Goal: Task Accomplishment & Management: Use online tool/utility

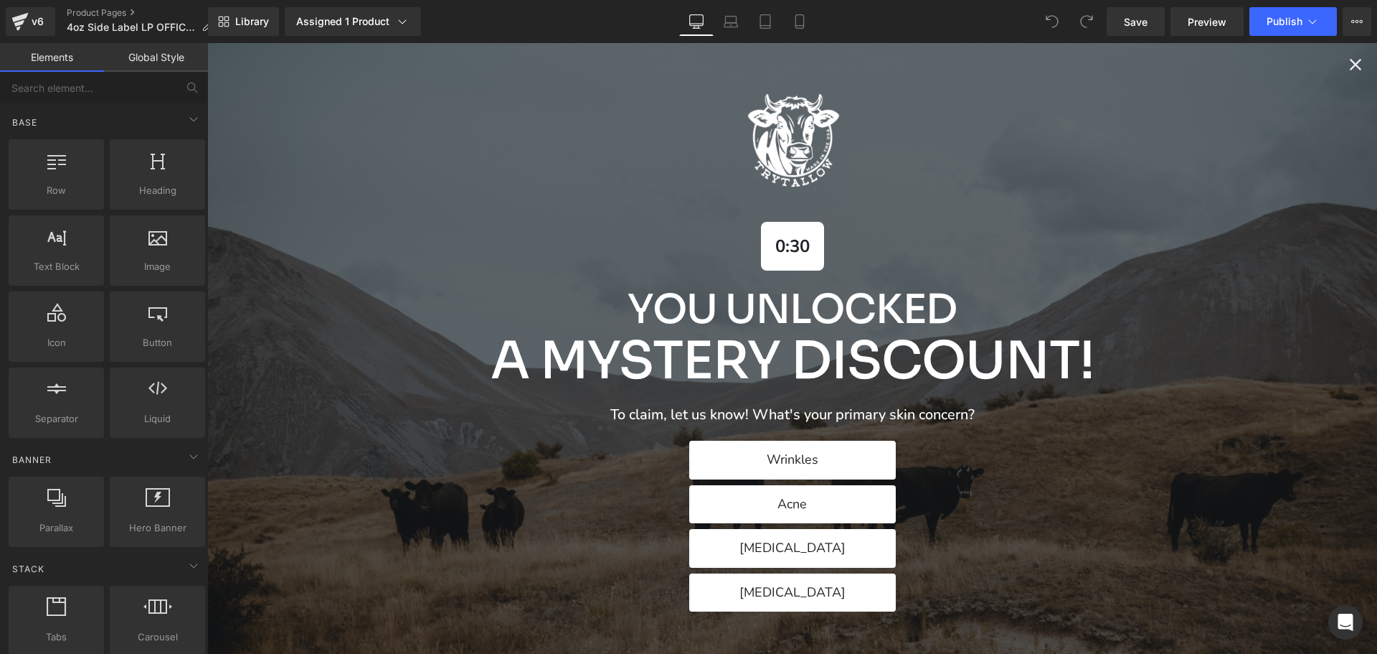
scroll to position [143, 0]
click at [1346, 61] on icon "Close popup" at bounding box center [1356, 65] width 20 height 20
click at [1333, 62] on div "0:27 You Unlocked A Mystery Discount! To claim, let us know! What's your primar…" at bounding box center [792, 348] width 1170 height 611
click at [1346, 68] on icon "Close popup" at bounding box center [1356, 65] width 20 height 20
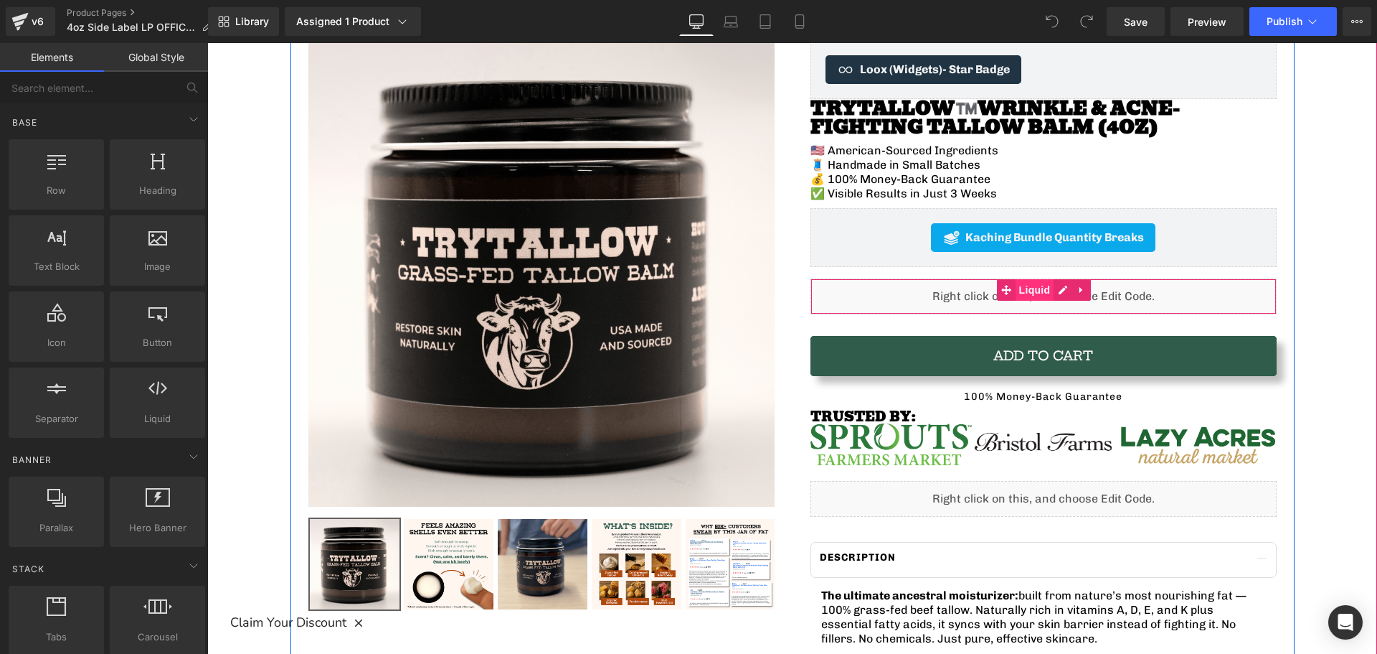
click at [1023, 293] on span "Liquid" at bounding box center [1035, 290] width 39 height 22
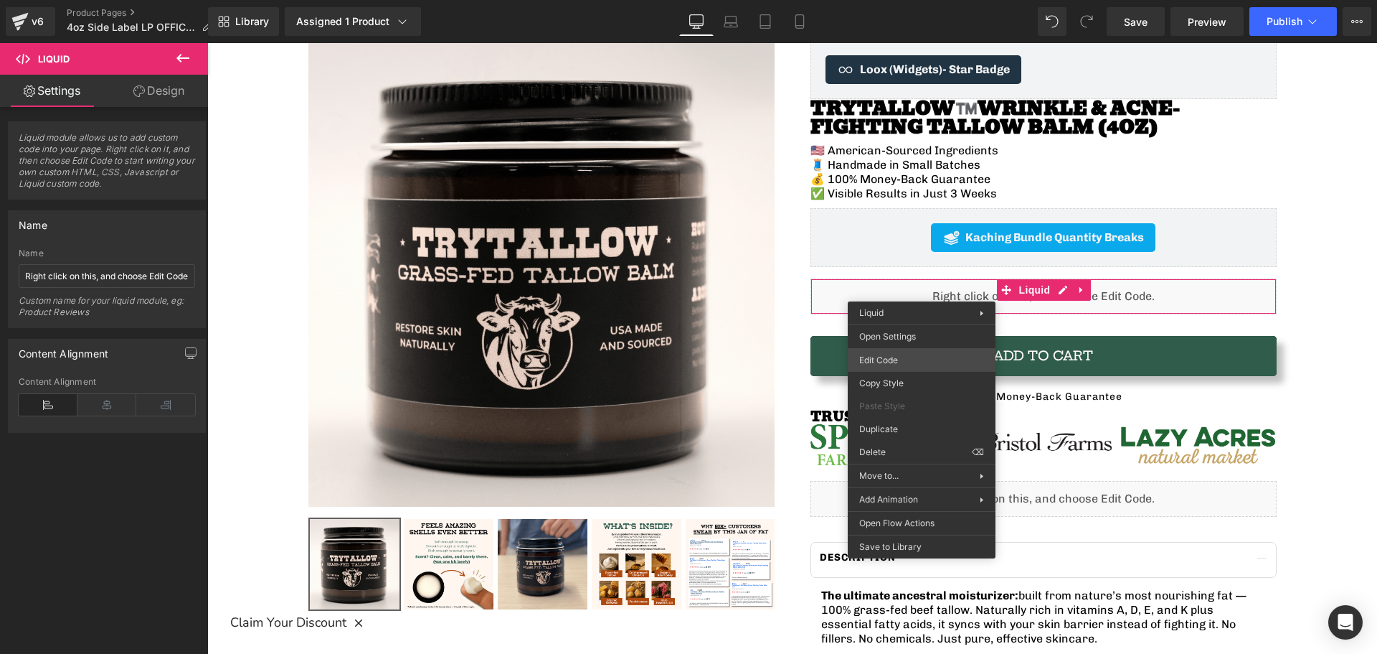
click at [892, 0] on div "Liquid You are previewing how the will restyle your page. You can not edit Elem…" at bounding box center [688, 0] width 1377 height 0
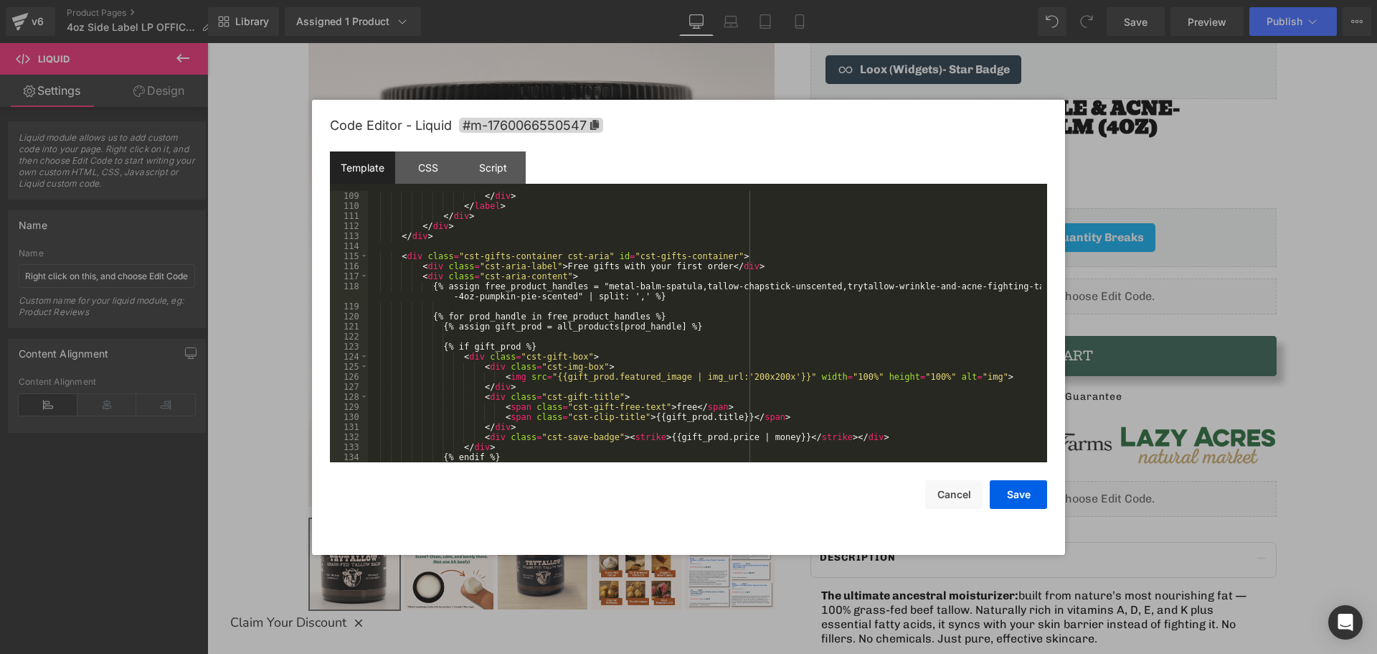
scroll to position [1316, 0]
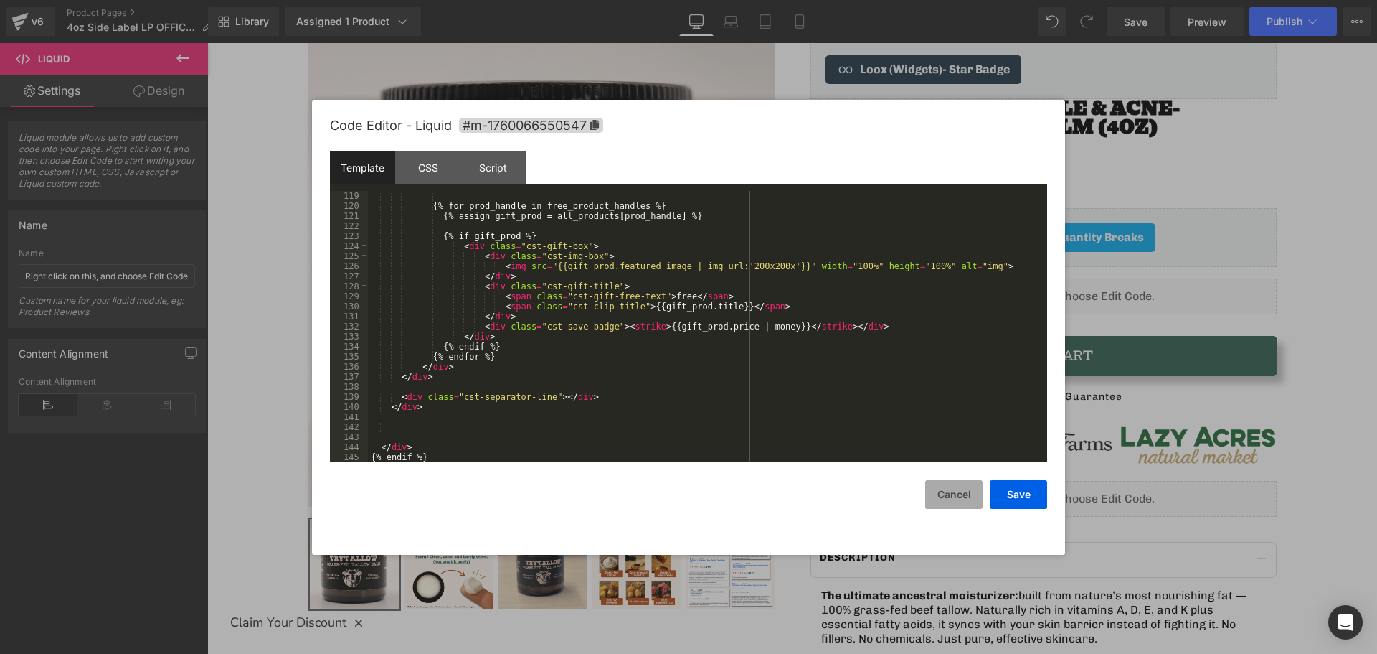
click at [940, 495] on button "Cancel" at bounding box center [953, 494] width 57 height 29
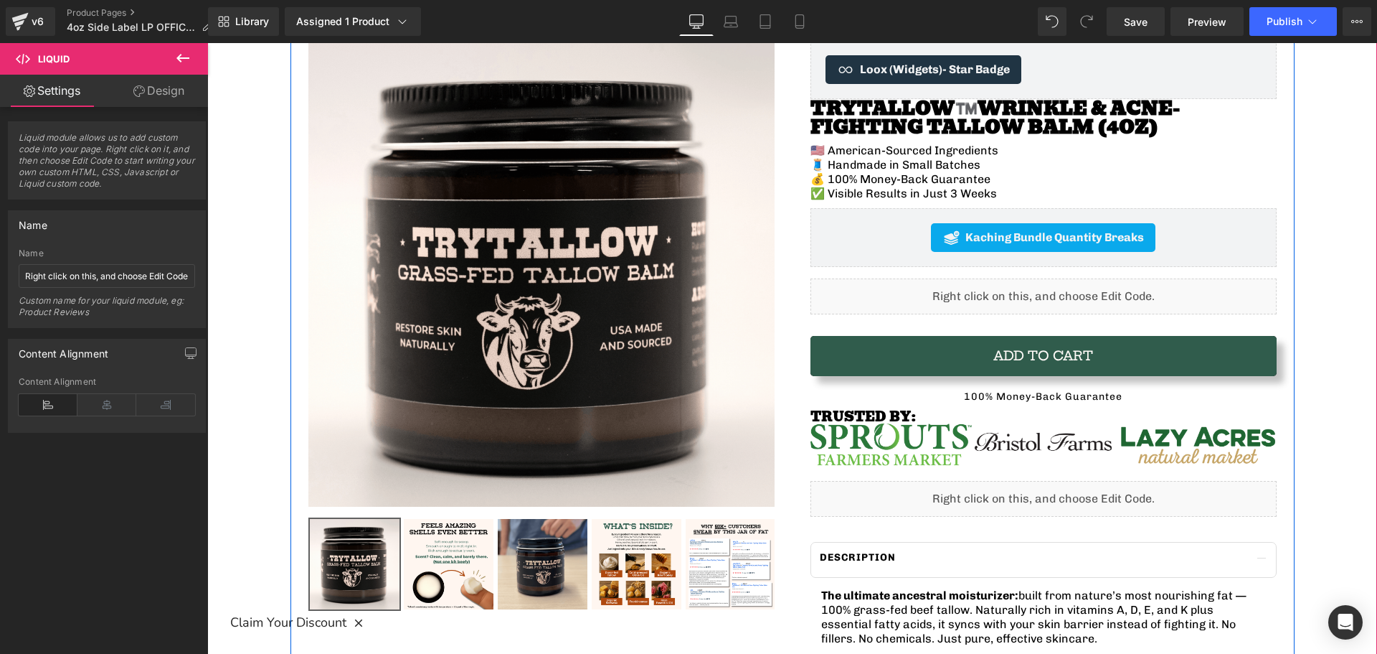
scroll to position [0, 0]
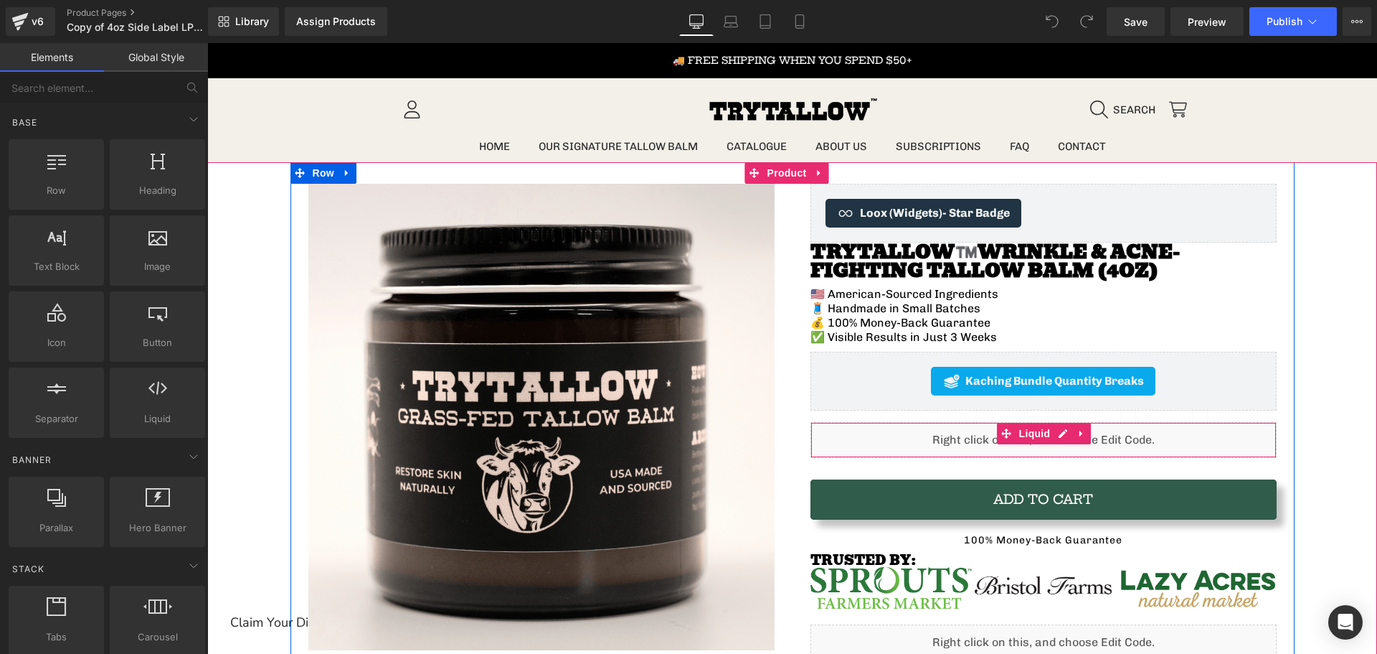
click at [908, 435] on div "Liquid" at bounding box center [1044, 440] width 466 height 36
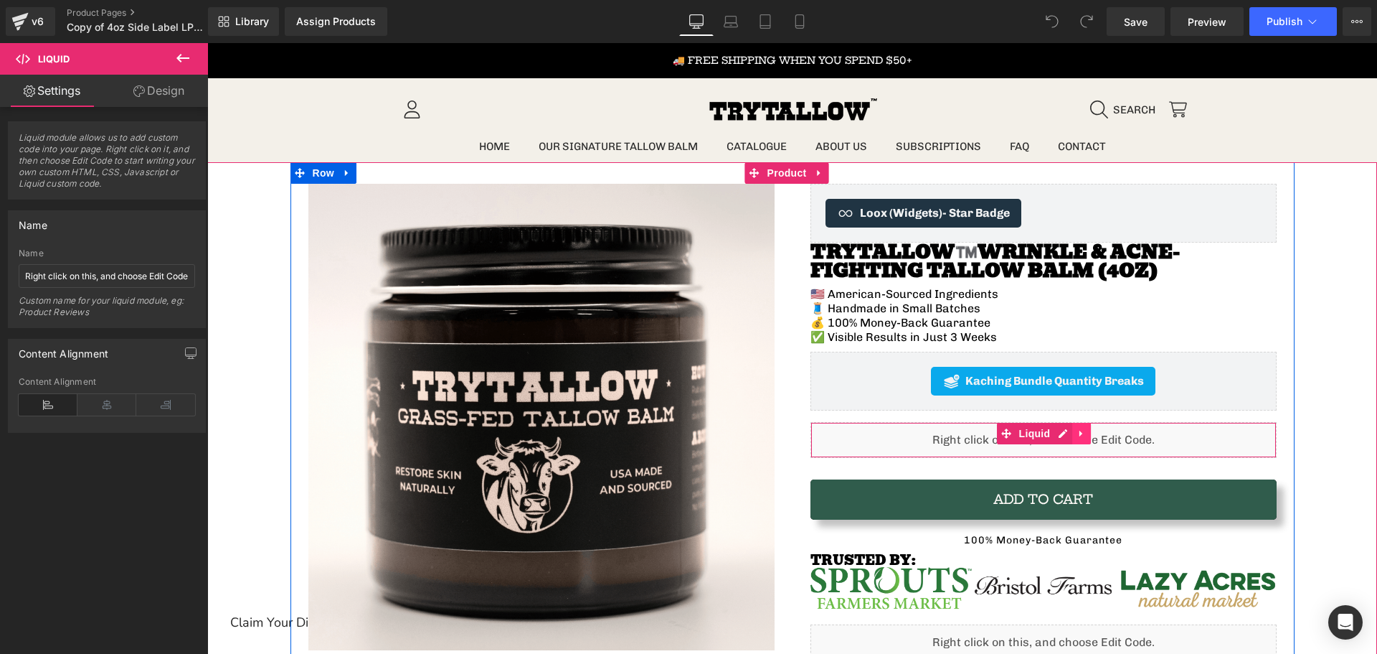
click at [1077, 432] on icon at bounding box center [1082, 433] width 10 height 11
click at [1086, 434] on icon at bounding box center [1091, 433] width 10 height 10
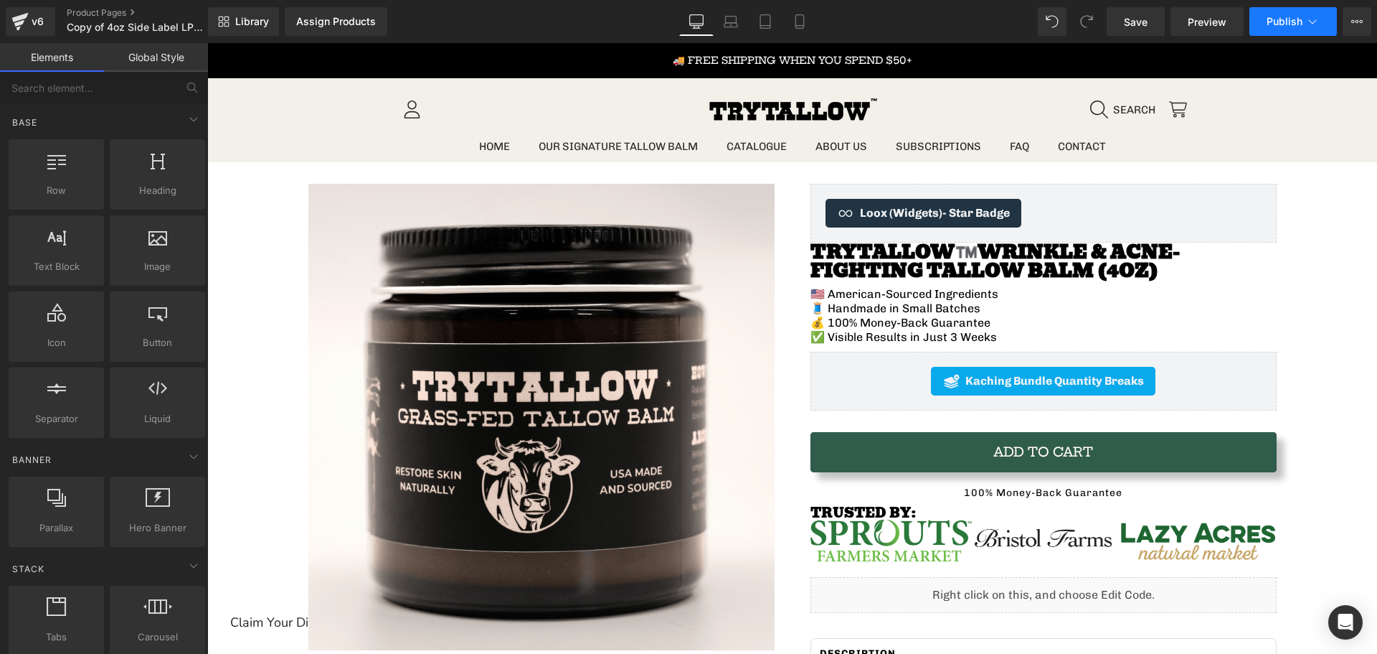
click at [1285, 22] on span "Publish" at bounding box center [1285, 21] width 36 height 11
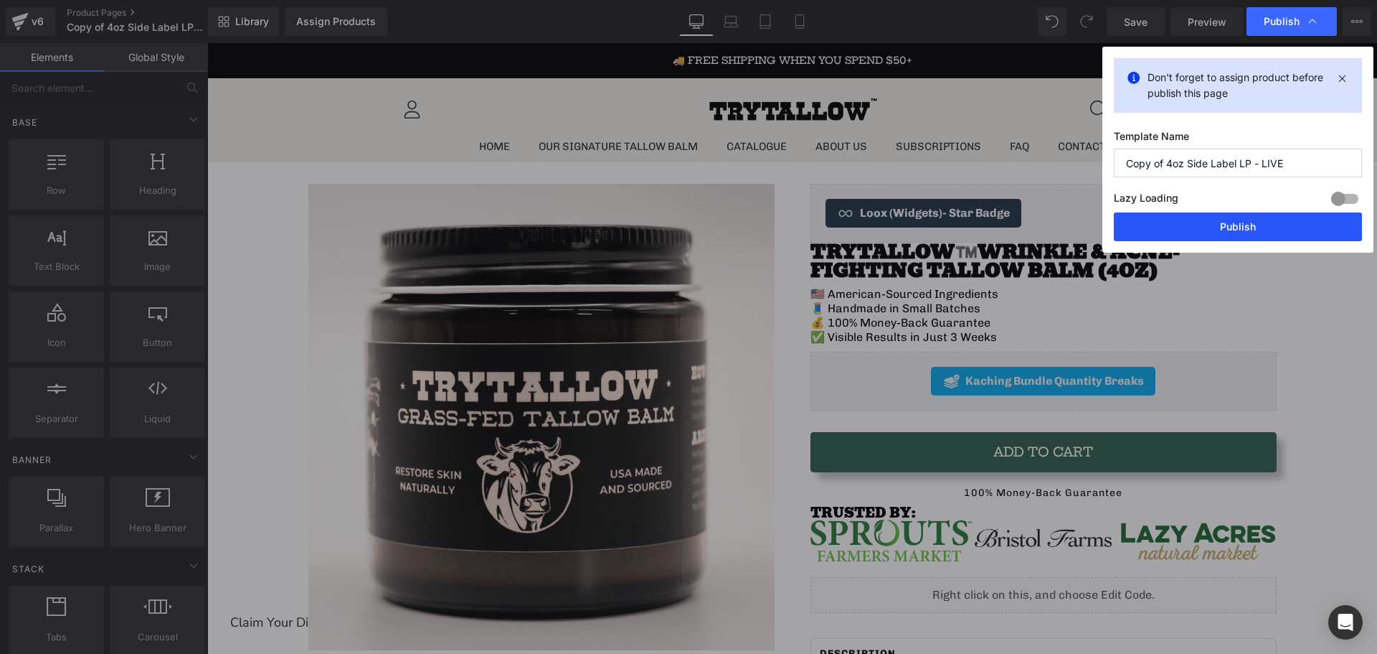
click at [1252, 226] on button "Publish" at bounding box center [1238, 226] width 248 height 29
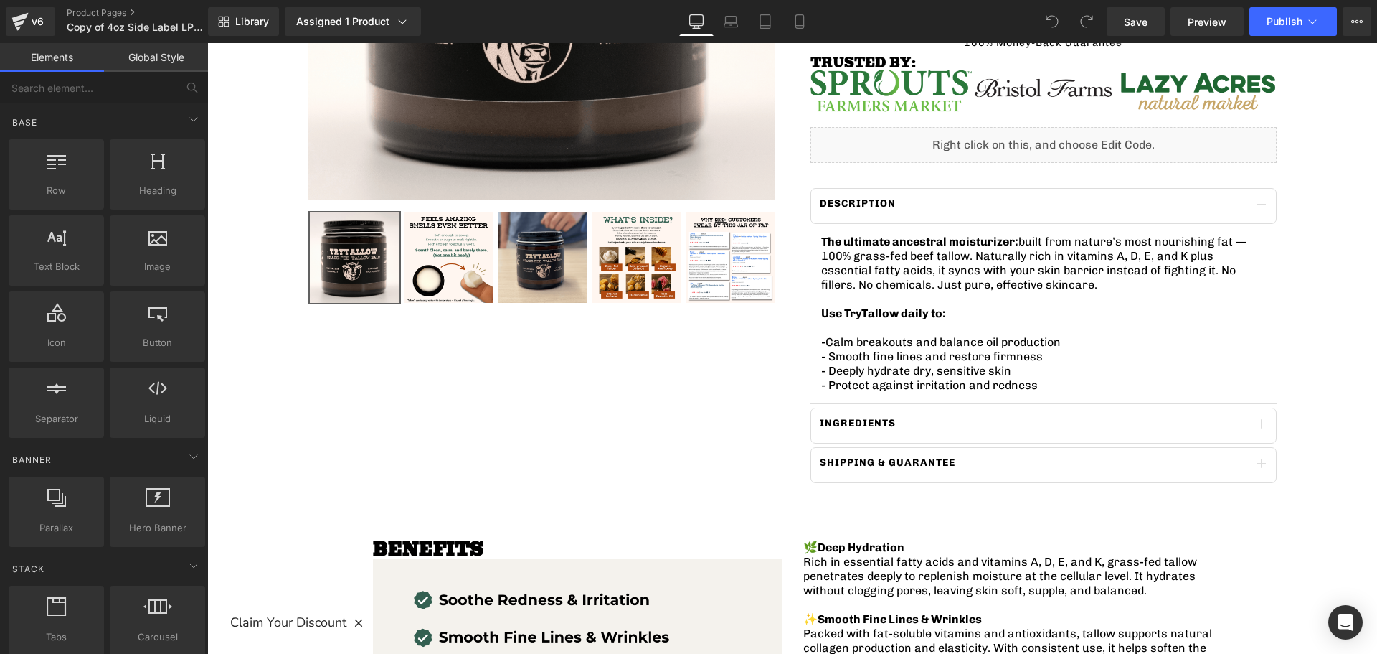
scroll to position [287, 0]
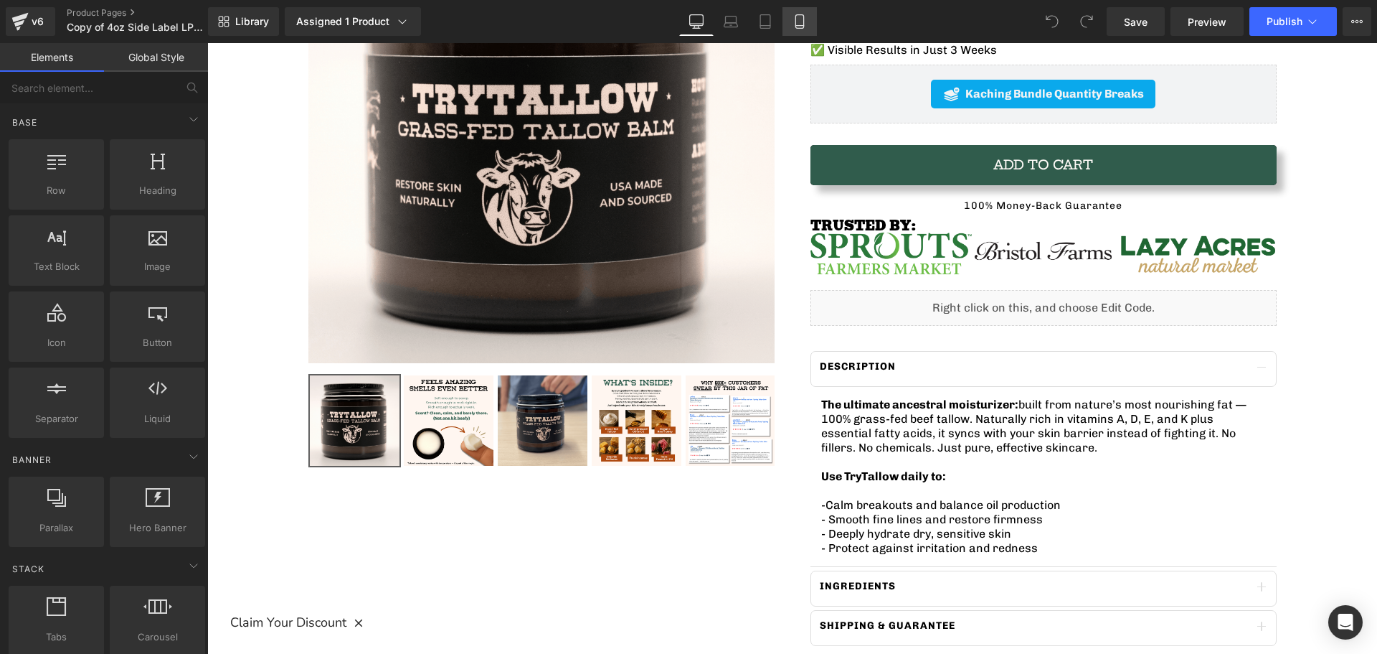
click at [803, 22] on icon at bounding box center [800, 21] width 14 height 14
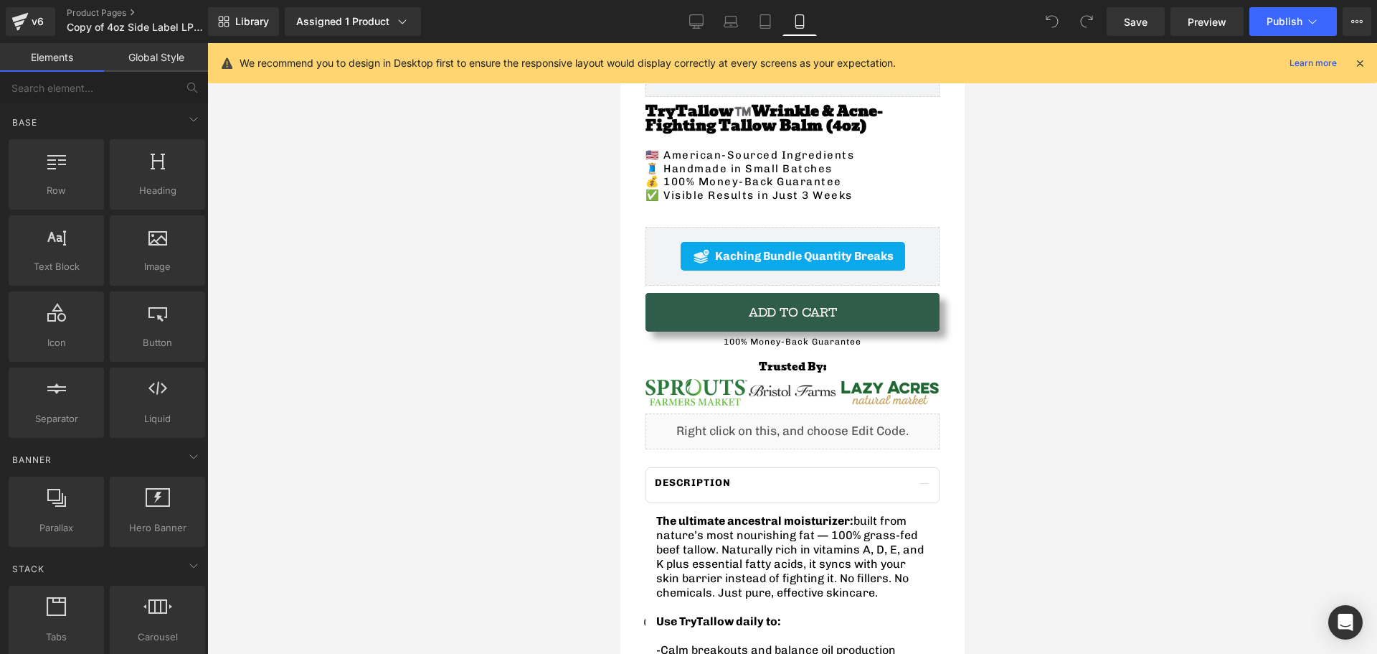
scroll to position [646, 0]
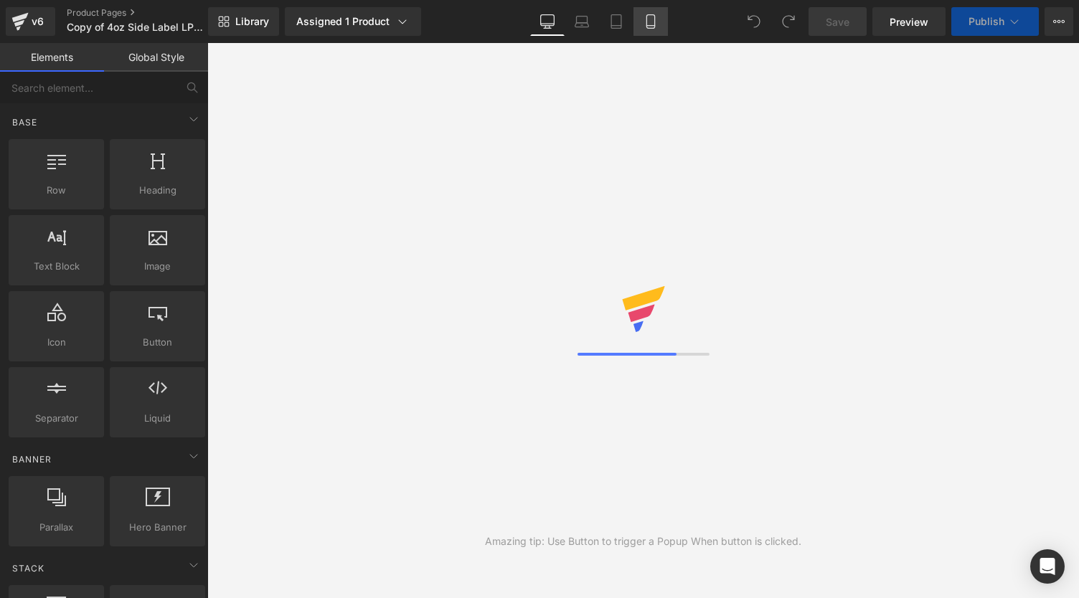
click at [639, 29] on link "Mobile" at bounding box center [650, 21] width 34 height 29
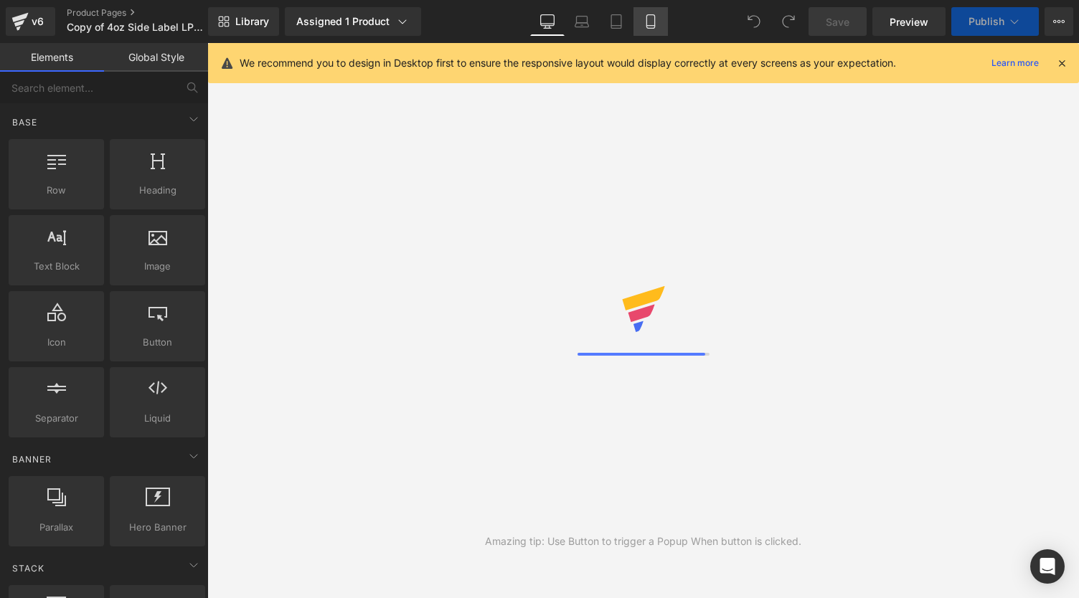
click at [651, 27] on icon at bounding box center [651, 21] width 14 height 14
click at [643, 13] on link "Mobile" at bounding box center [650, 21] width 34 height 29
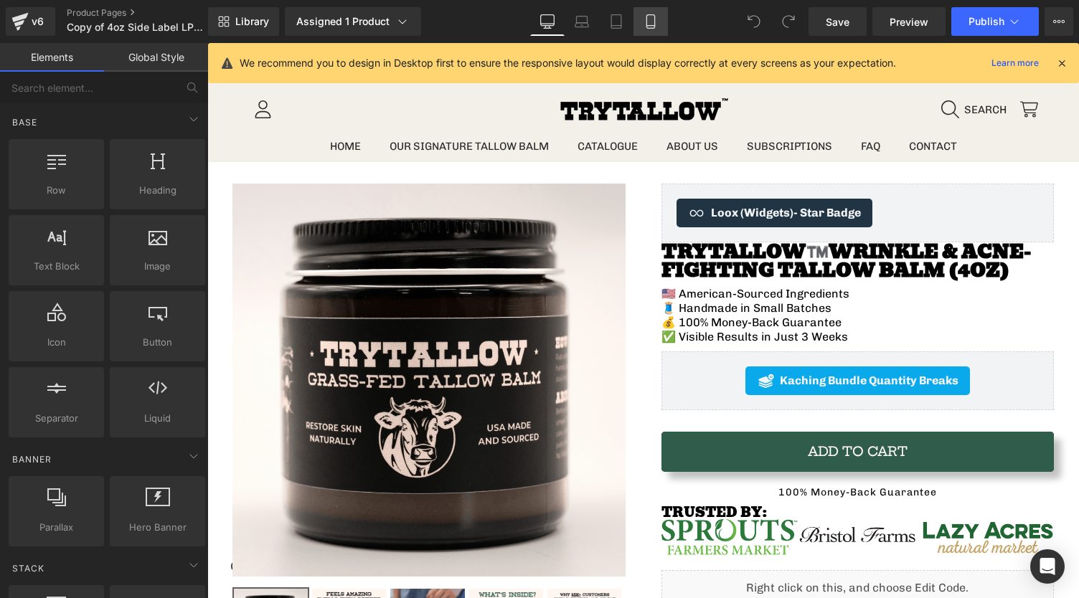
click at [649, 23] on icon at bounding box center [651, 21] width 14 height 14
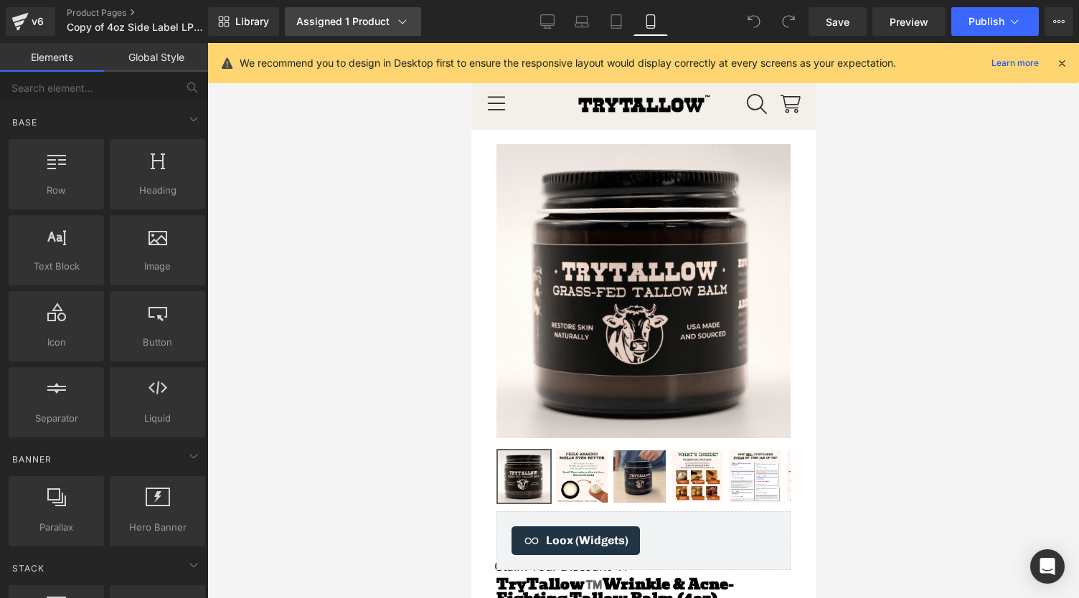
click at [327, 22] on div "Assigned 1 Product" at bounding box center [352, 21] width 113 height 14
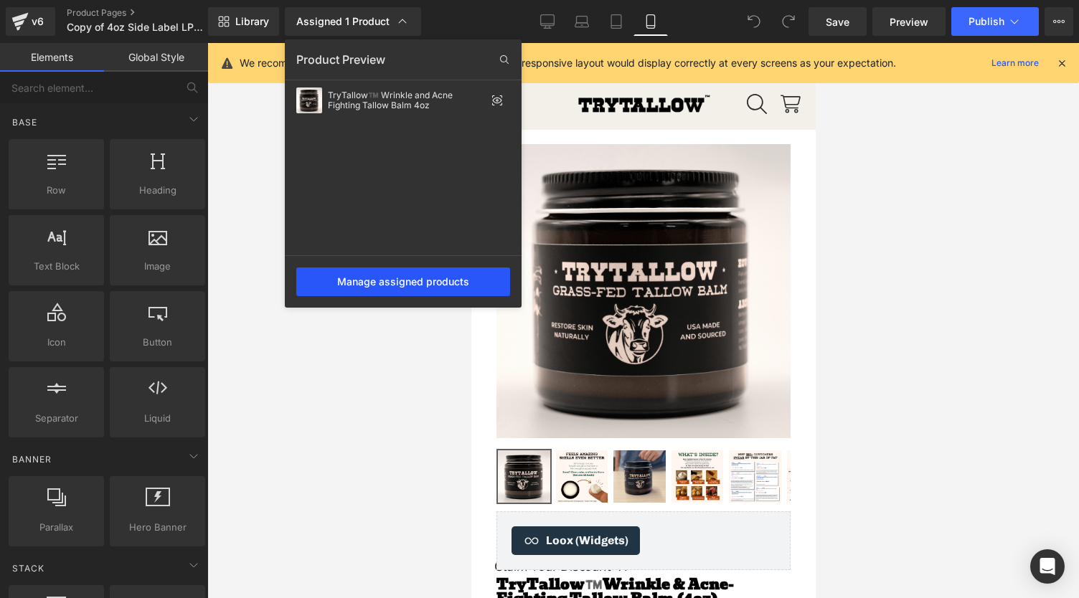
click at [388, 288] on div "Manage assigned products" at bounding box center [403, 282] width 214 height 29
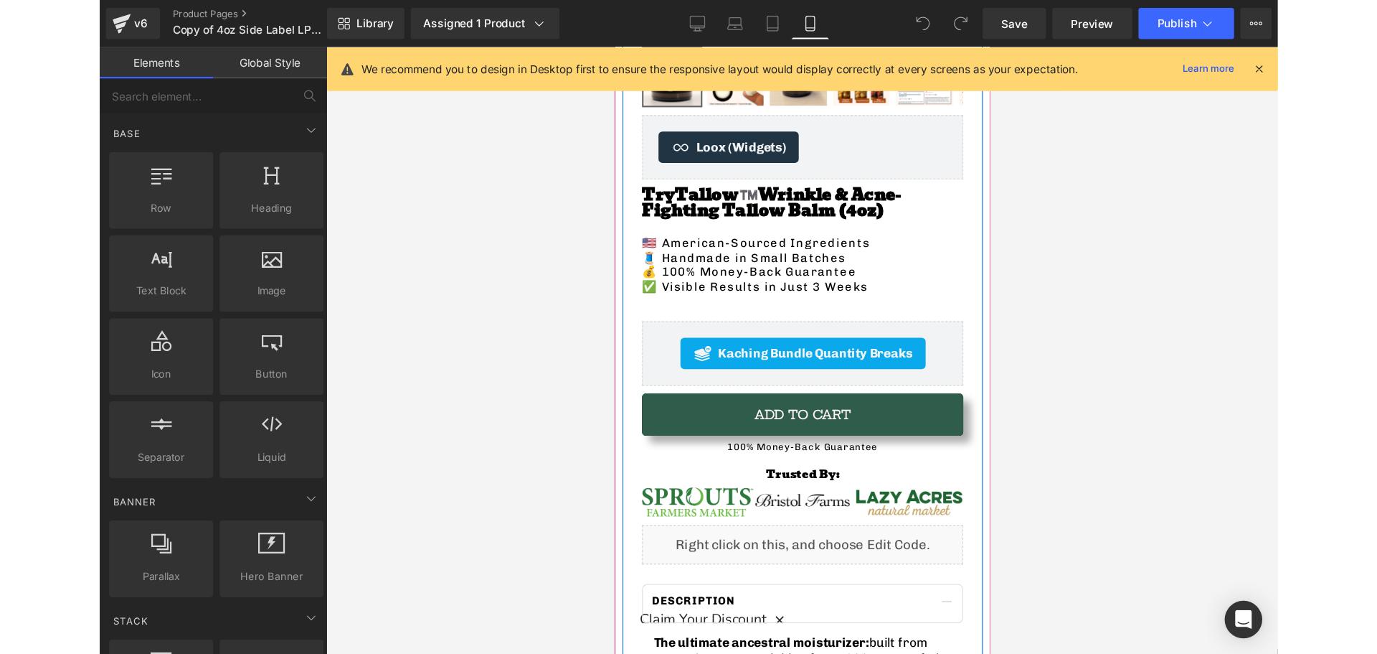
scroll to position [574, 0]
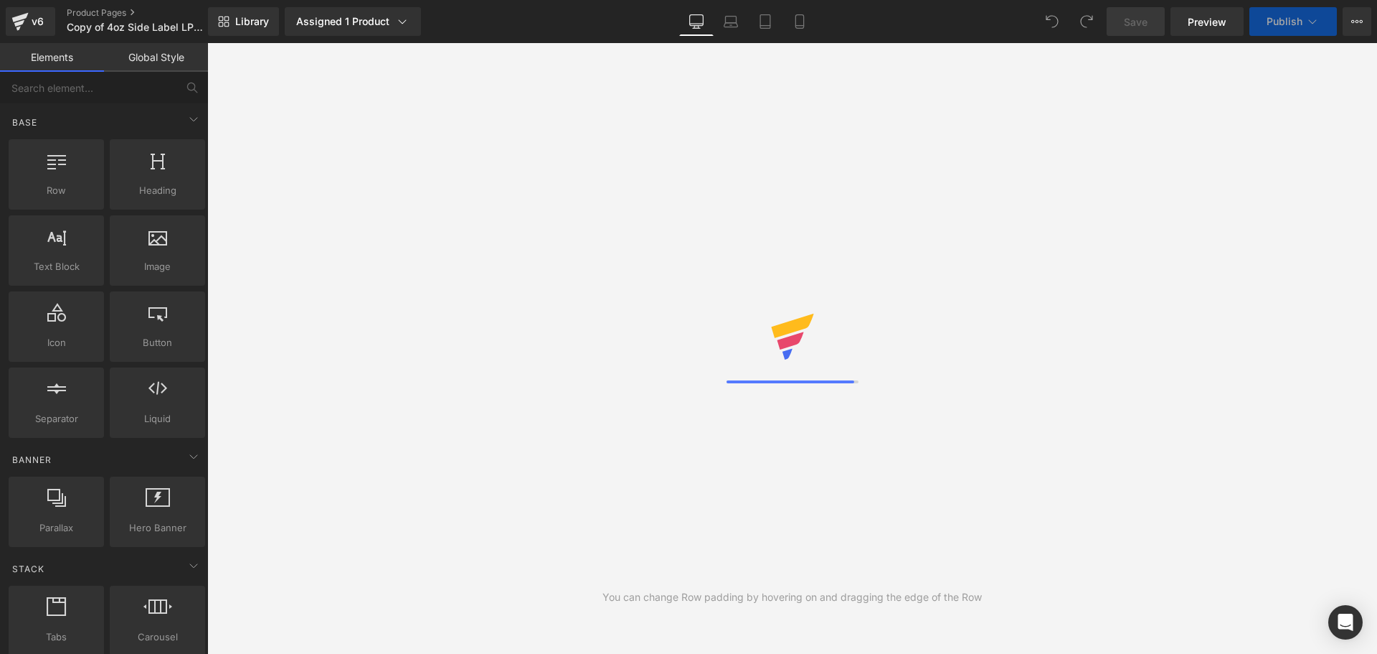
click at [799, 27] on icon at bounding box center [800, 21] width 14 height 14
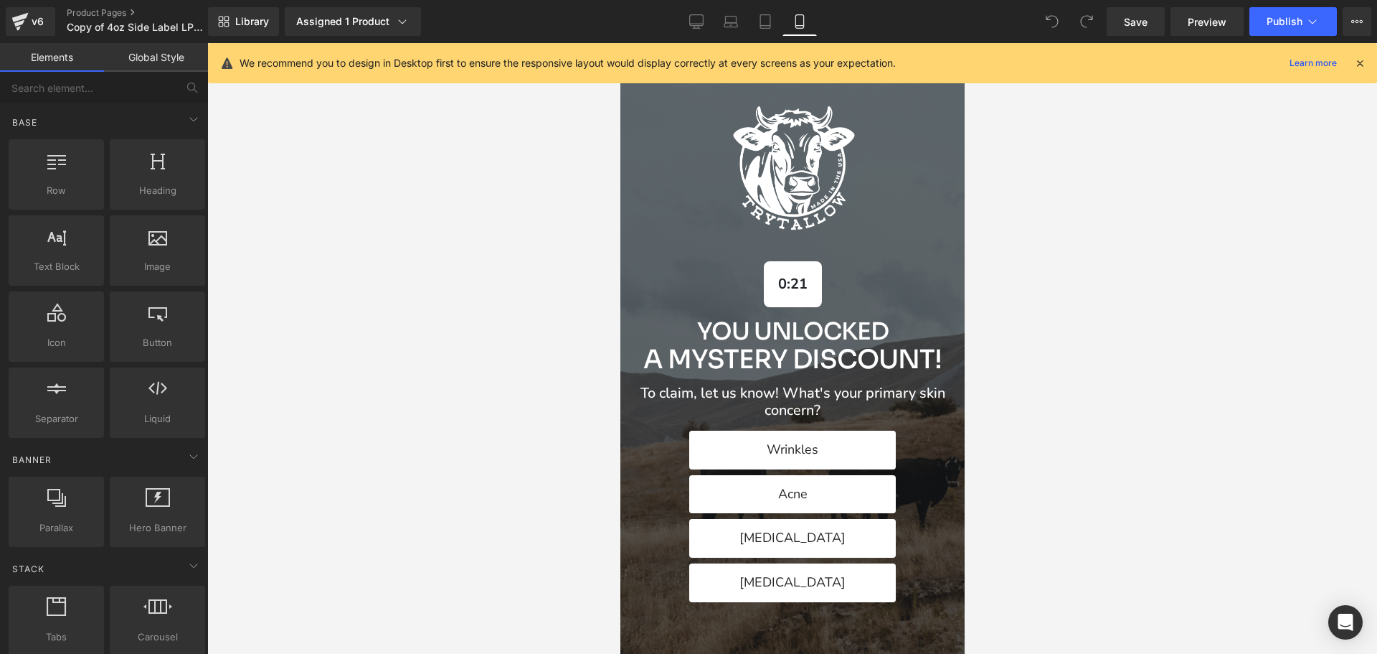
click at [1357, 66] on icon at bounding box center [1360, 63] width 13 height 13
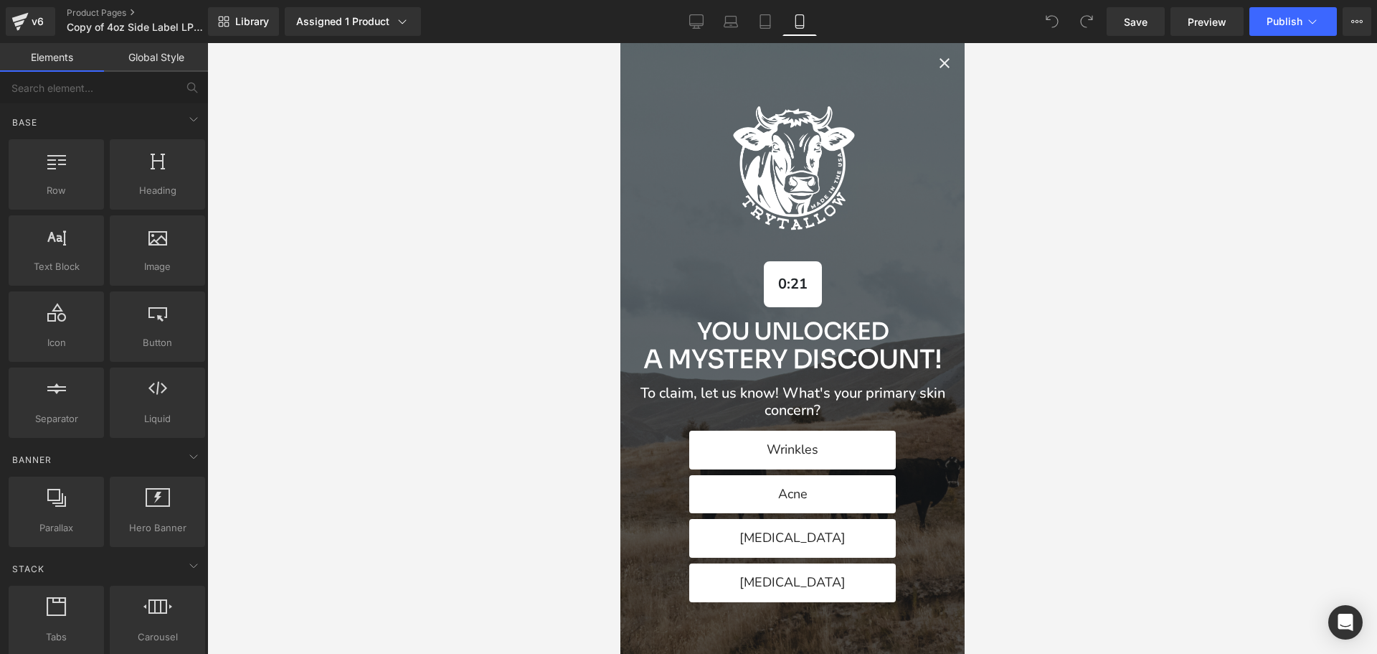
click at [936, 60] on icon "Close popup" at bounding box center [944, 63] width 17 height 17
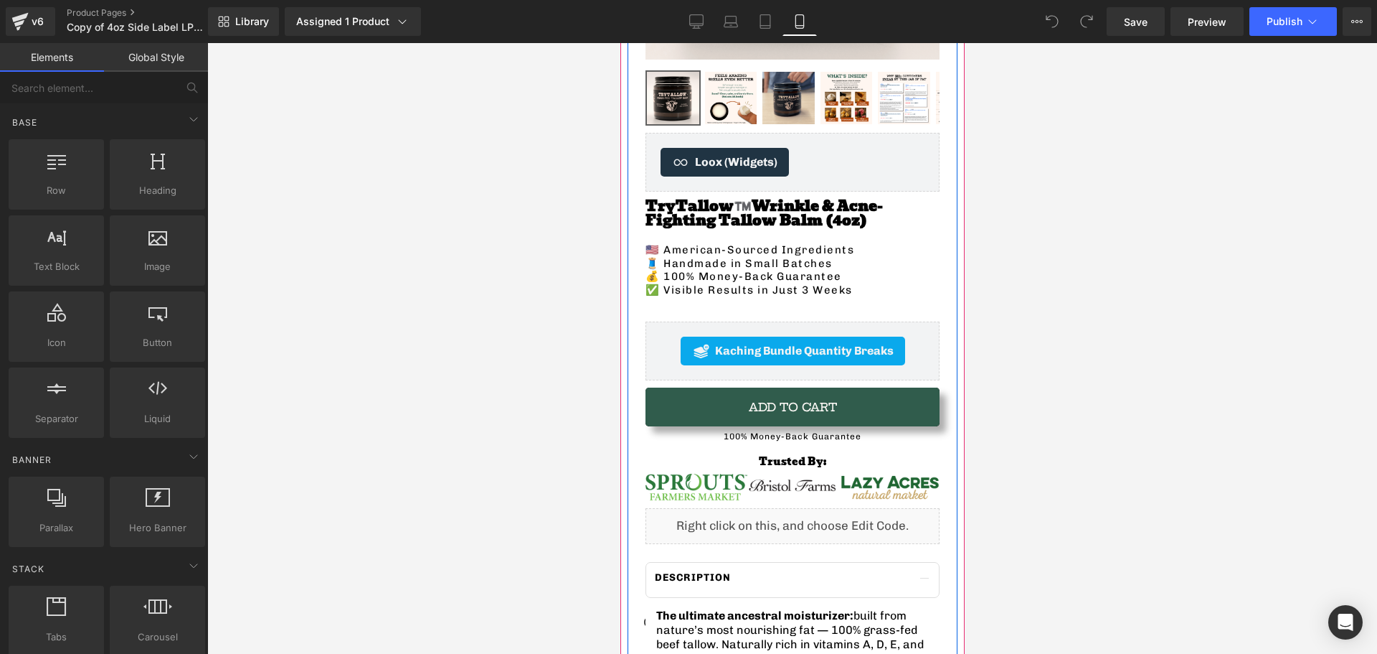
scroll to position [502, 0]
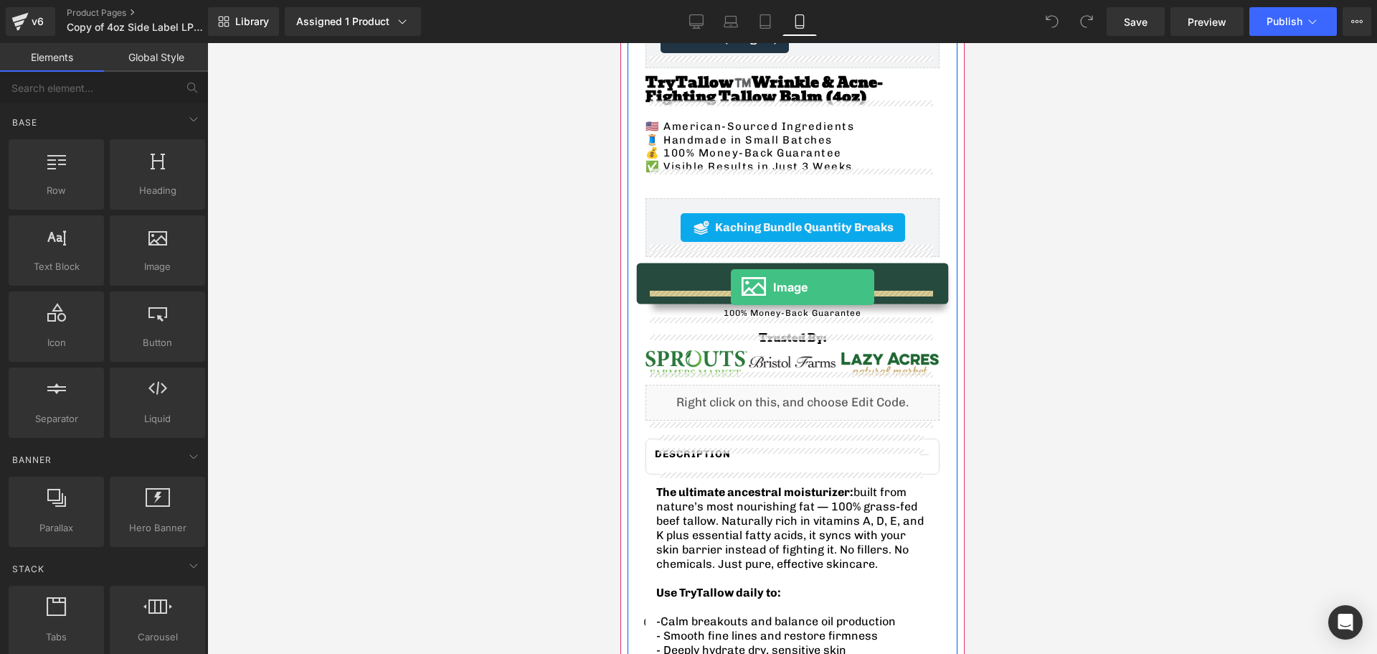
drag, startPoint x: 1217, startPoint y: 319, endPoint x: 730, endPoint y: 287, distance: 488.2
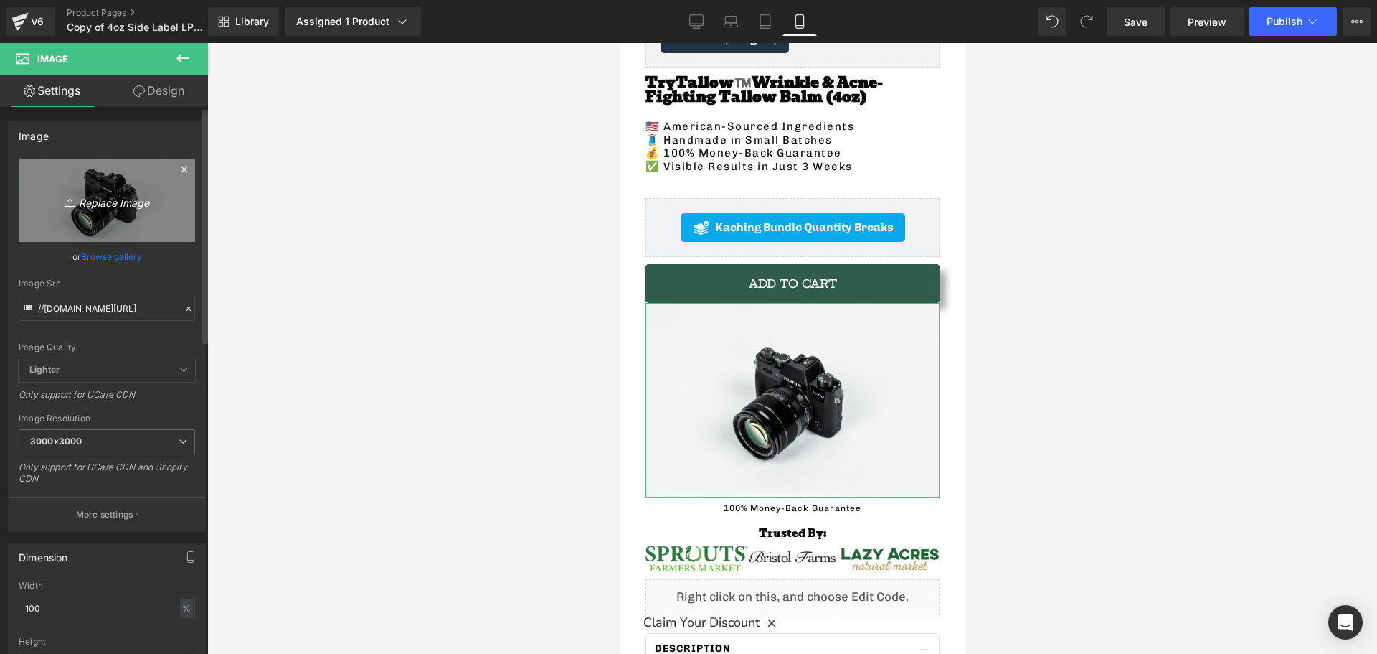
click at [112, 202] on icon "Replace Image" at bounding box center [107, 201] width 115 height 18
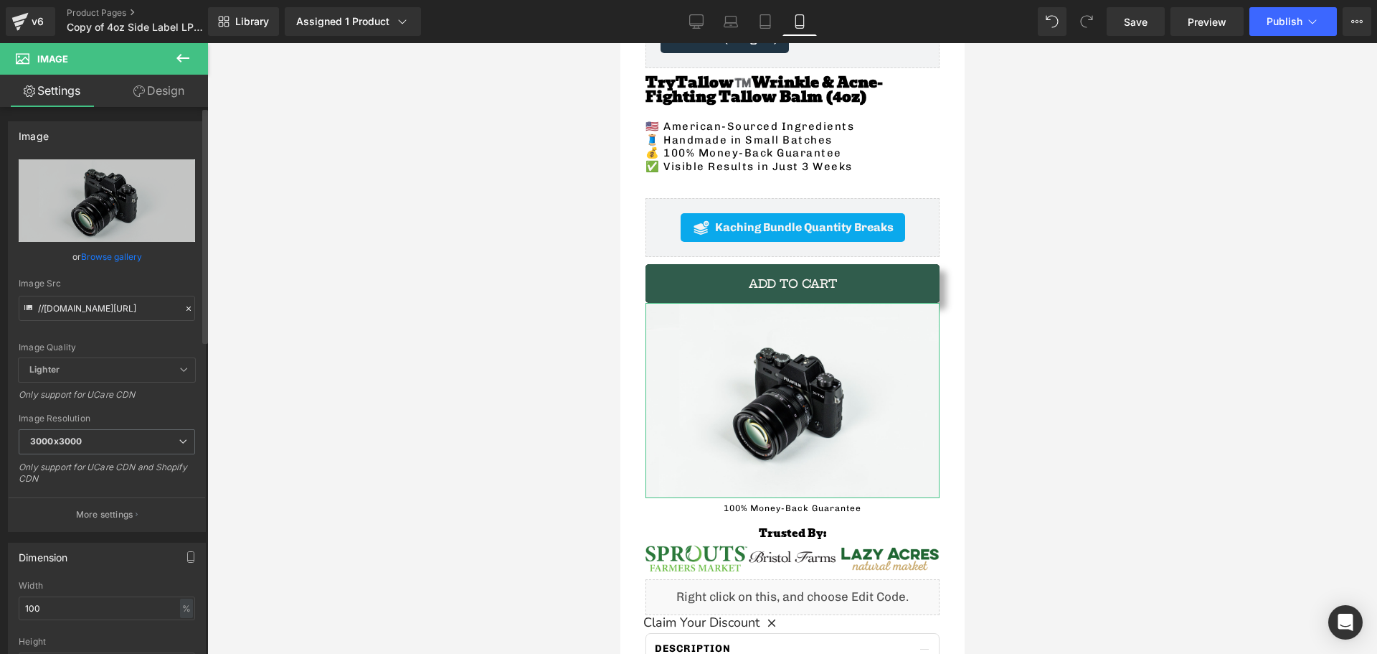
click at [133, 254] on link "Browse gallery" at bounding box center [111, 256] width 61 height 25
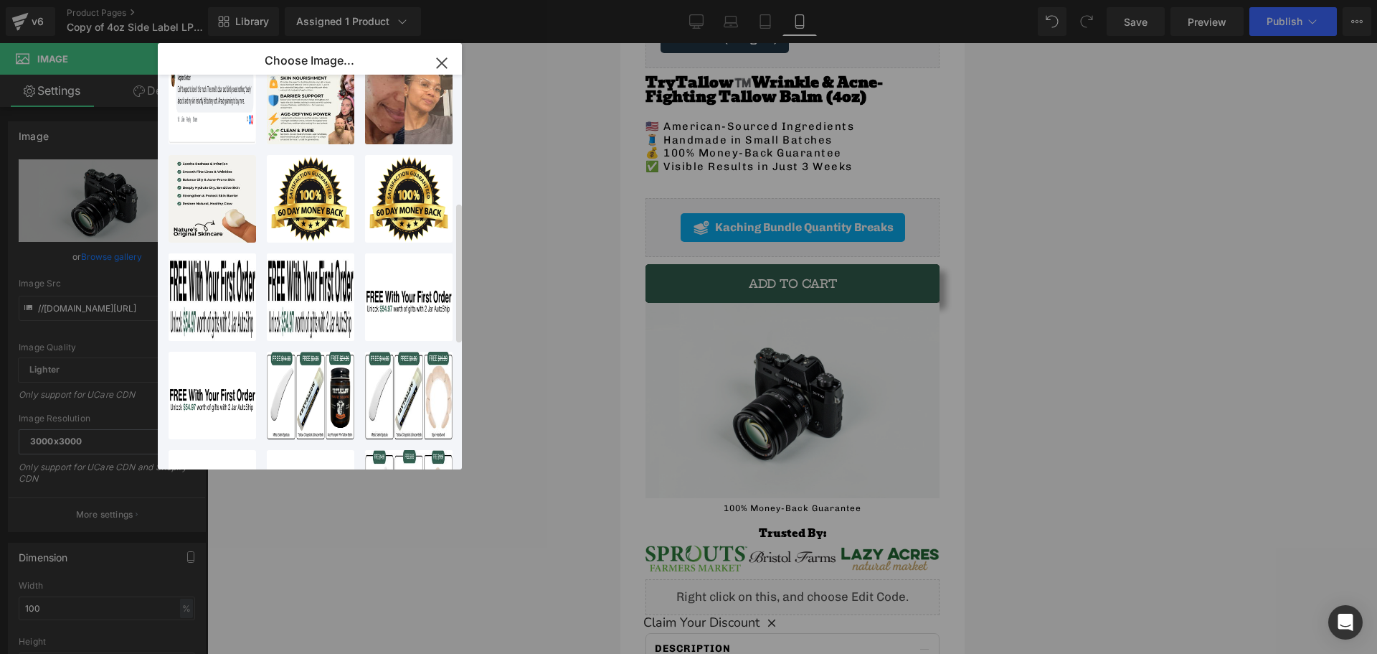
scroll to position [359, 0]
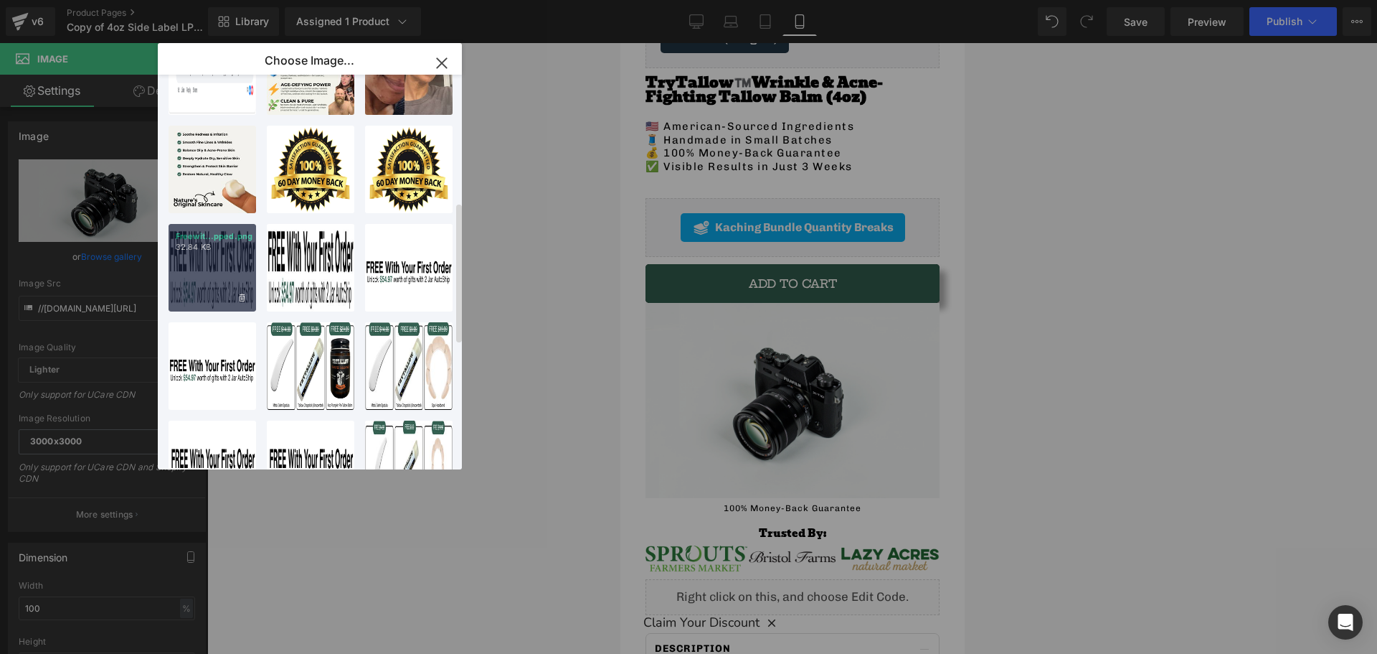
click at [231, 281] on div "Freewit...pped.png 32.84 KB" at bounding box center [213, 268] width 88 height 88
type input "https://ucarecdn.com/064c2f97-8b78-4dc1-b264-d9e6cf1d59e8/-/format/auto/-/previ…"
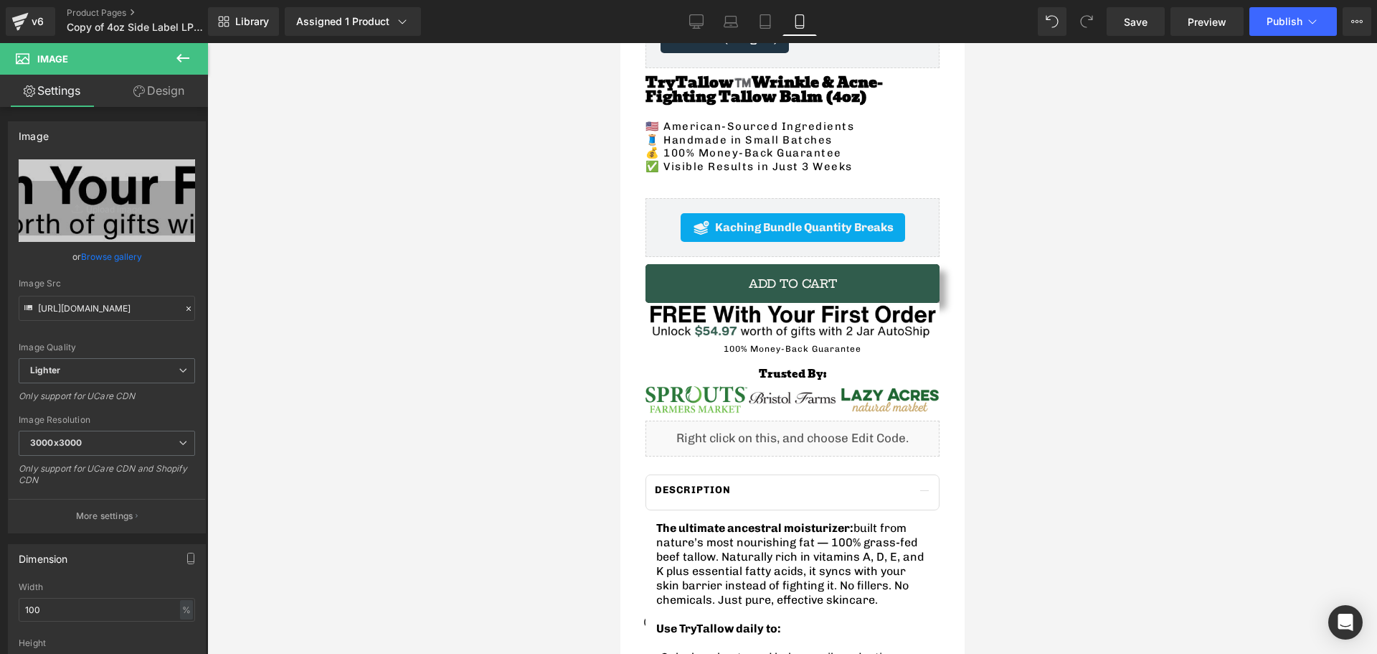
click at [173, 64] on button at bounding box center [183, 59] width 50 height 32
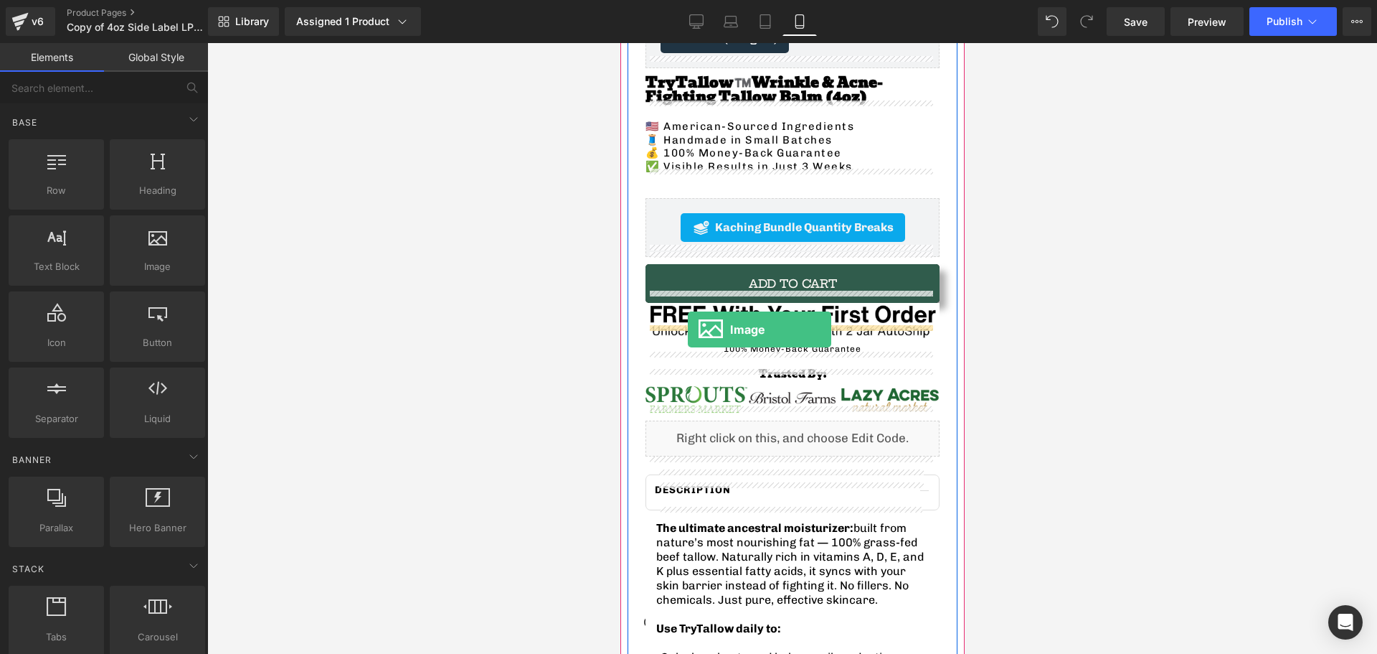
drag, startPoint x: 791, startPoint y: 305, endPoint x: 687, endPoint y: 329, distance: 106.1
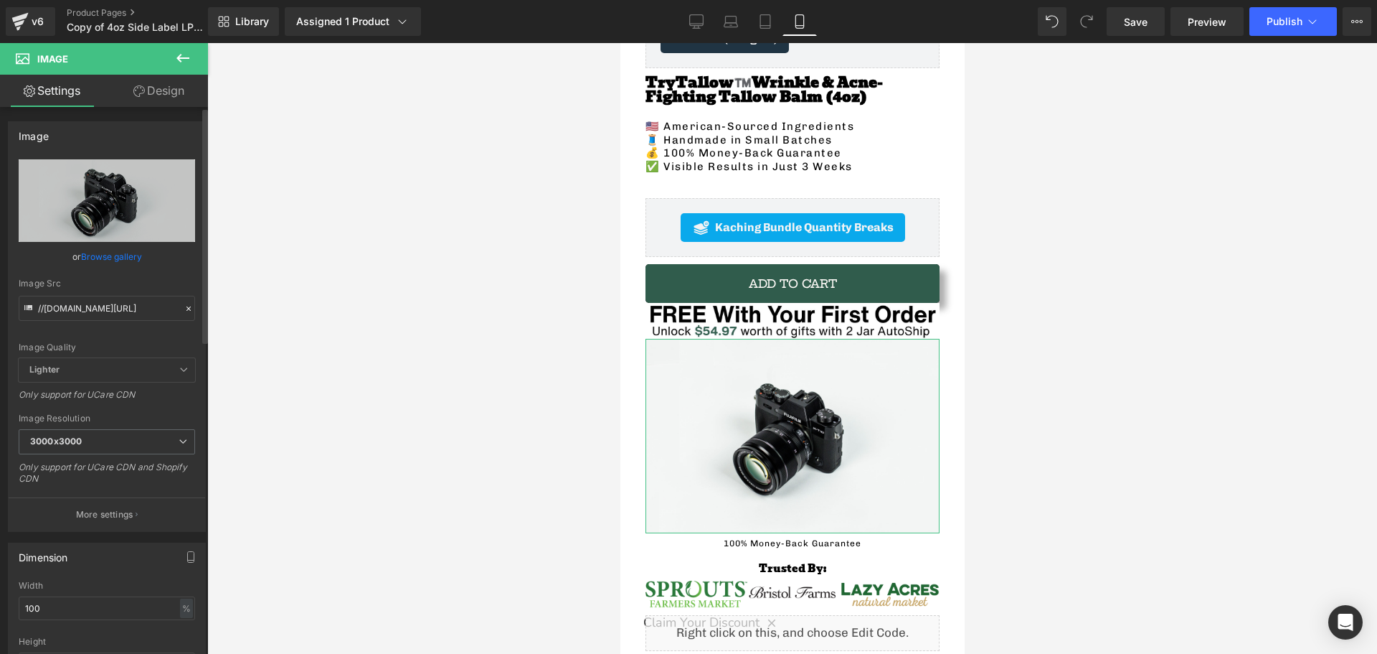
click at [122, 261] on link "Browse gallery" at bounding box center [111, 256] width 61 height 25
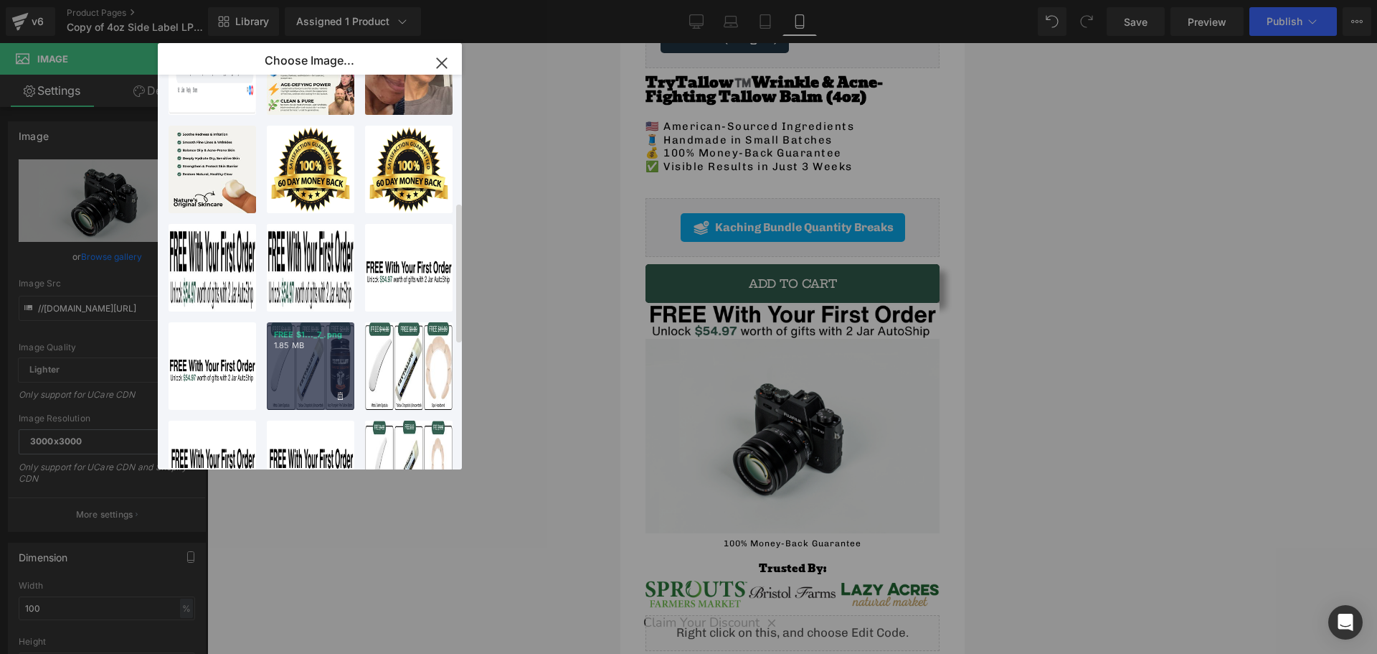
click at [286, 362] on div "FREE $1..._7_.png 1.85 MB" at bounding box center [311, 366] width 88 height 88
type input "https://ucarecdn.com/8e5ba173-9d10-4fc5-b270-687ad69534b2/-/format/auto/-/previ…"
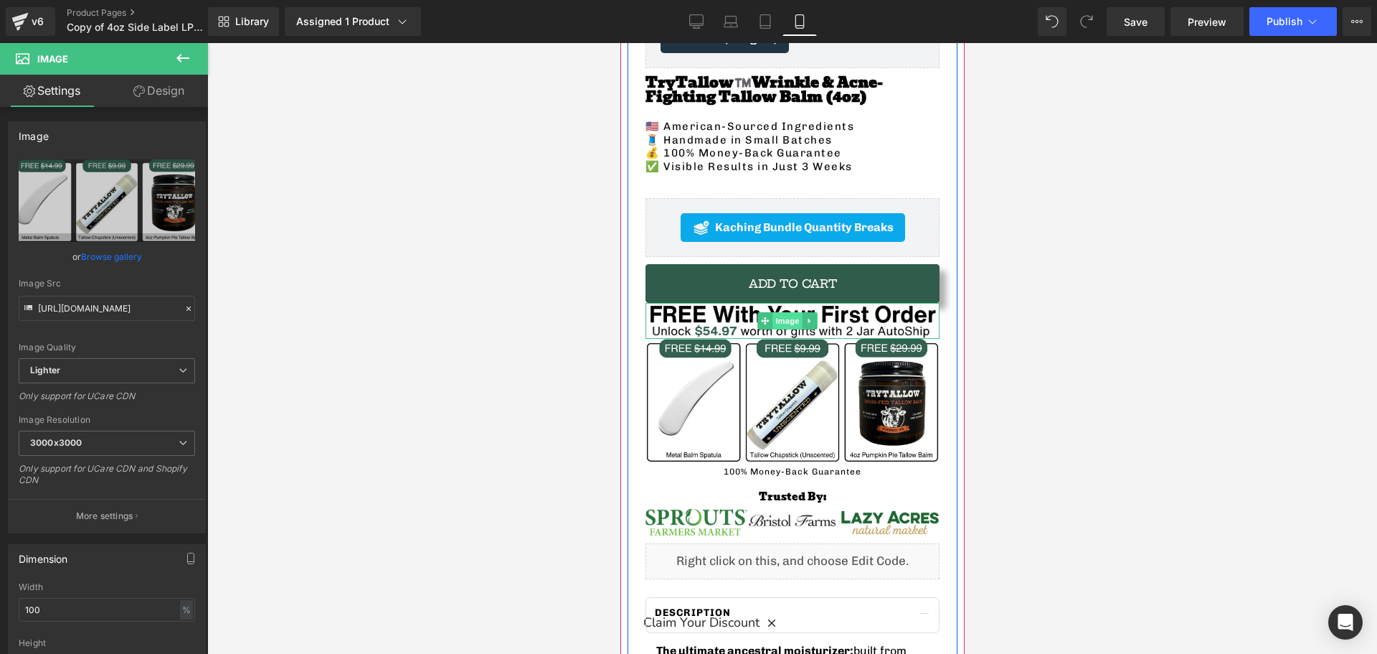
click at [781, 312] on span "Image" at bounding box center [787, 320] width 30 height 17
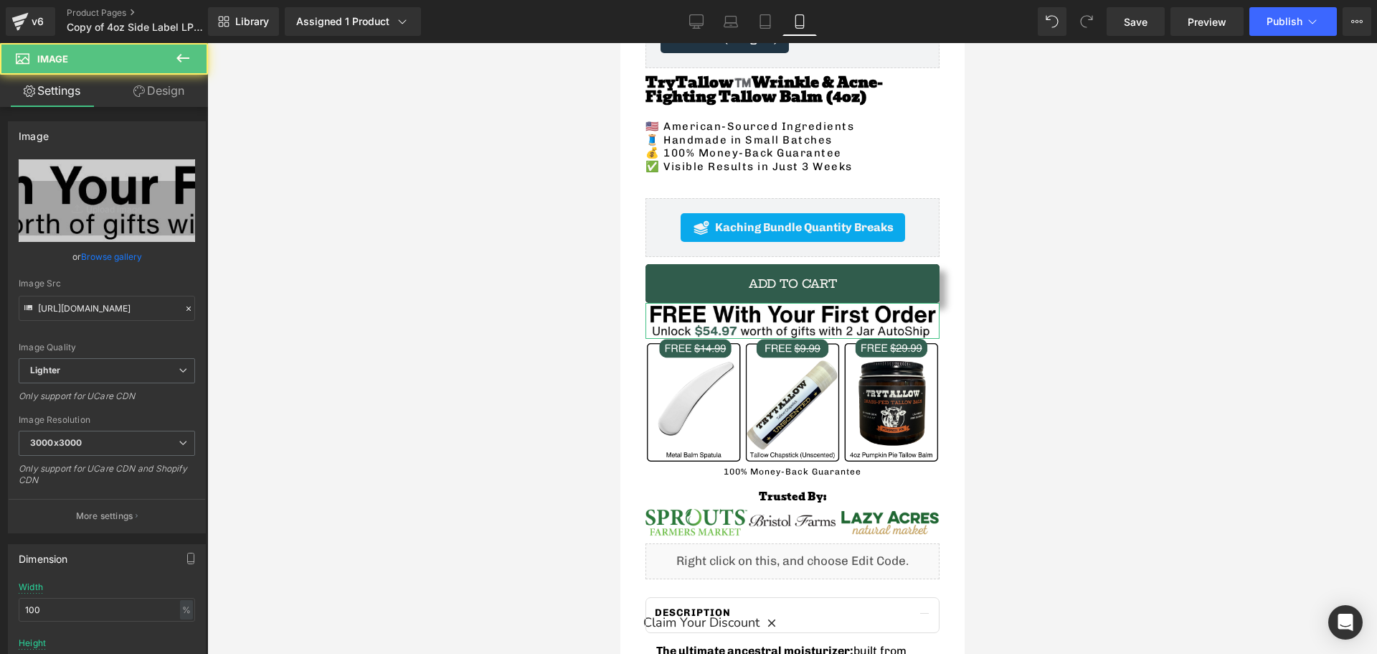
click at [136, 91] on icon at bounding box center [138, 90] width 11 height 11
click at [0, 0] on div "Spacing" at bounding box center [0, 0] width 0 height 0
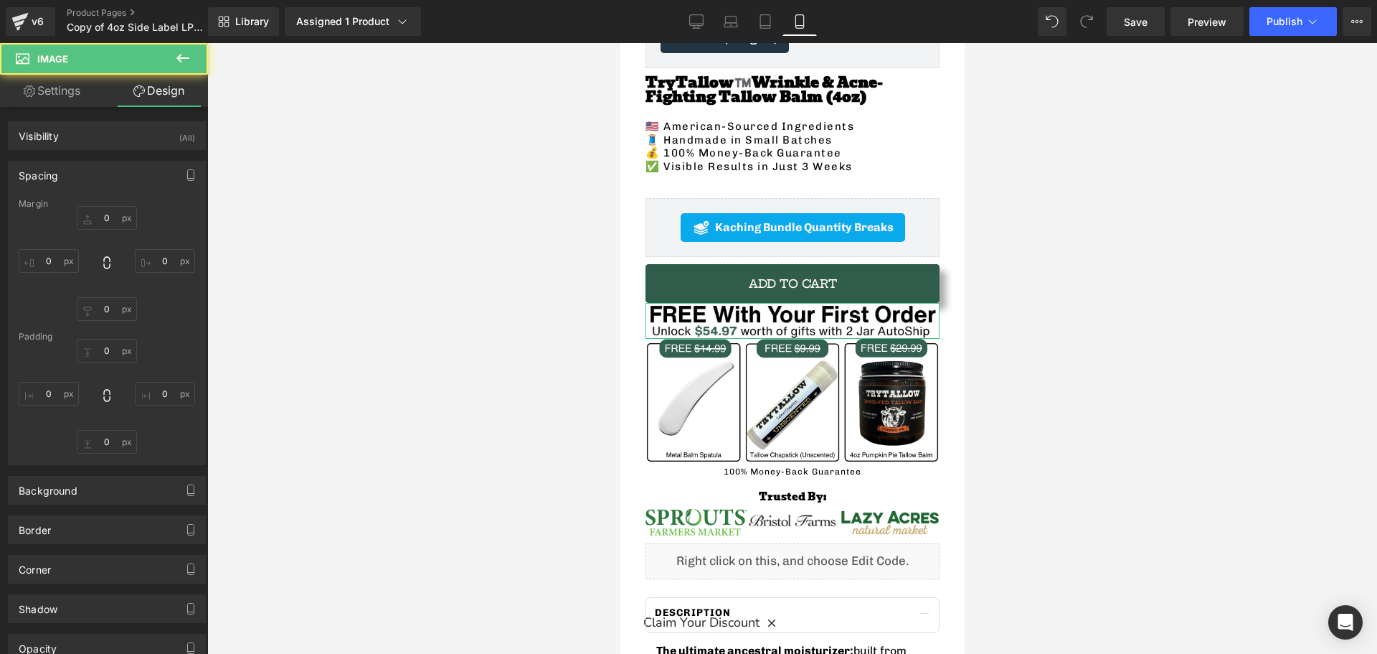
type input "0"
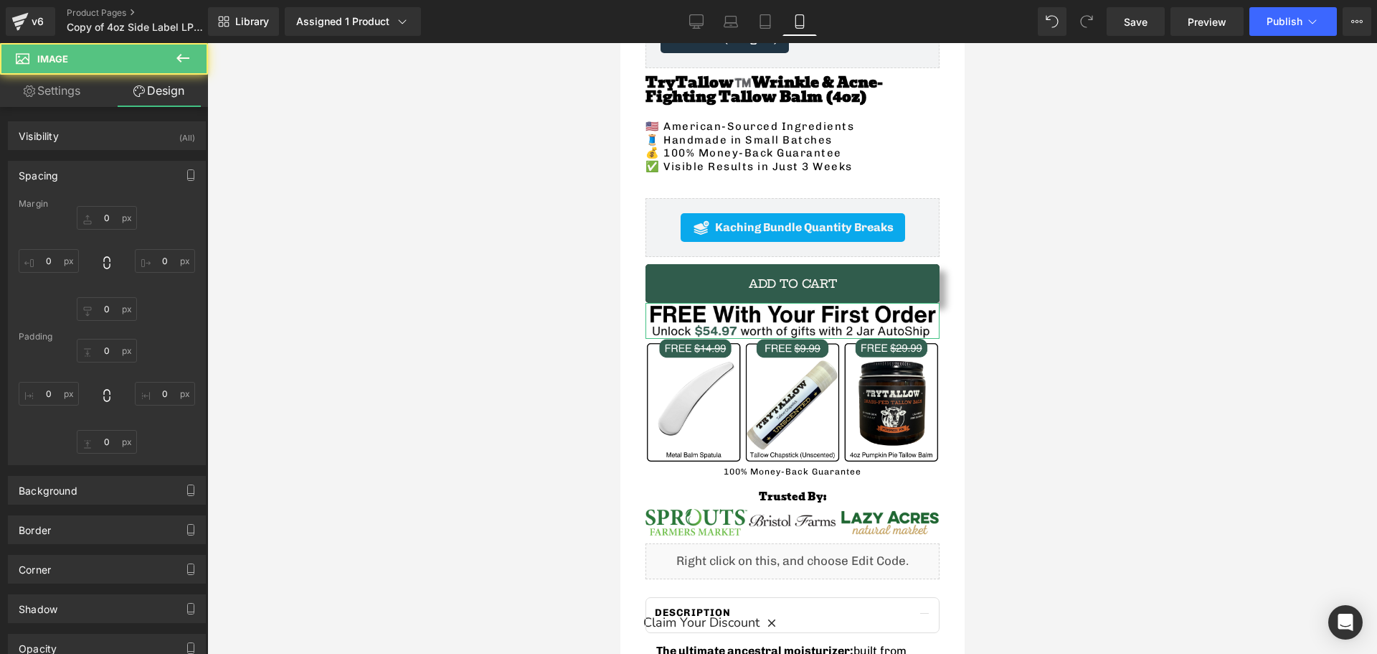
type input "0"
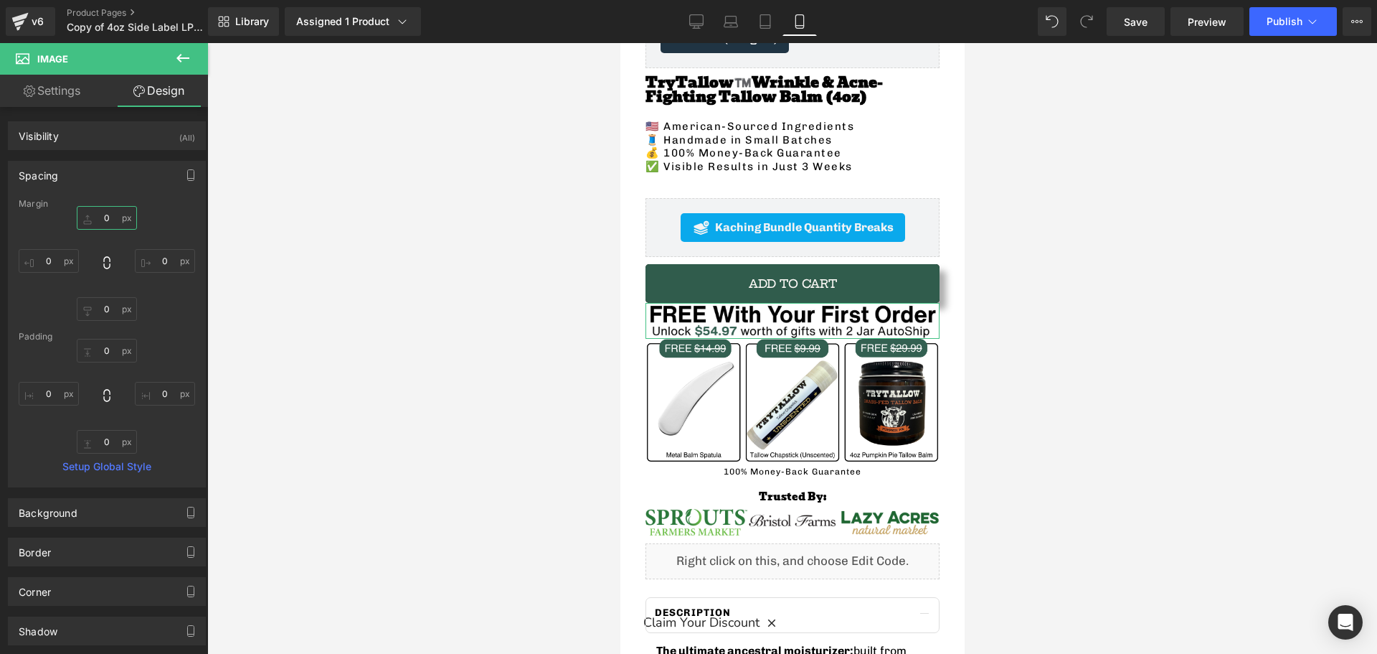
click at [113, 212] on input "0" at bounding box center [107, 218] width 60 height 24
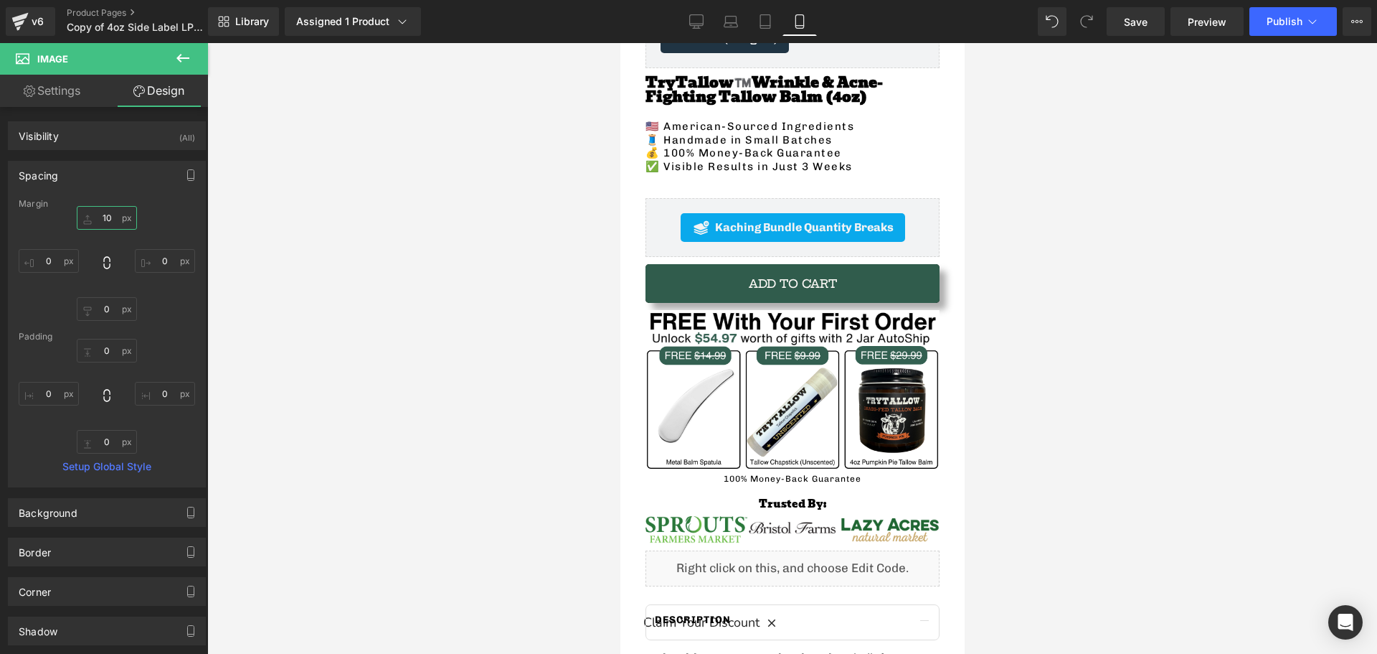
type input "1"
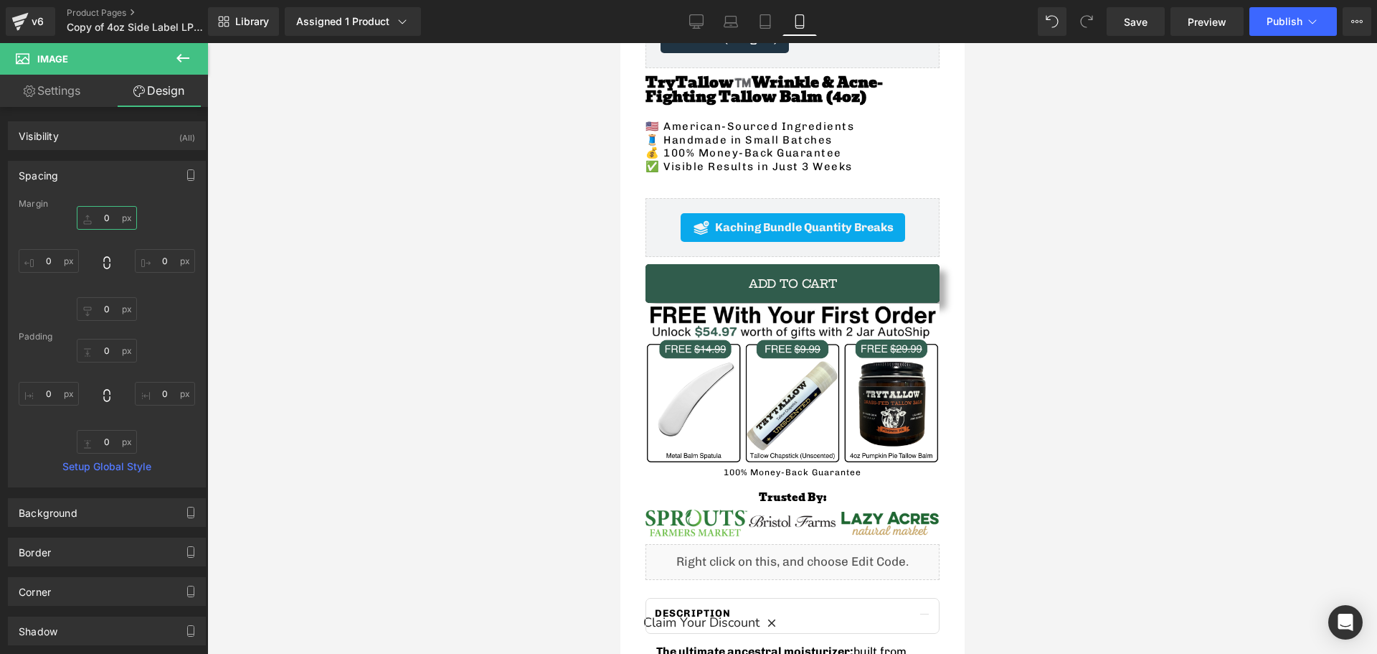
type input "5"
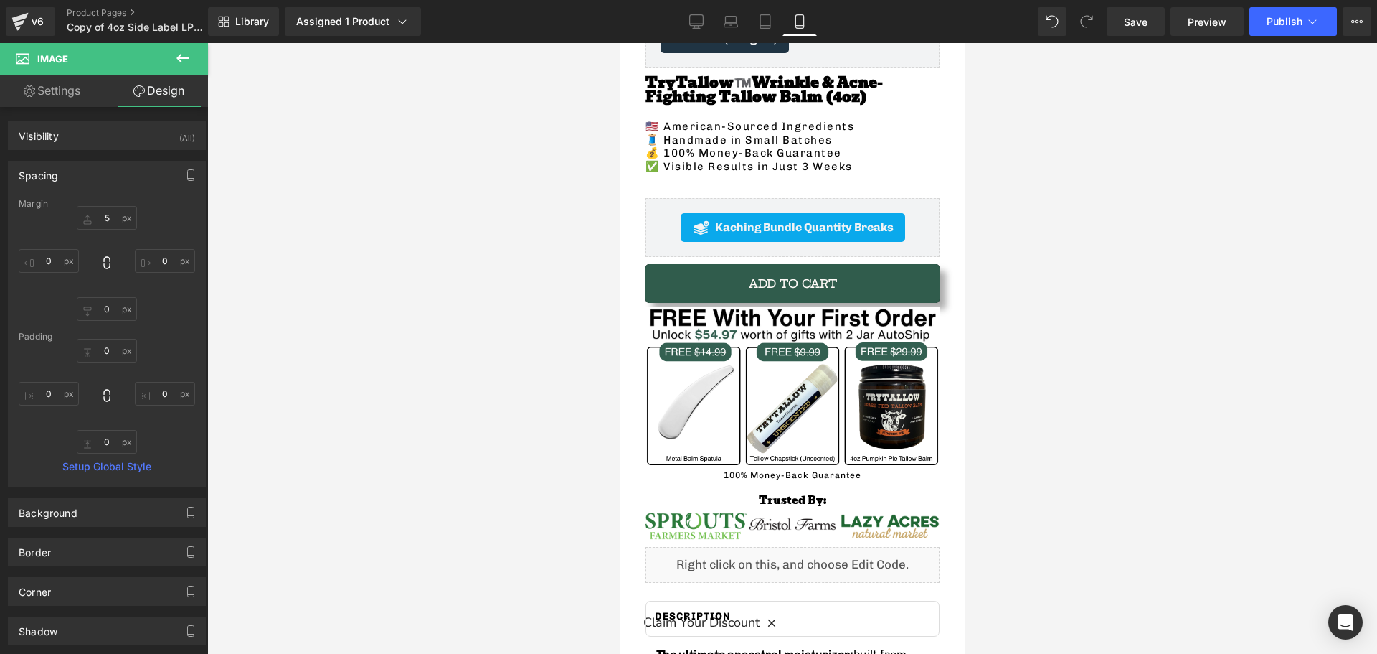
click at [487, 374] on div at bounding box center [792, 348] width 1170 height 611
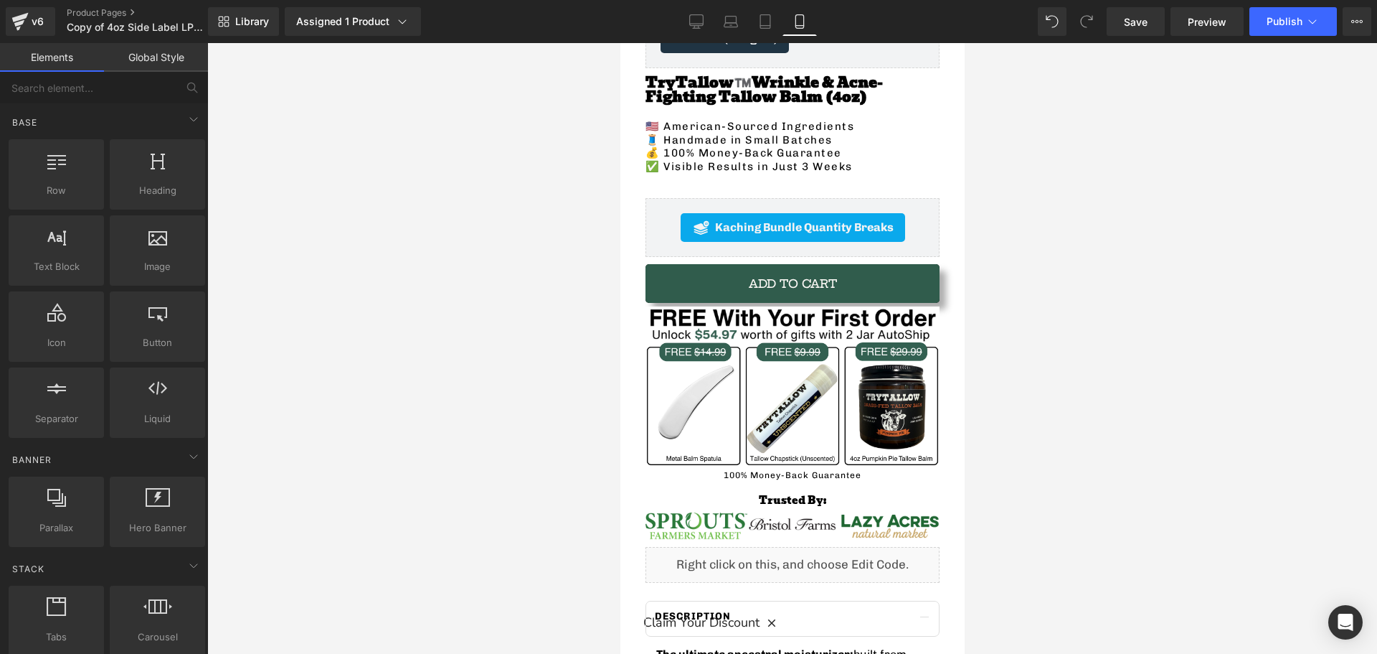
click at [501, 380] on div at bounding box center [792, 348] width 1170 height 611
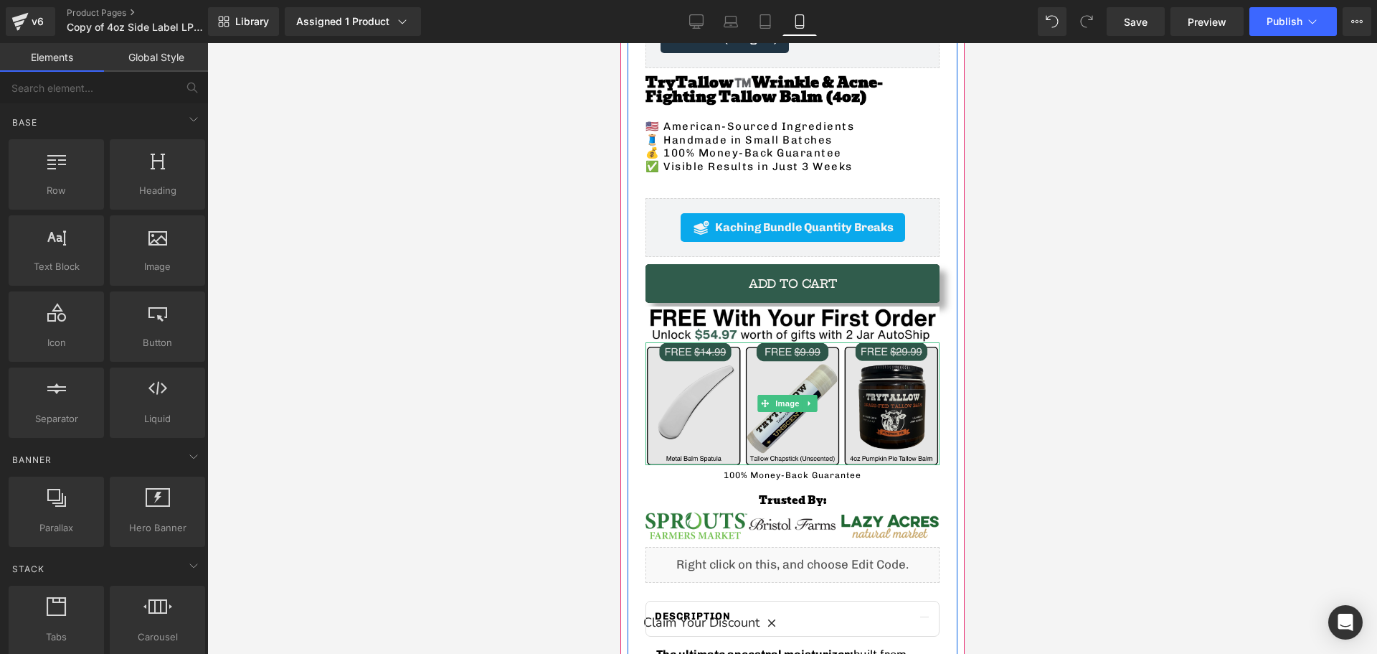
click at [715, 387] on img at bounding box center [792, 403] width 294 height 123
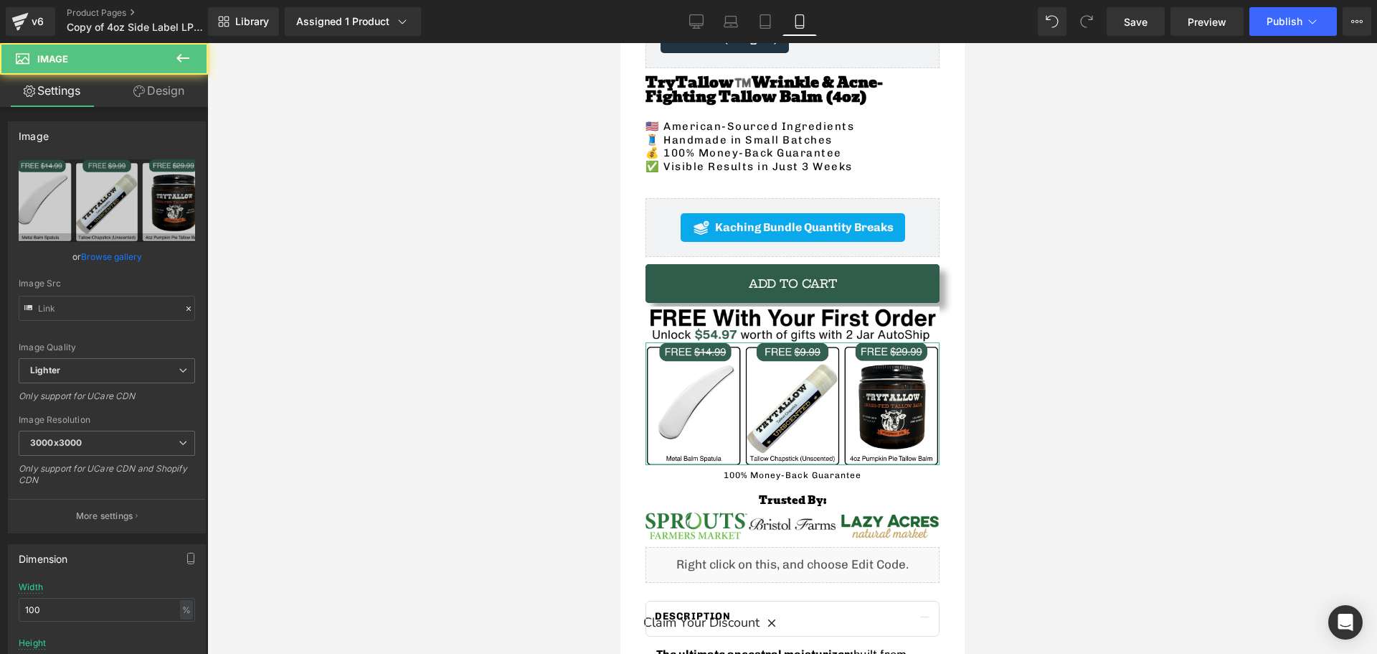
type input "https://ucarecdn.com/8e5ba173-9d10-4fc5-b270-687ad69534b2/-/format/auto/-/previ…"
click at [163, 96] on link "Design" at bounding box center [159, 91] width 104 height 32
click at [0, 0] on div "Spacing" at bounding box center [0, 0] width 0 height 0
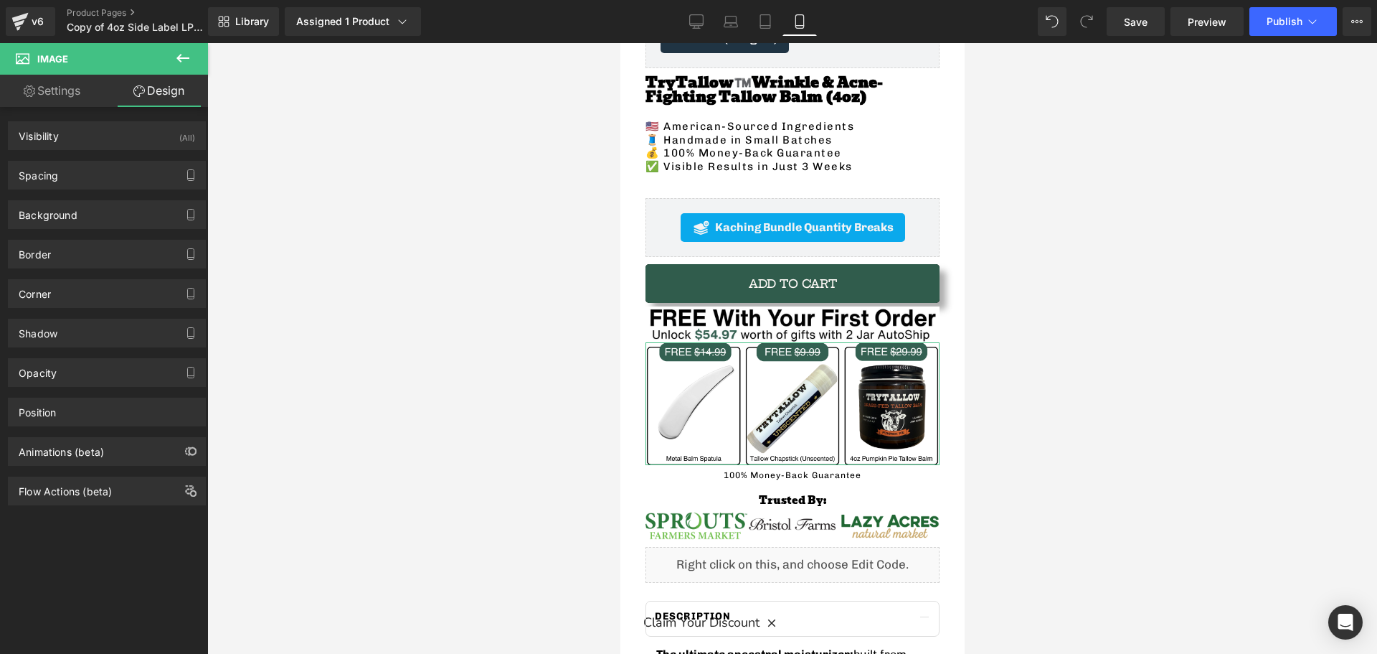
type input "0"
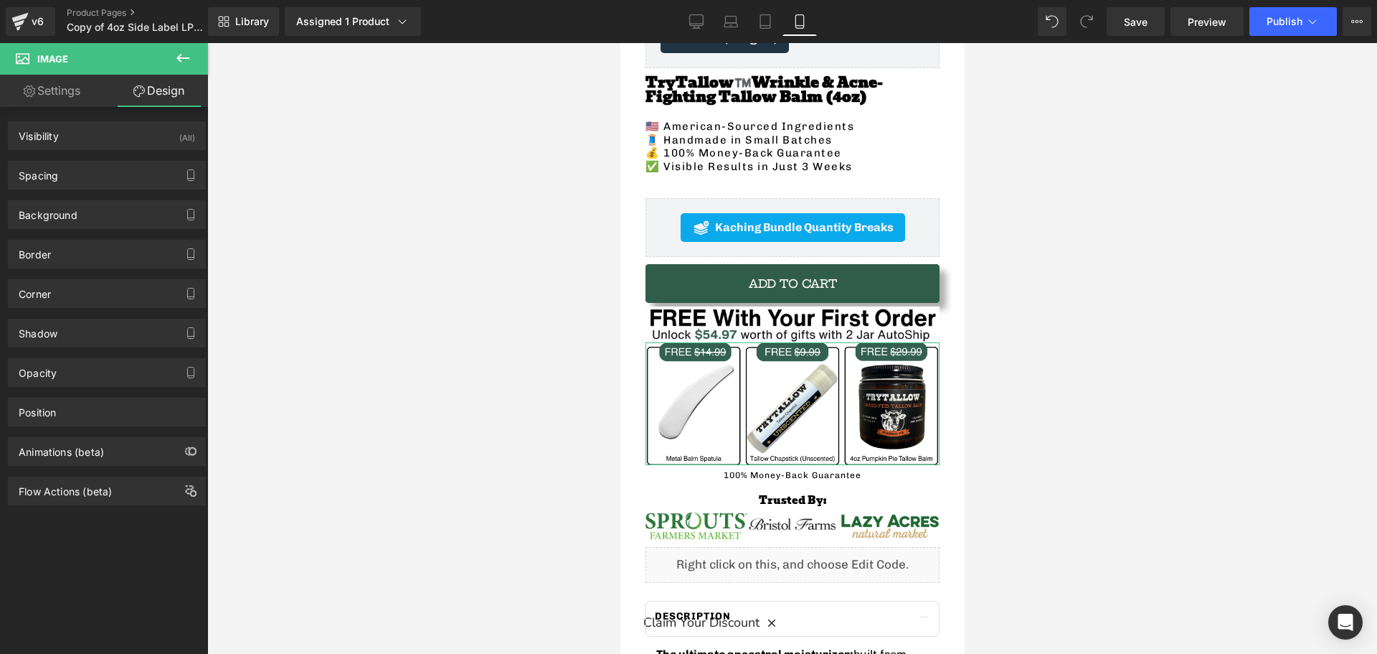
type input "0"
click at [100, 182] on div "Spacing" at bounding box center [107, 174] width 197 height 27
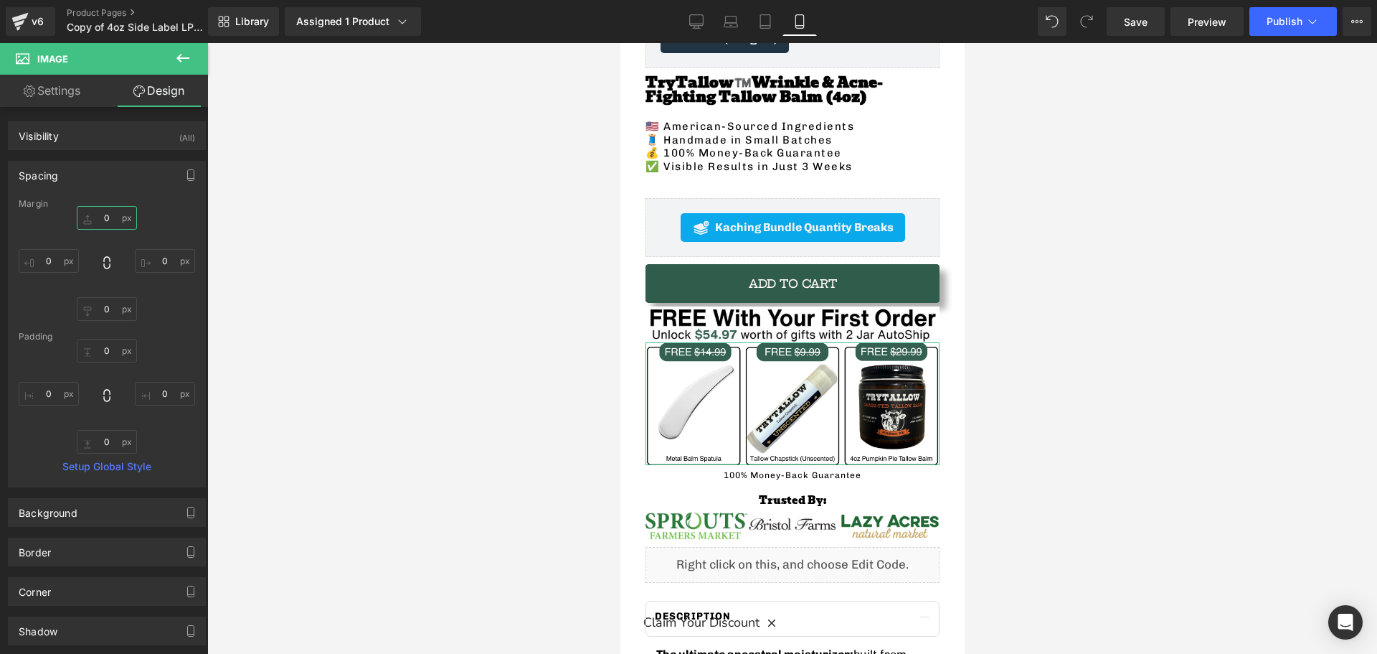
click at [113, 212] on input "0" at bounding box center [107, 218] width 60 height 24
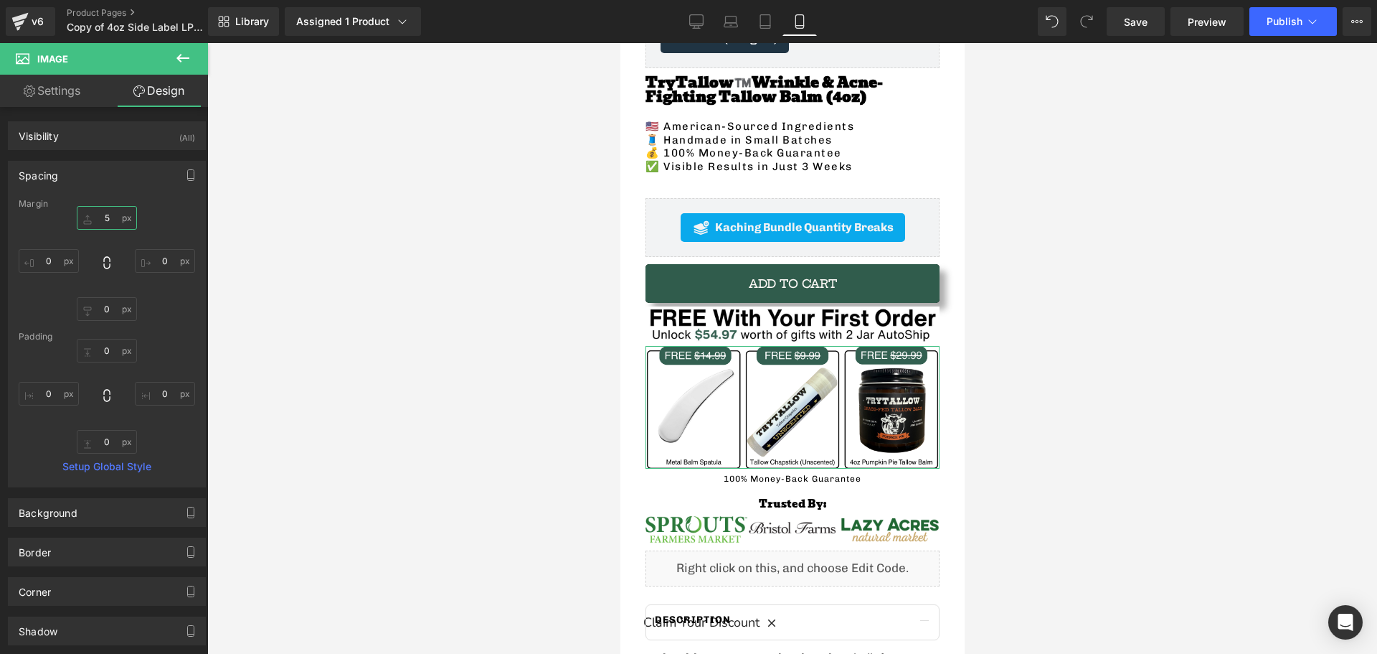
type input "5"
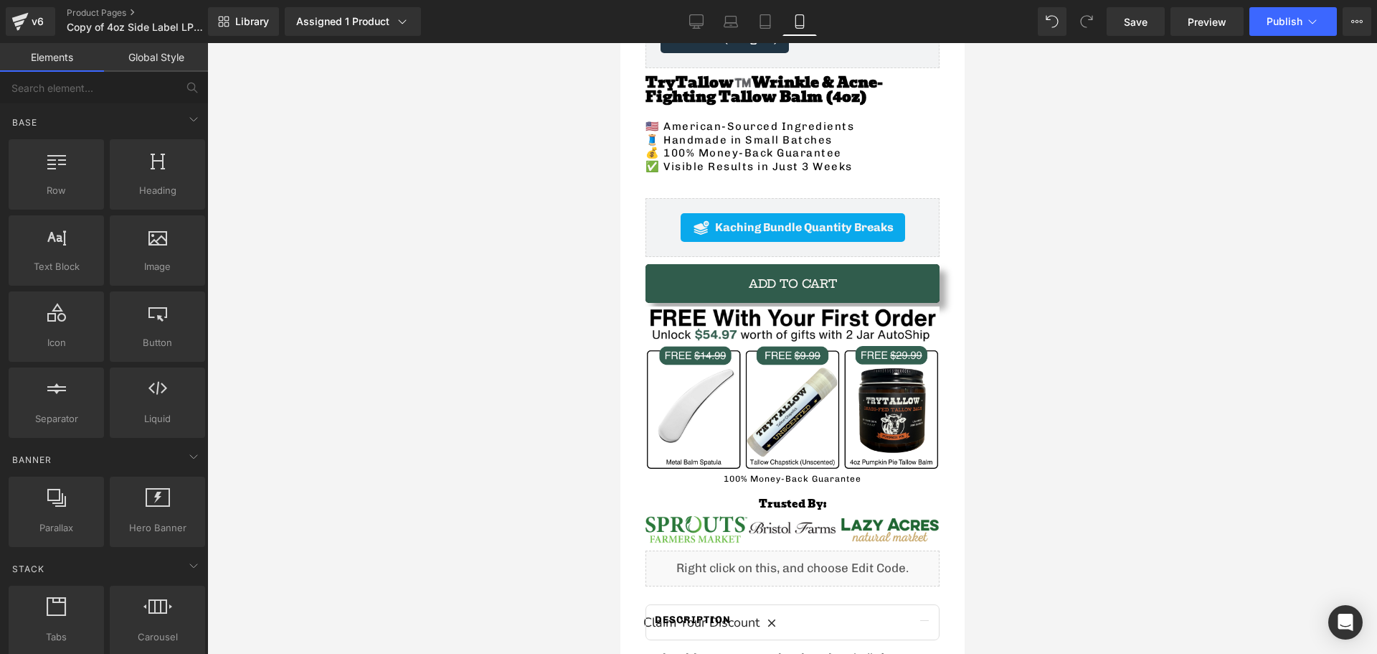
drag, startPoint x: 353, startPoint y: 326, endPoint x: 569, endPoint y: 321, distance: 216.0
click at [371, 326] on div at bounding box center [792, 348] width 1170 height 611
click at [1281, 22] on span "Publish" at bounding box center [1285, 21] width 36 height 11
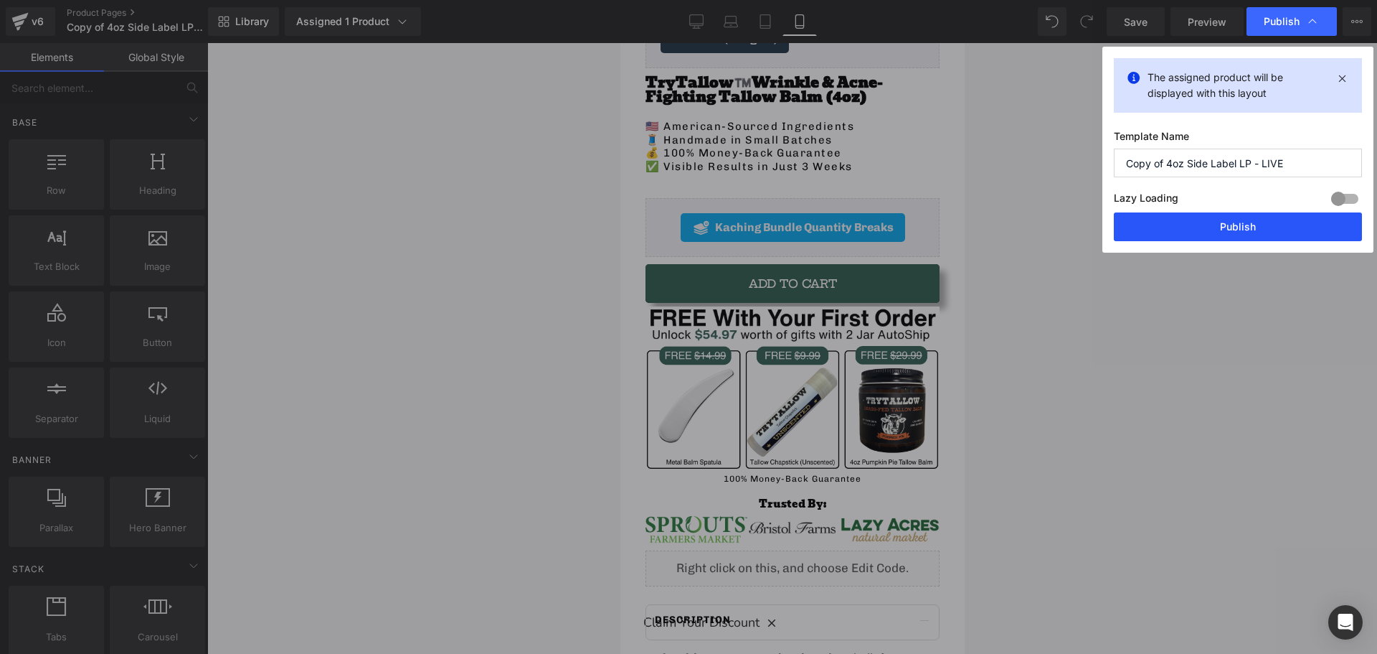
click at [1187, 220] on button "Publish" at bounding box center [1238, 226] width 248 height 29
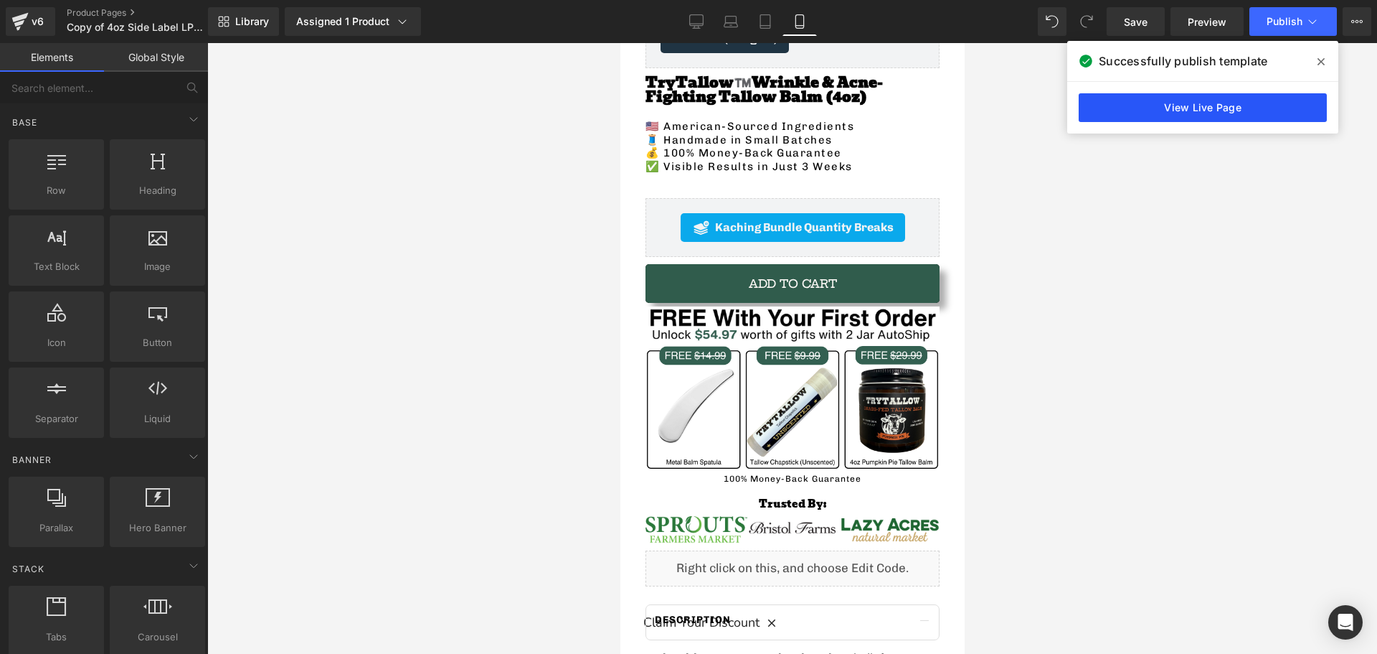
click at [1138, 116] on link "View Live Page" at bounding box center [1203, 107] width 248 height 29
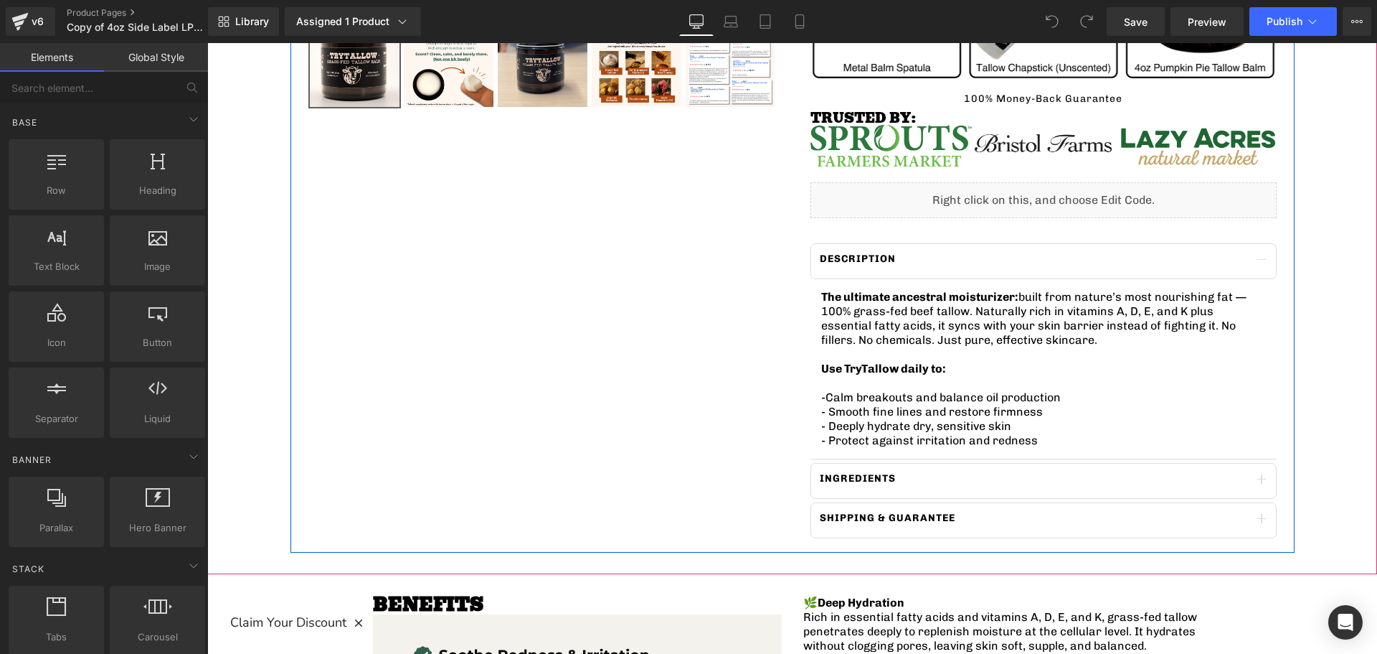
scroll to position [143, 0]
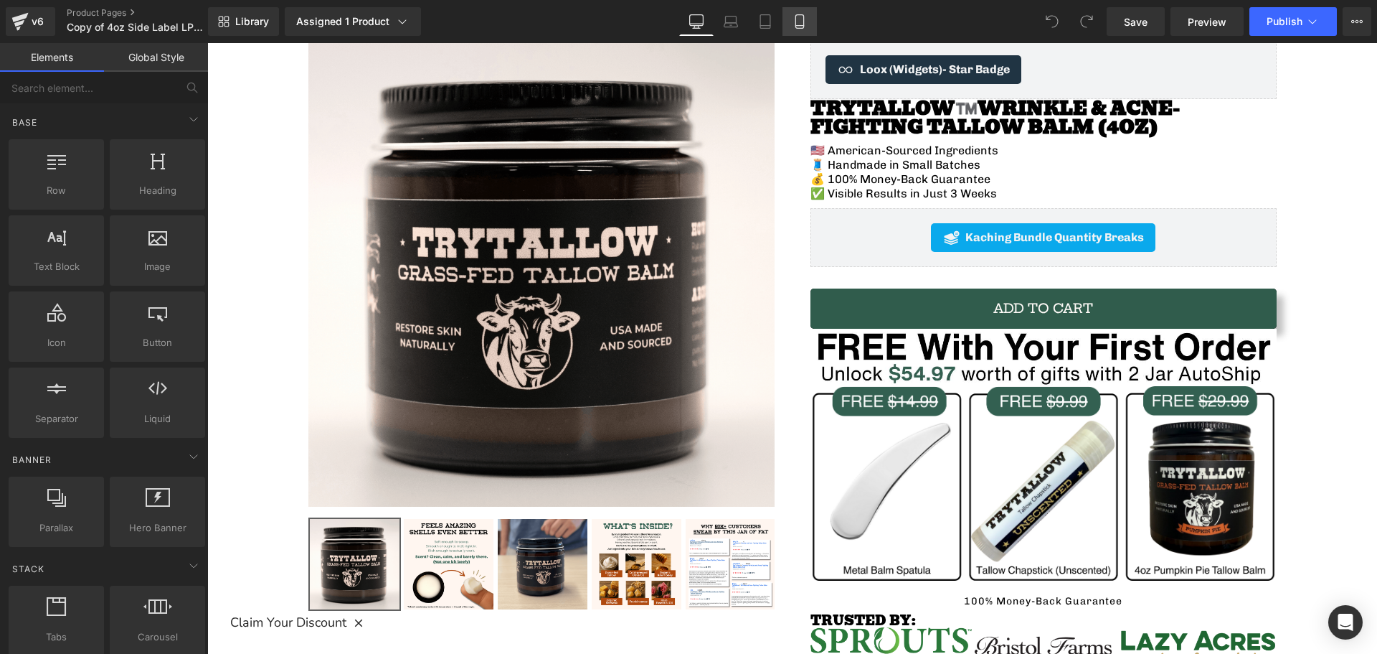
drag, startPoint x: 126, startPoint y: 120, endPoint x: 792, endPoint y: 22, distance: 672.9
click at [792, 22] on link "Mobile" at bounding box center [800, 21] width 34 height 29
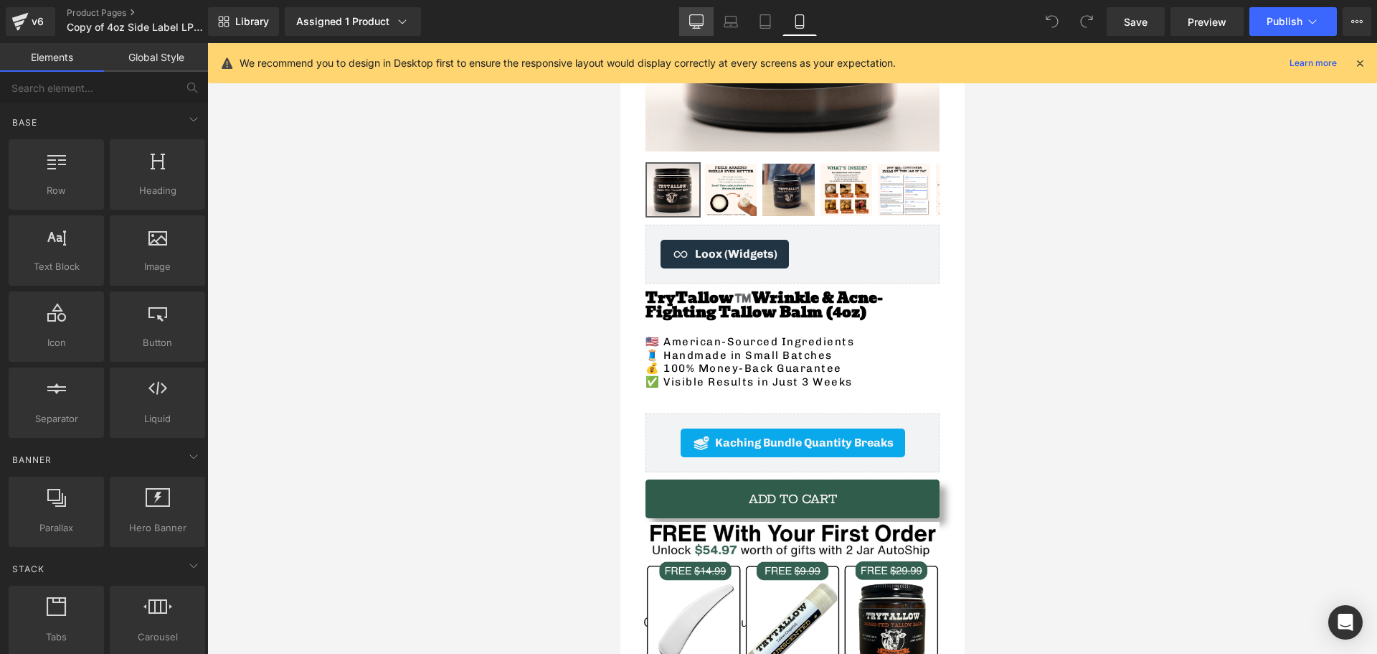
click at [694, 10] on link "Desktop" at bounding box center [696, 21] width 34 height 29
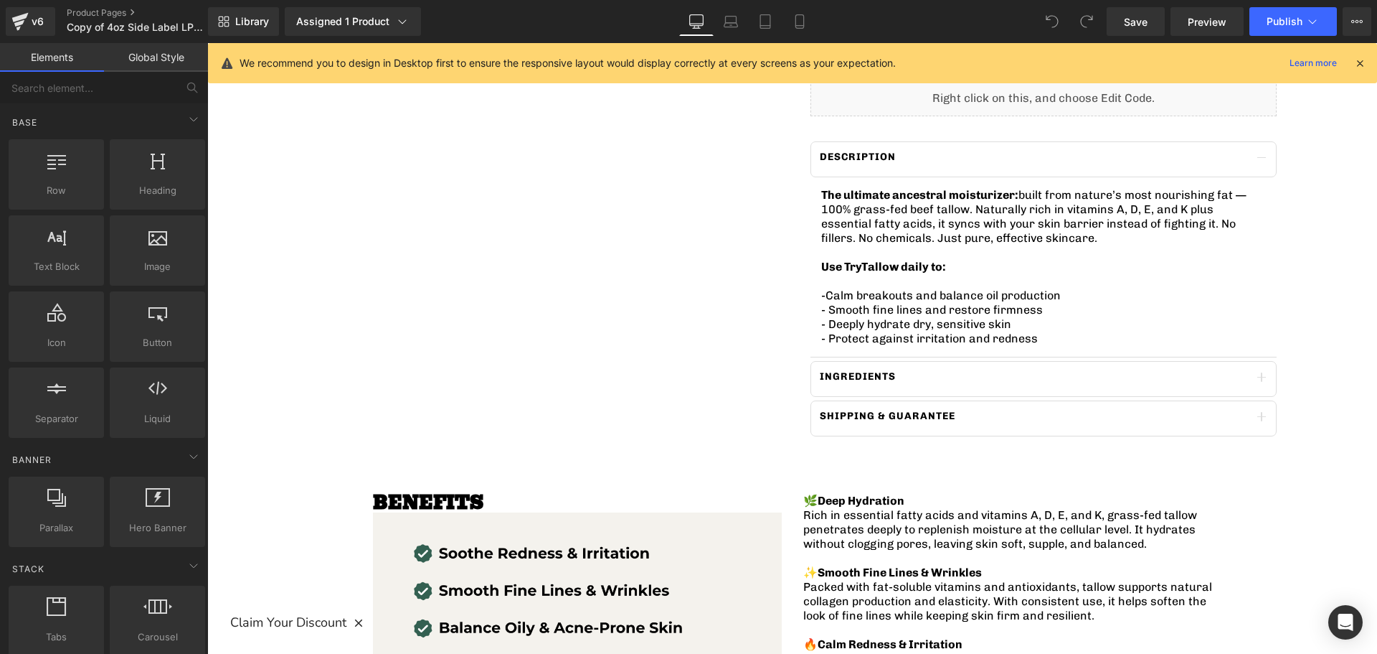
scroll to position [245, 0]
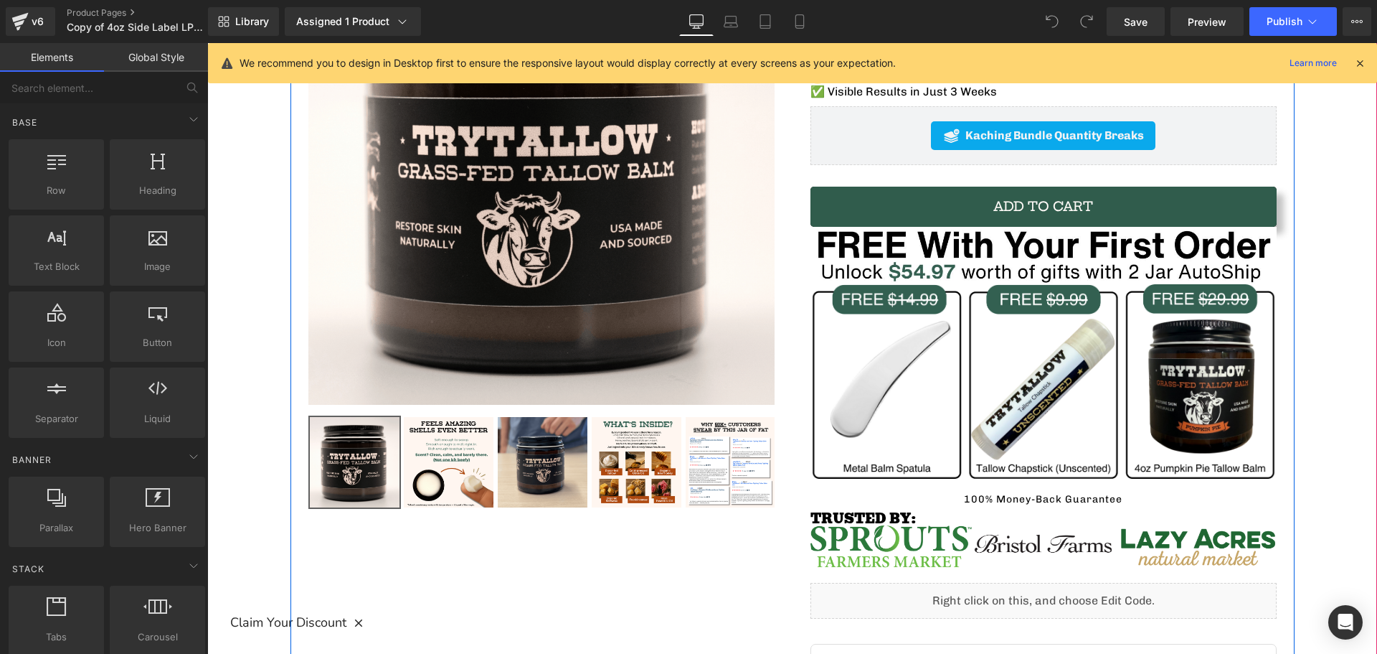
click at [919, 593] on div "Liquid" at bounding box center [1044, 601] width 466 height 36
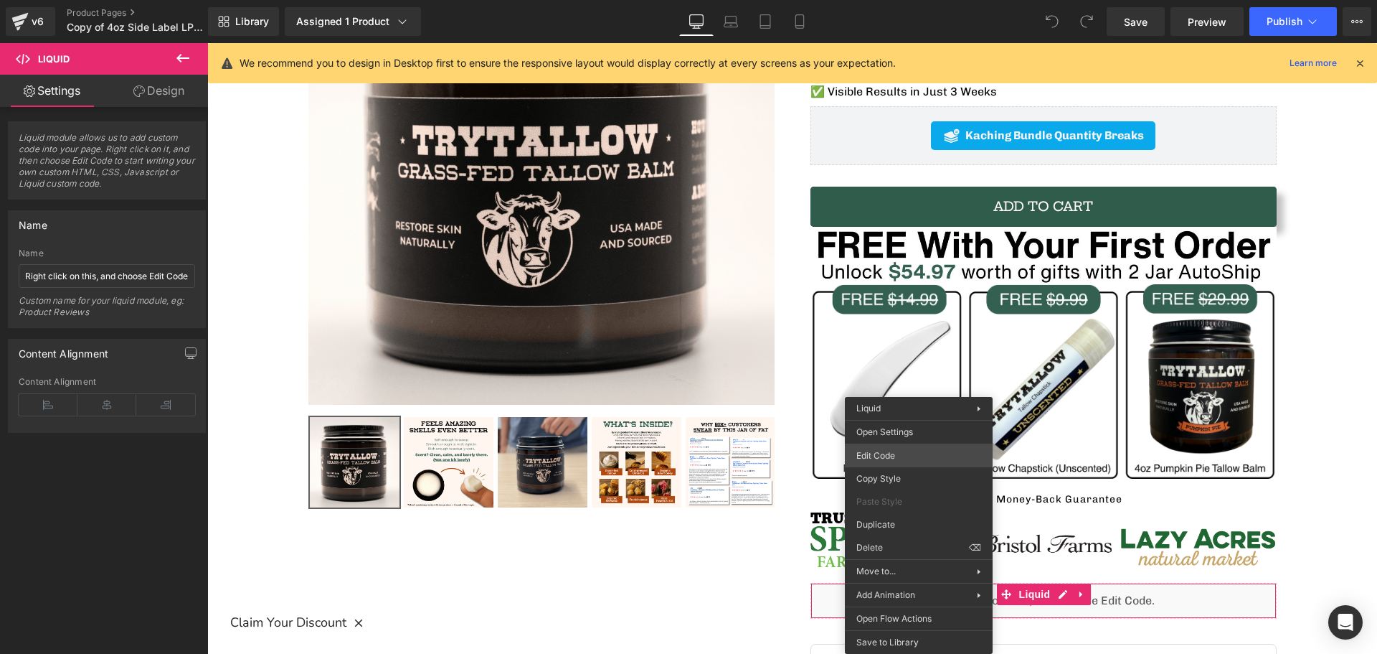
click at [881, 0] on div "You are previewing how the will restyle your page. You can not edit Elements in…" at bounding box center [688, 0] width 1377 height 0
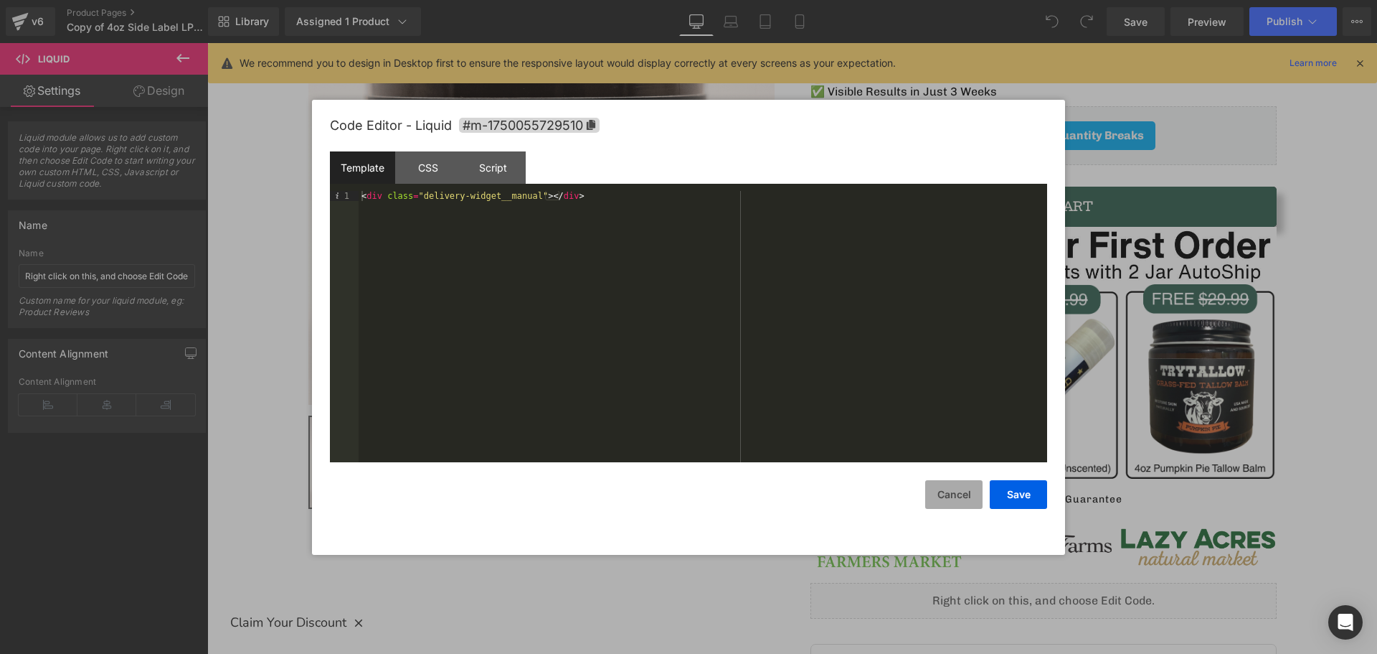
click at [941, 494] on button "Cancel" at bounding box center [953, 494] width 57 height 29
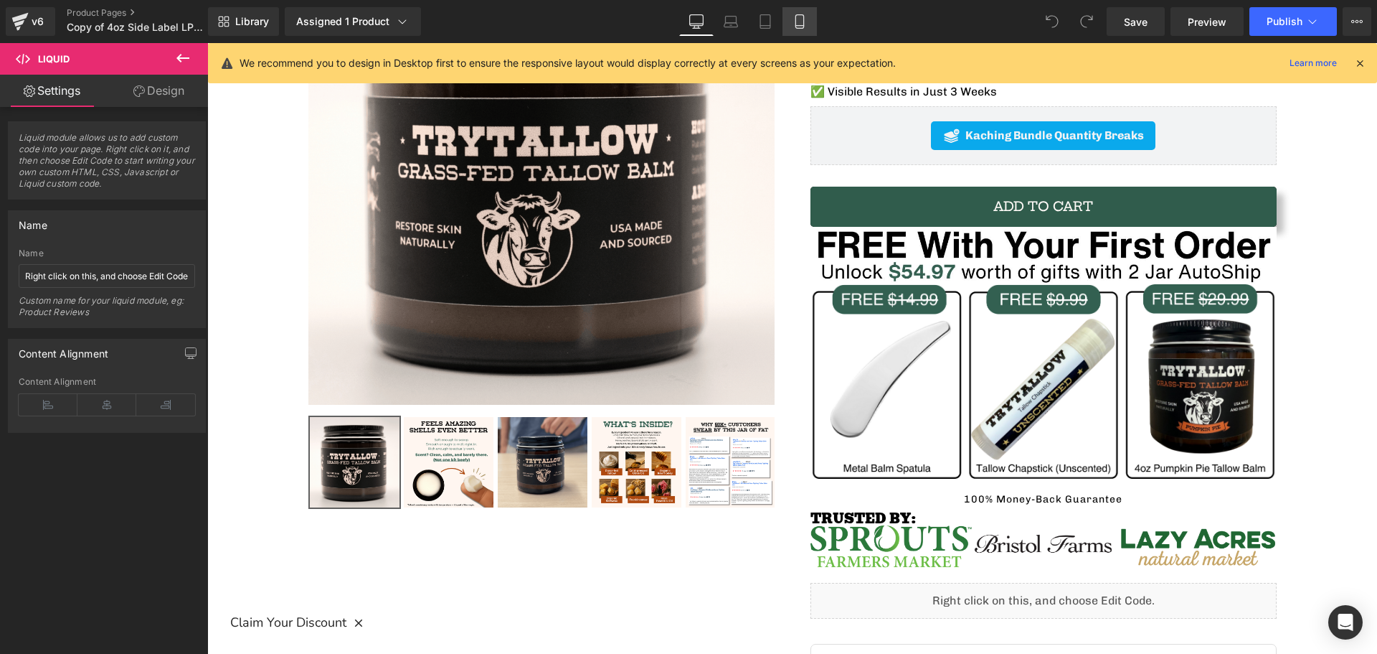
click at [797, 24] on icon at bounding box center [800, 21] width 14 height 14
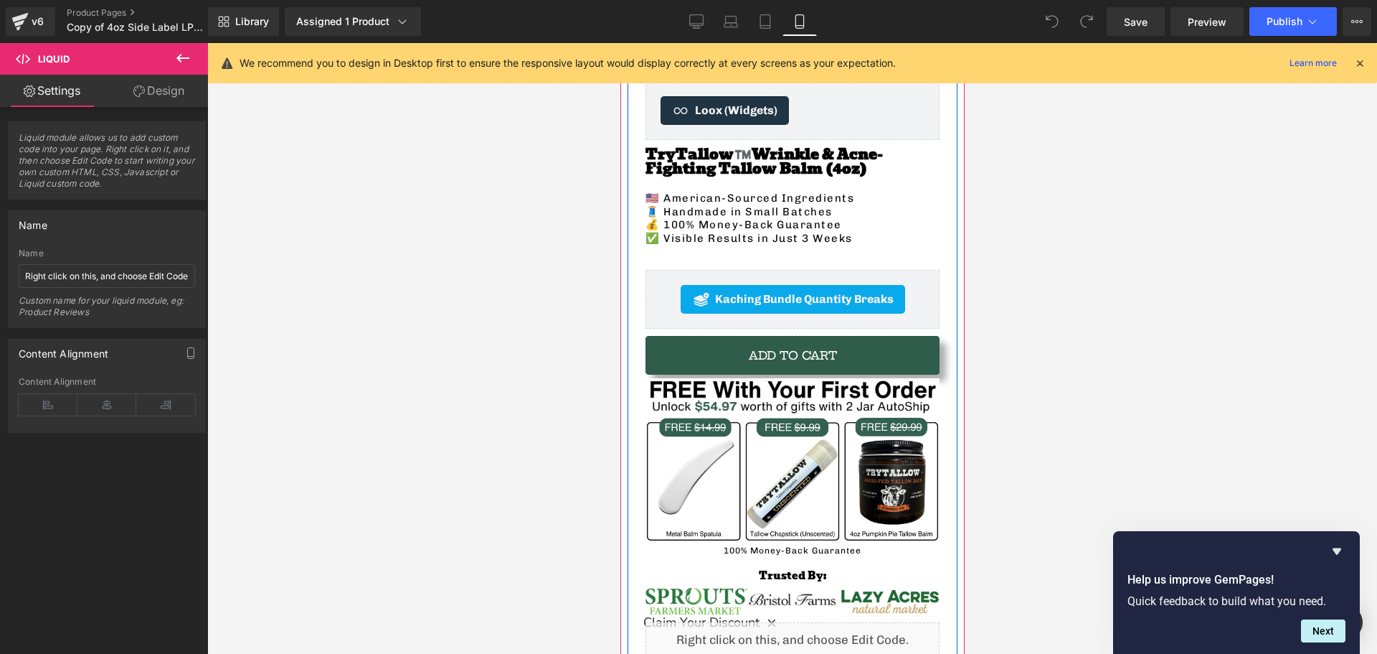
scroll to position [502, 0]
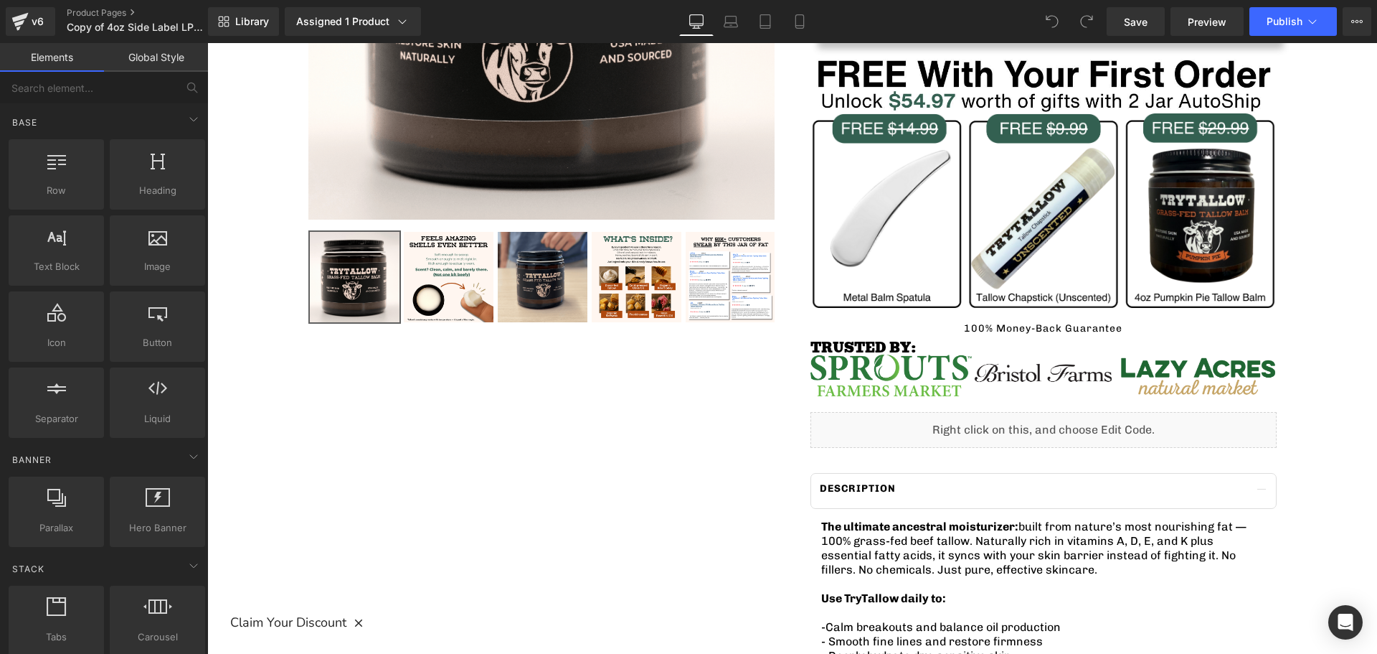
scroll to position [502, 0]
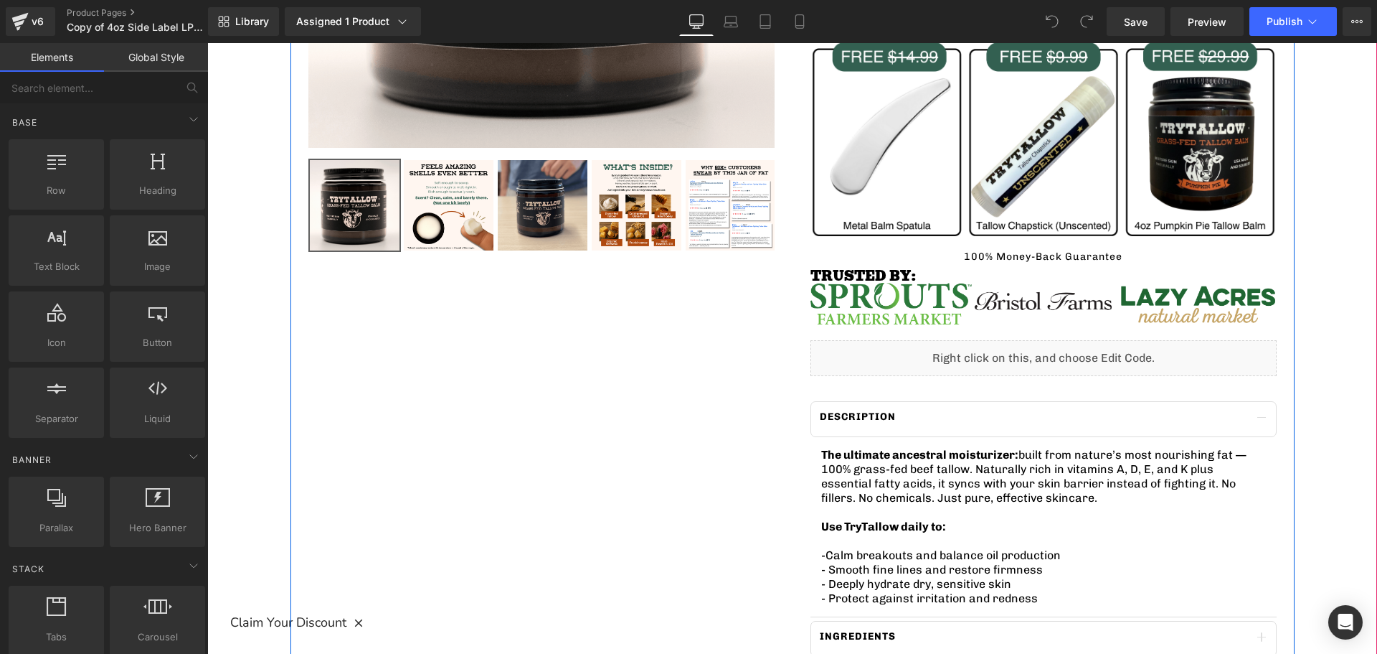
click at [909, 356] on div "Liquid" at bounding box center [1044, 358] width 466 height 36
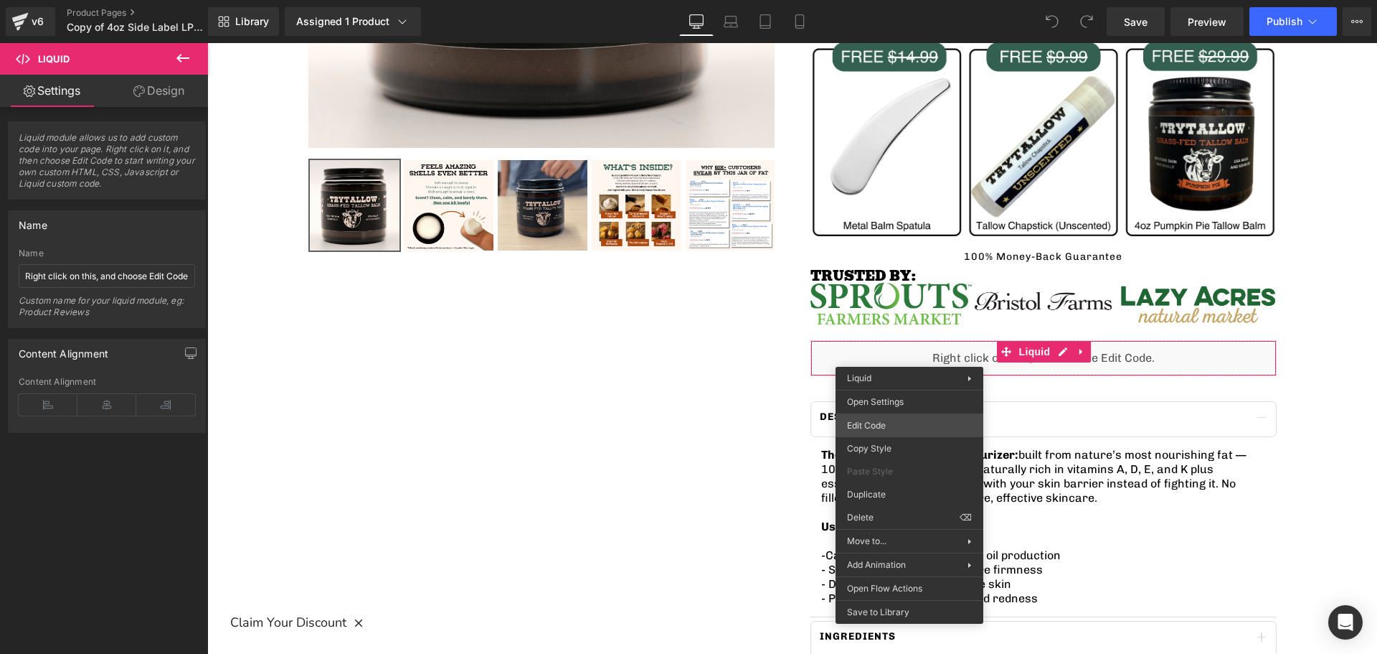
click at [890, 0] on div "You are previewing how the will restyle your page. You can not edit Elements in…" at bounding box center [688, 0] width 1377 height 0
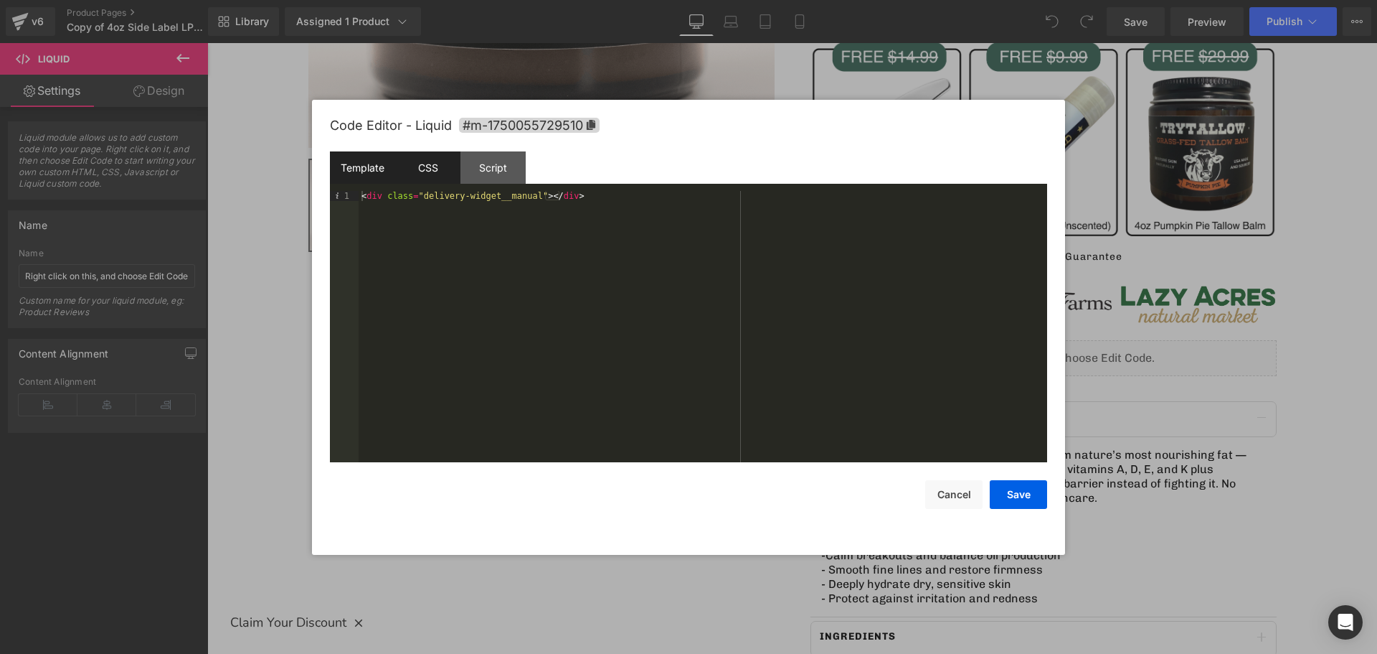
click at [432, 175] on div "CSS" at bounding box center [427, 167] width 65 height 32
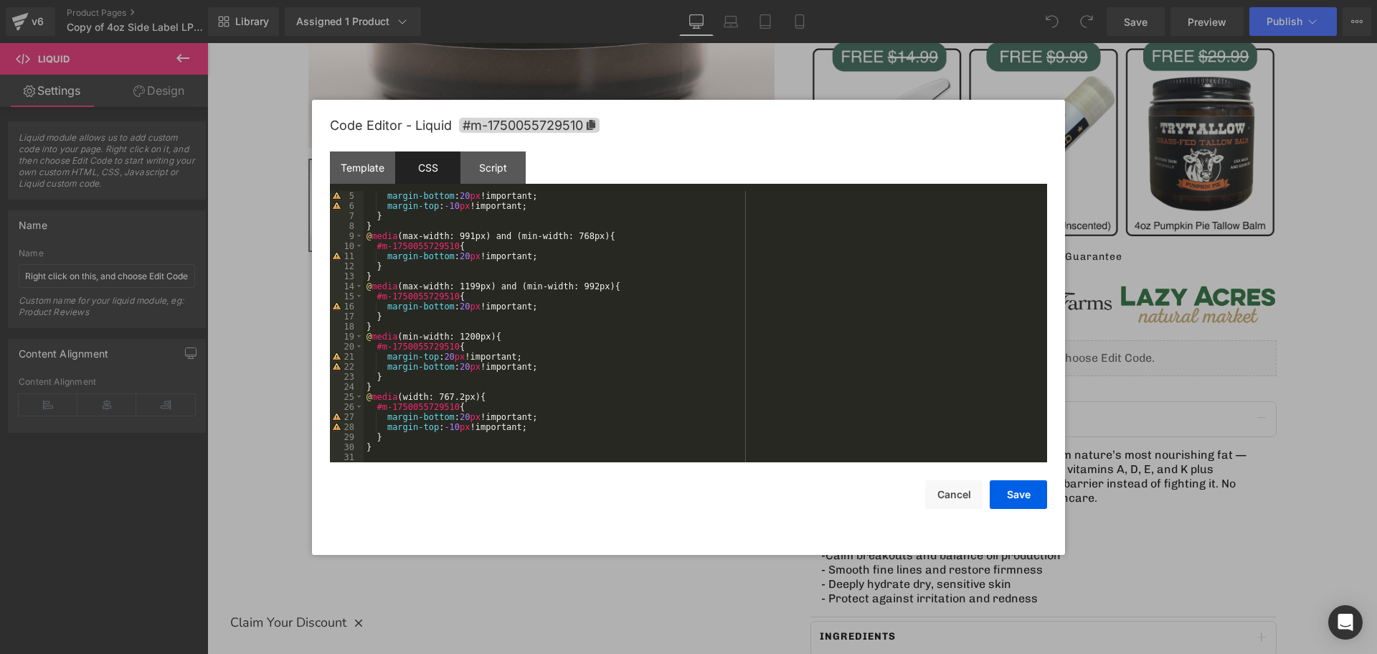
scroll to position [0, 0]
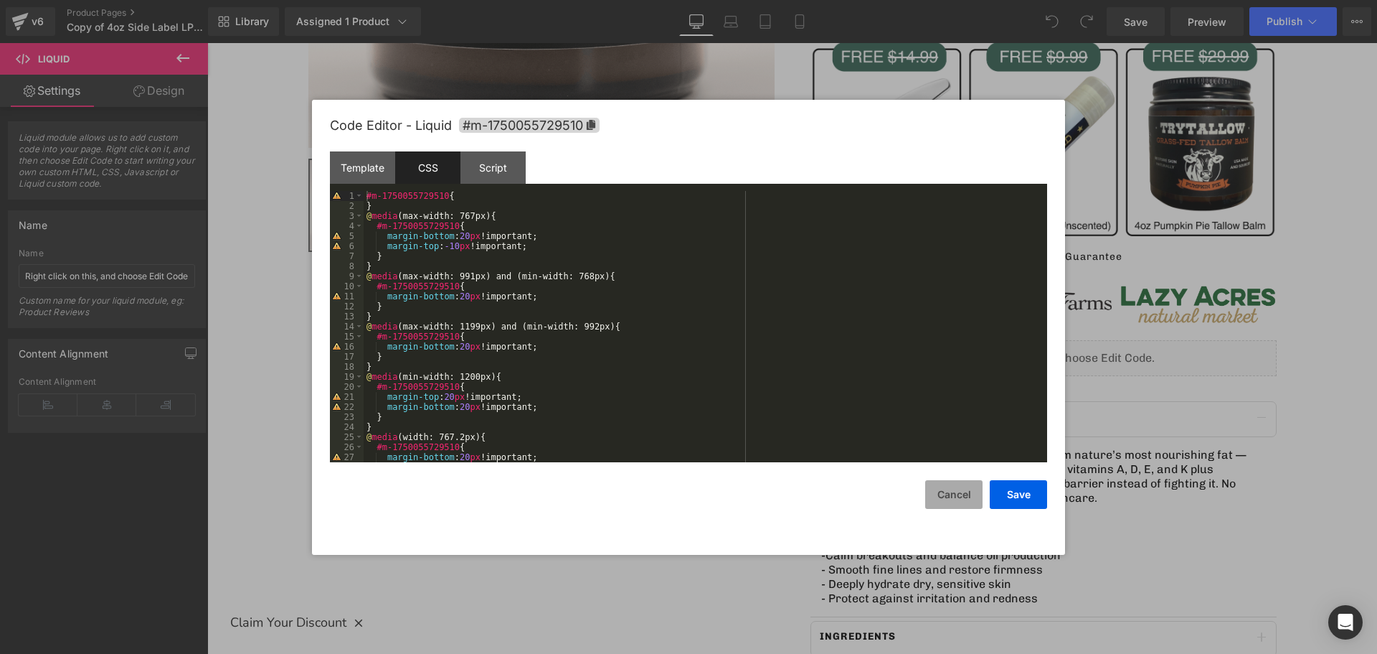
drag, startPoint x: 948, startPoint y: 486, endPoint x: 713, endPoint y: 436, distance: 239.9
click at [948, 486] on button "Cancel" at bounding box center [953, 494] width 57 height 29
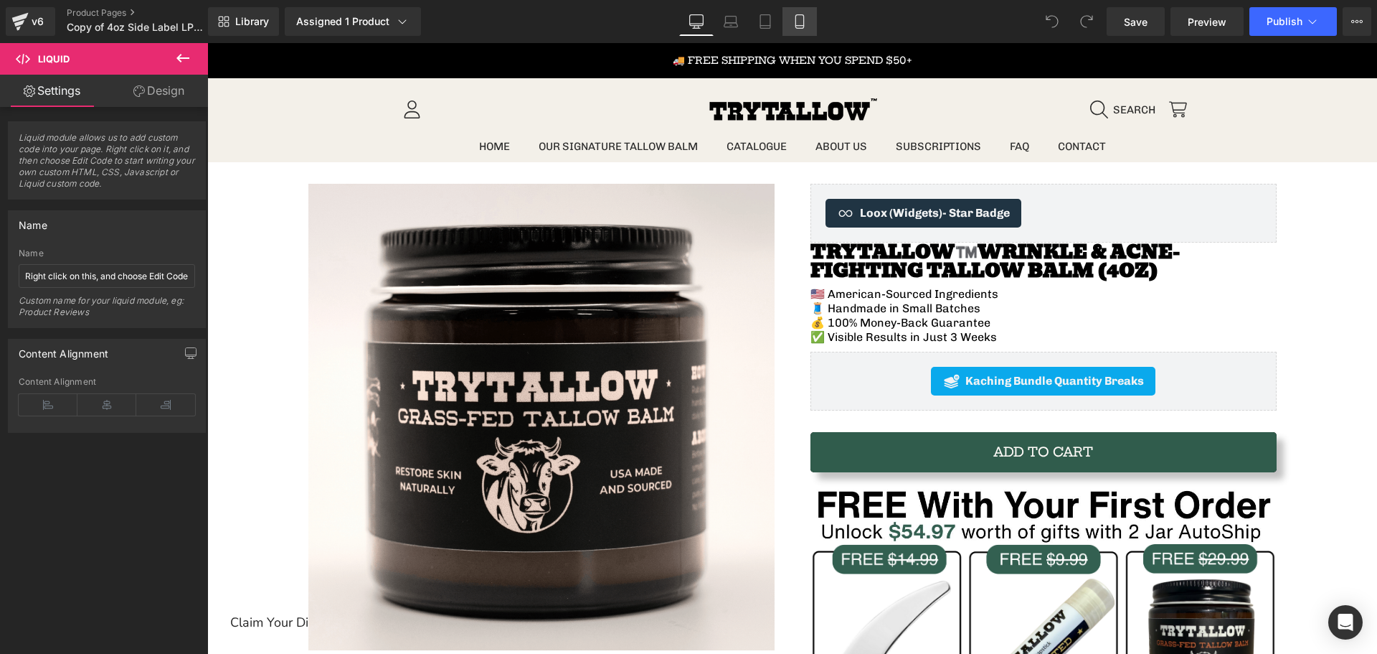
drag, startPoint x: 787, startPoint y: 22, endPoint x: 106, endPoint y: 183, distance: 699.7
click at [787, 22] on link "Mobile" at bounding box center [800, 21] width 34 height 29
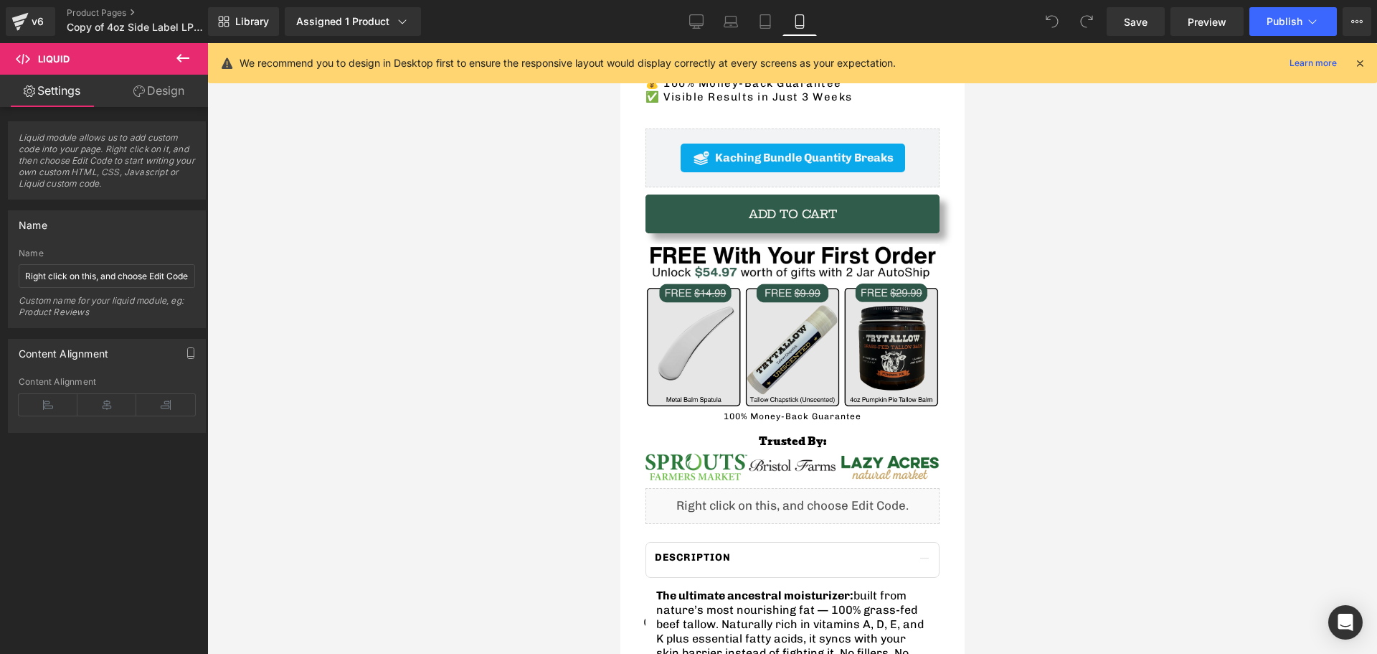
scroll to position [578, 0]
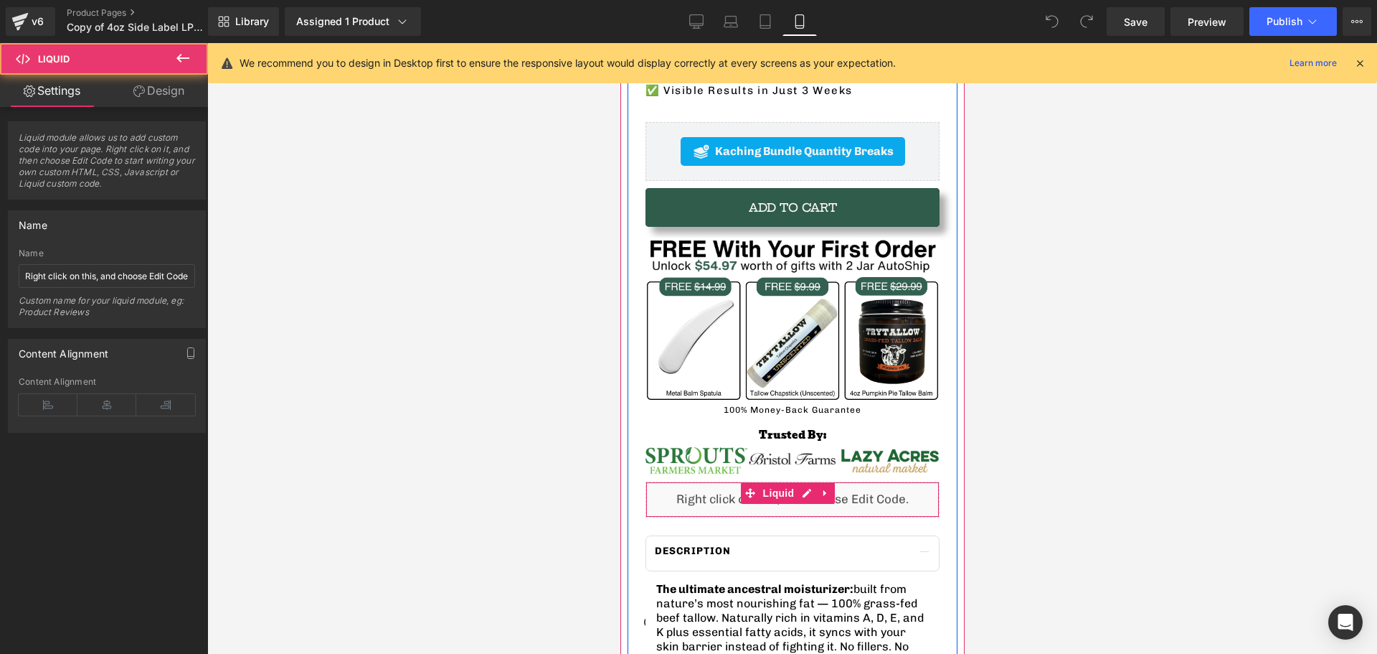
click at [694, 481] on div "Liquid" at bounding box center [792, 499] width 294 height 36
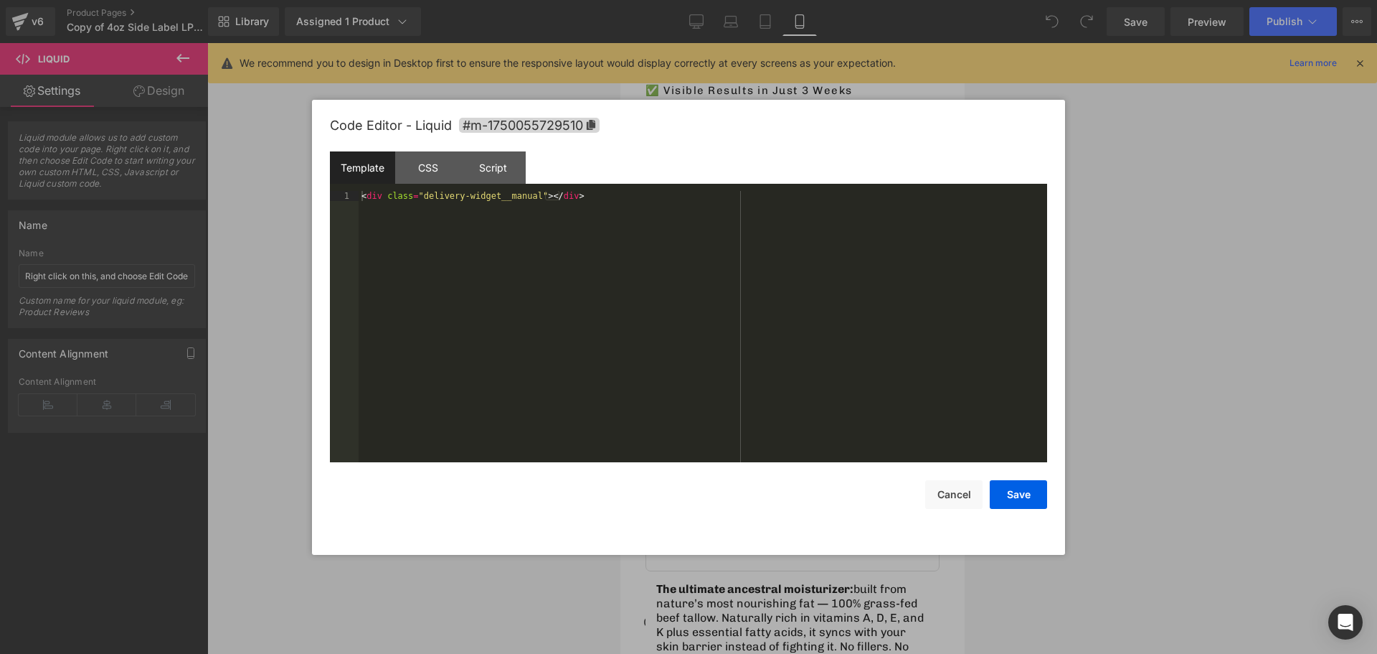
click at [714, 0] on div "You are previewing how the will restyle your page. You can not edit Elements in…" at bounding box center [688, 0] width 1377 height 0
click at [444, 184] on div "Template CSS Script Data" at bounding box center [688, 170] width 717 height 39
click at [437, 176] on div "CSS" at bounding box center [427, 167] width 65 height 32
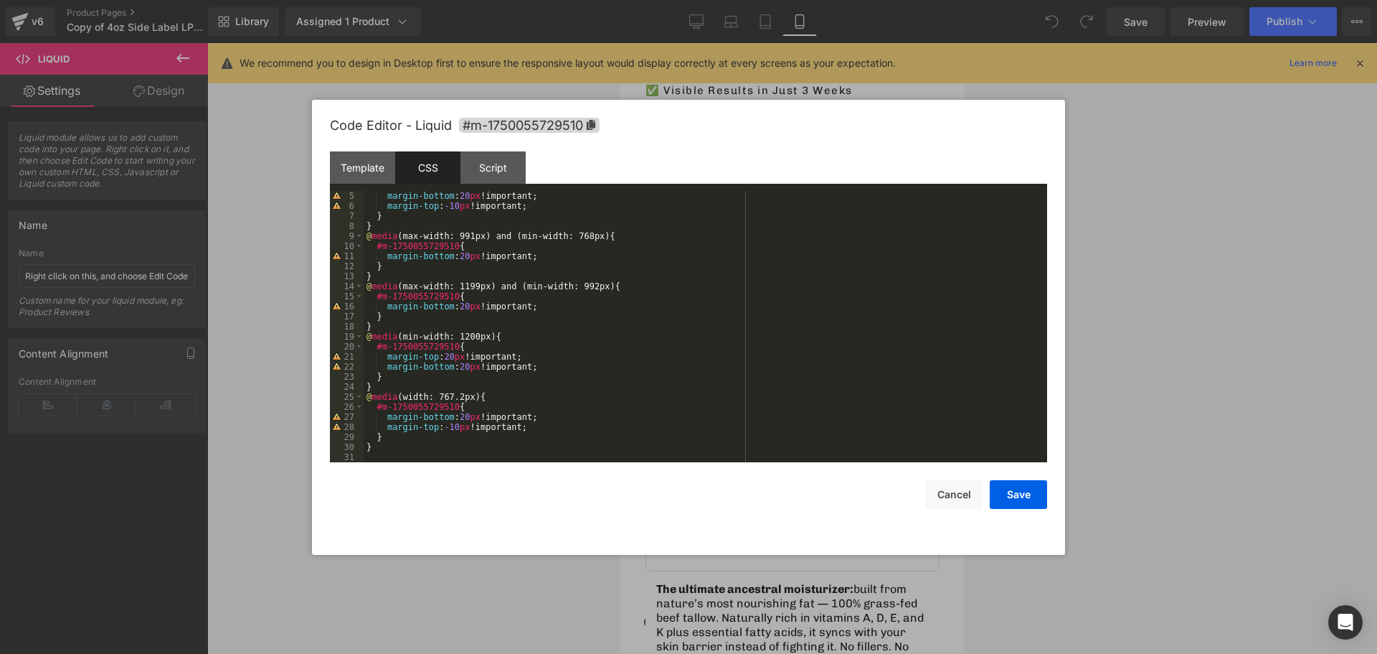
scroll to position [0, 0]
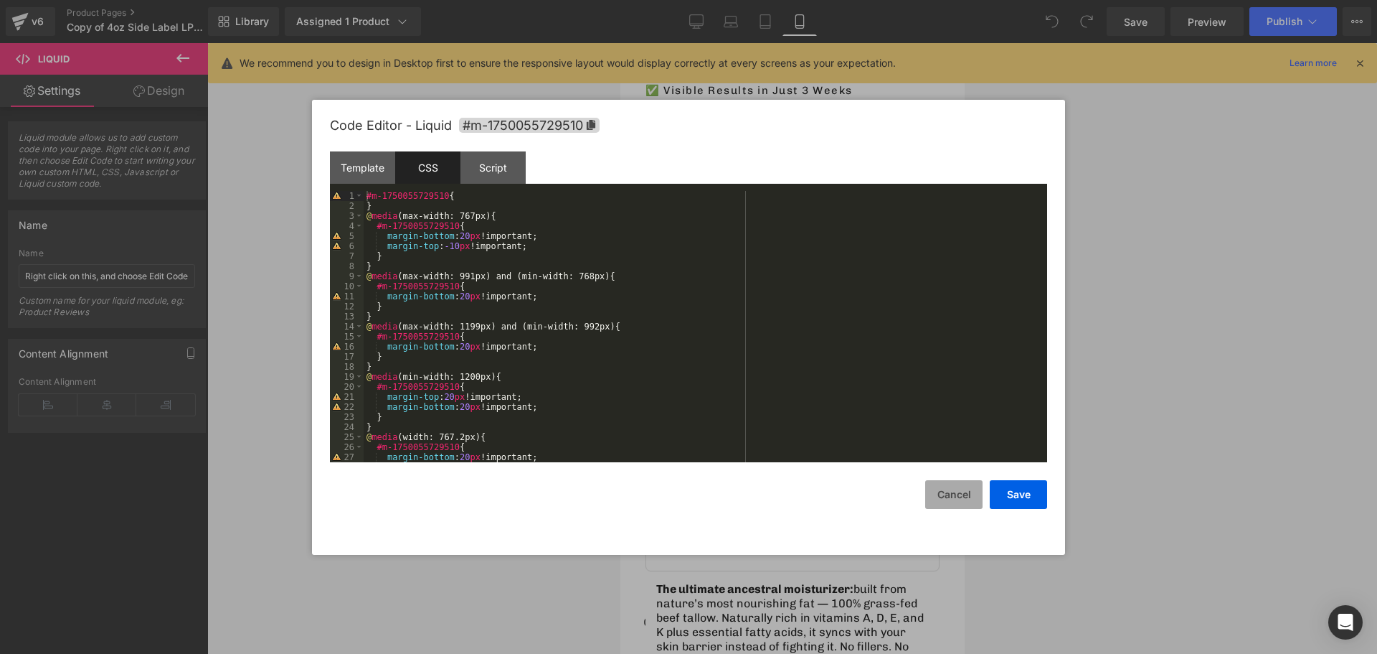
click at [958, 504] on button "Cancel" at bounding box center [953, 494] width 57 height 29
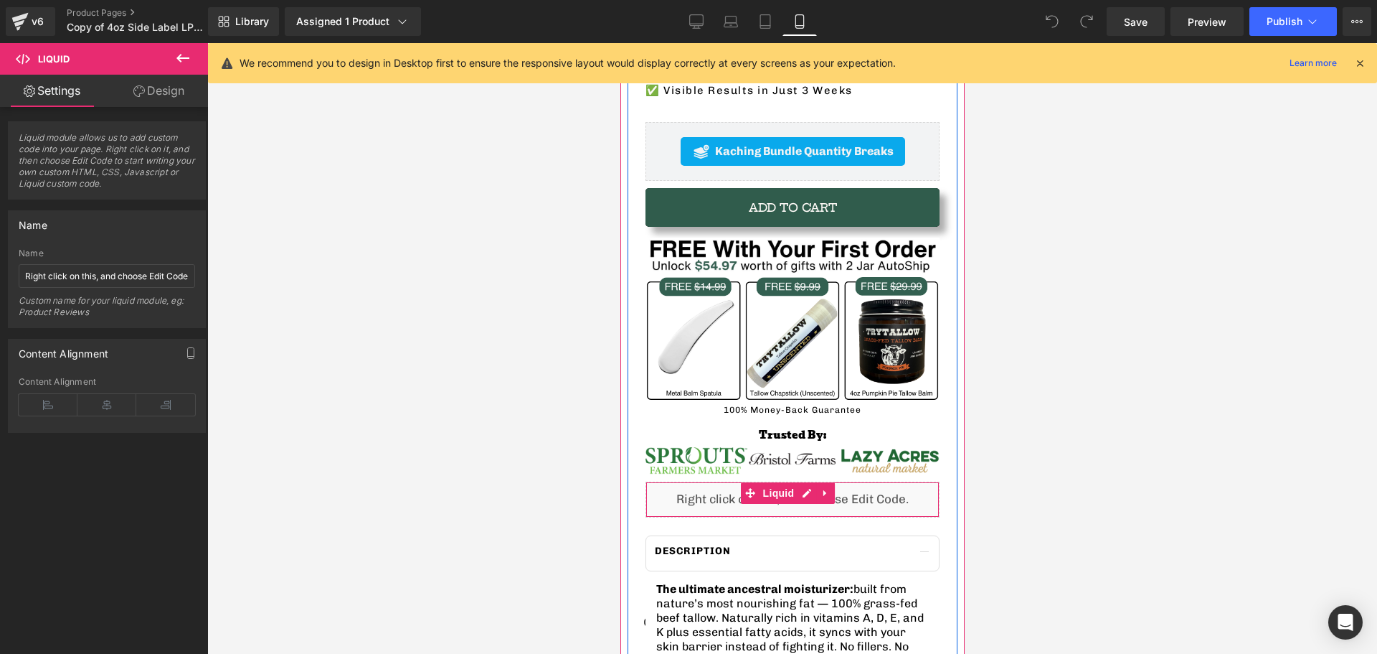
click at [688, 481] on div "Liquid" at bounding box center [792, 499] width 294 height 36
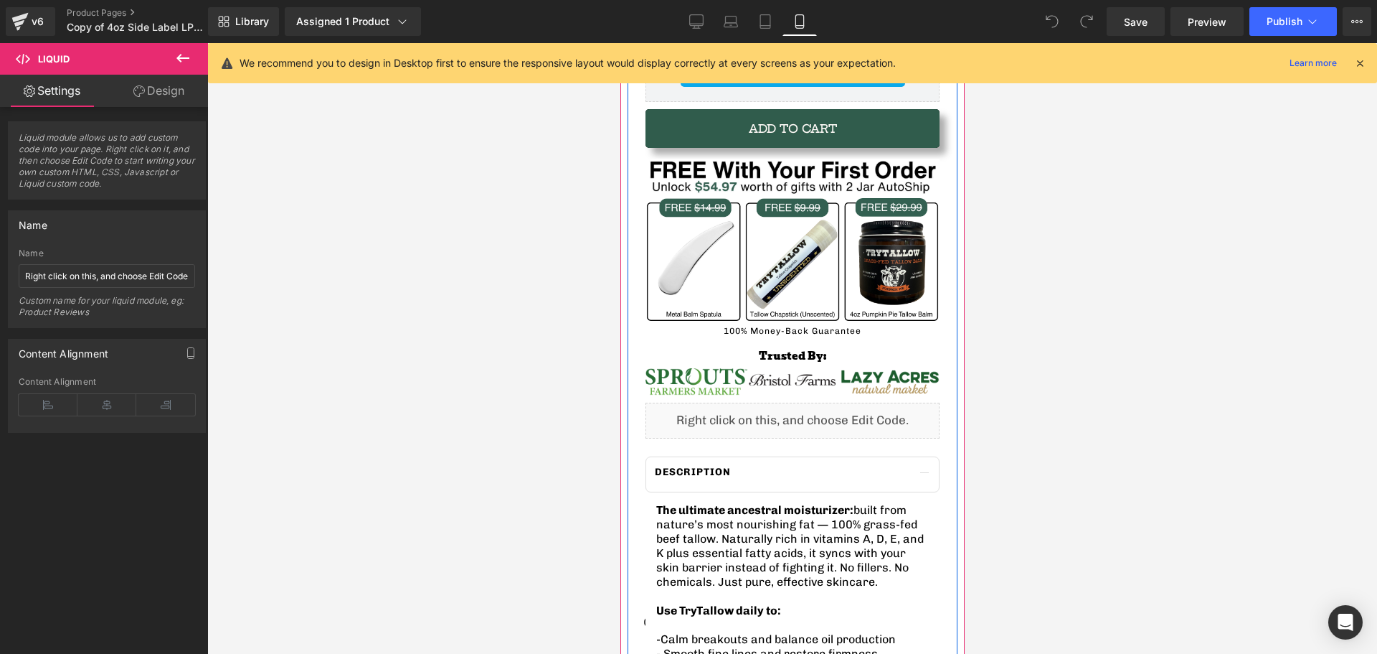
scroll to position [650, 0]
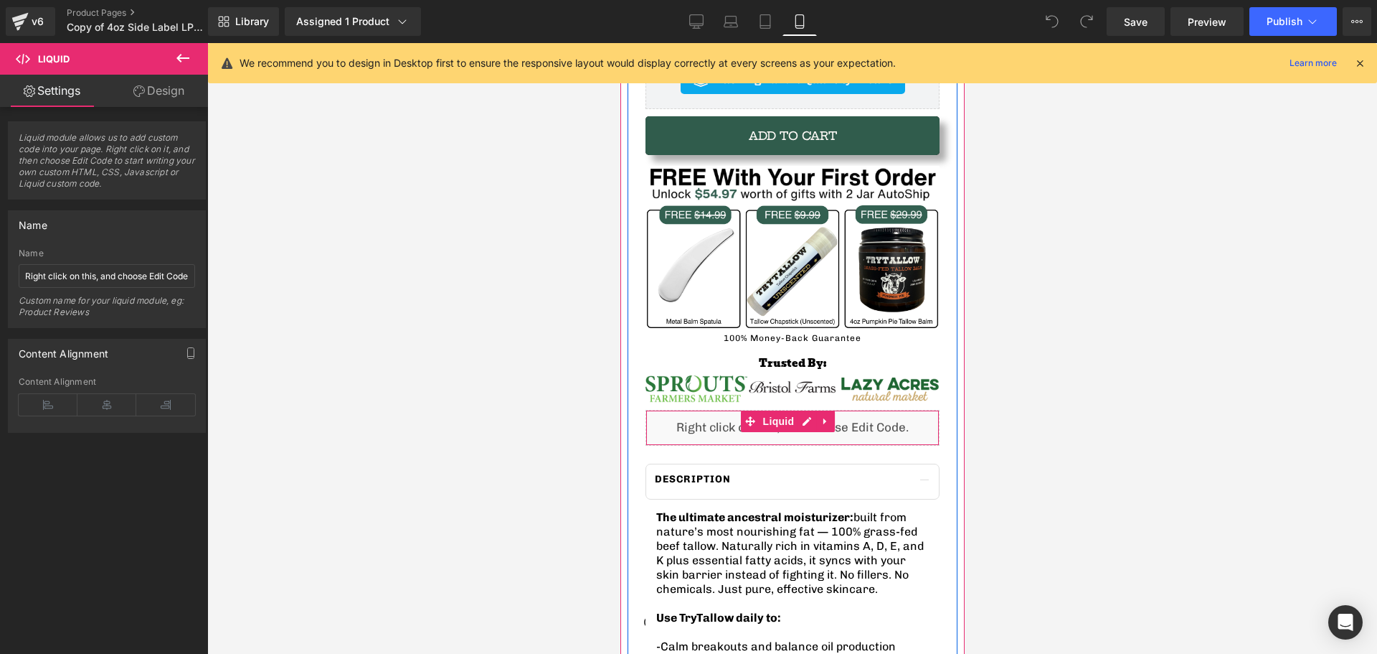
click at [699, 410] on div "Liquid" at bounding box center [792, 428] width 294 height 36
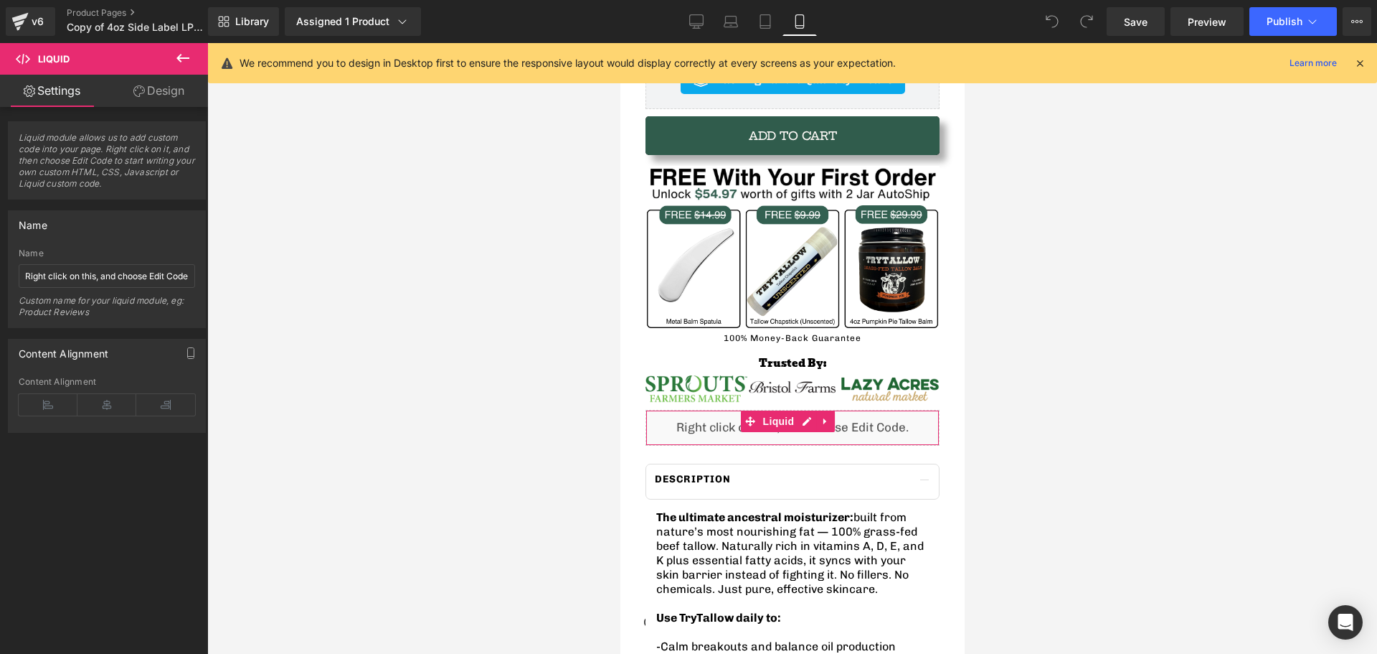
click at [179, 95] on link "Design" at bounding box center [159, 91] width 104 height 32
click at [0, 0] on div "Visibility" at bounding box center [0, 0] width 0 height 0
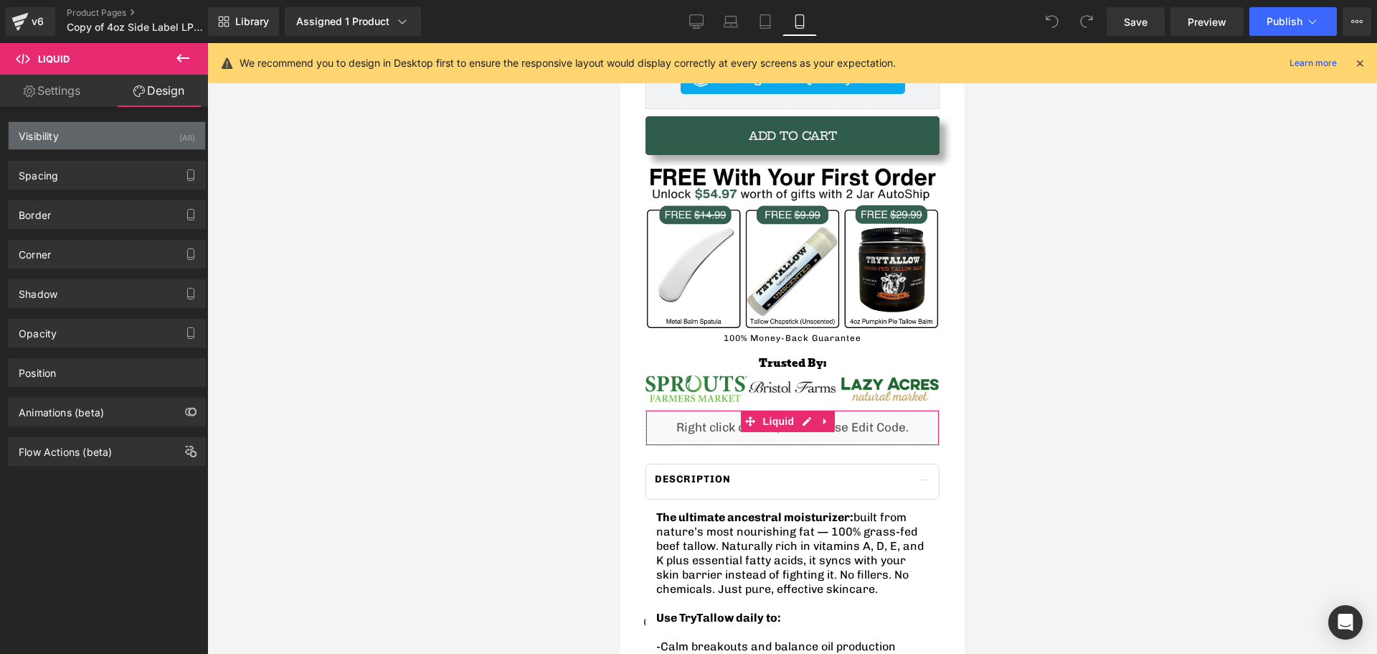
click at [57, 143] on div "Visibility (All)" at bounding box center [107, 135] width 197 height 27
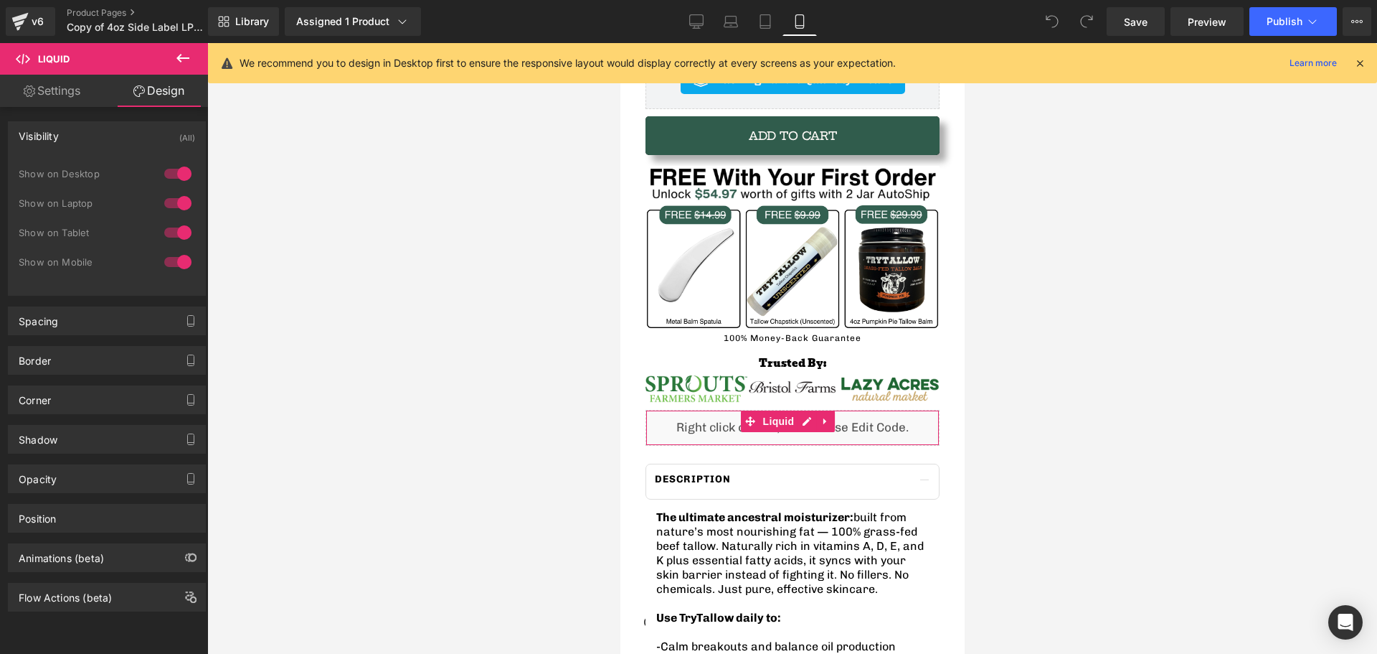
click at [182, 259] on div at bounding box center [178, 261] width 34 height 23
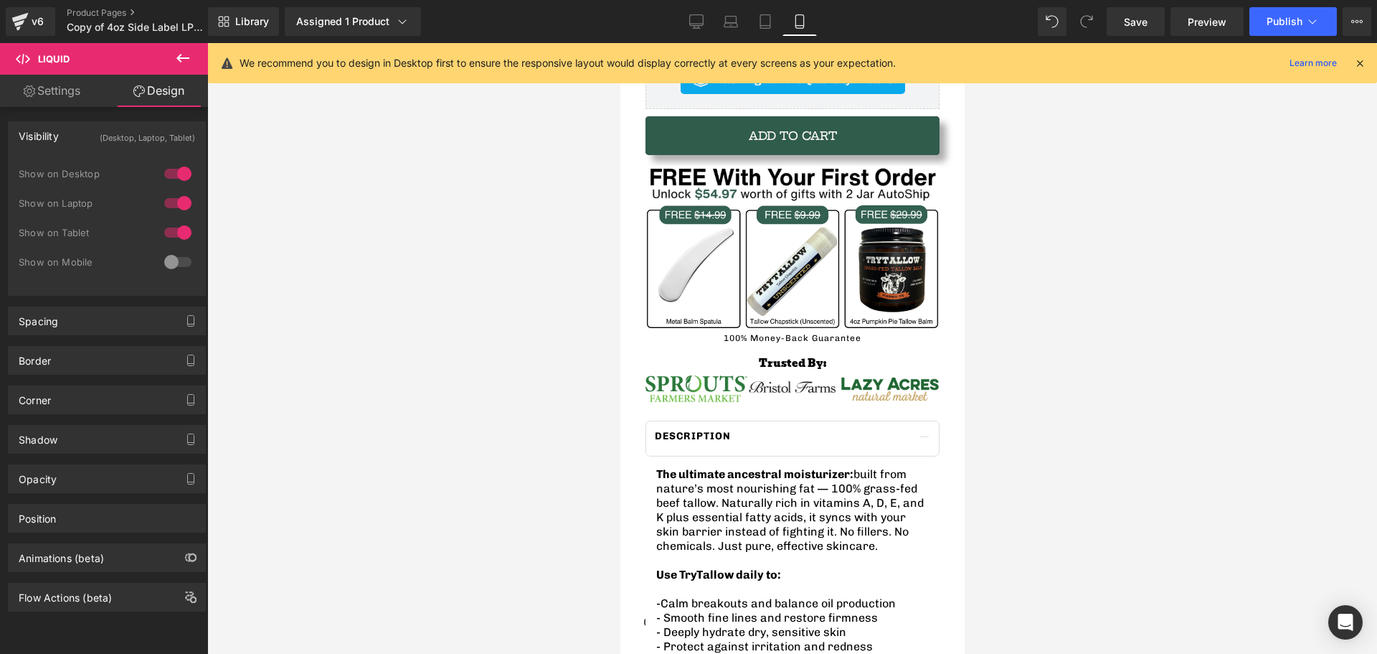
click at [458, 307] on div at bounding box center [792, 348] width 1170 height 611
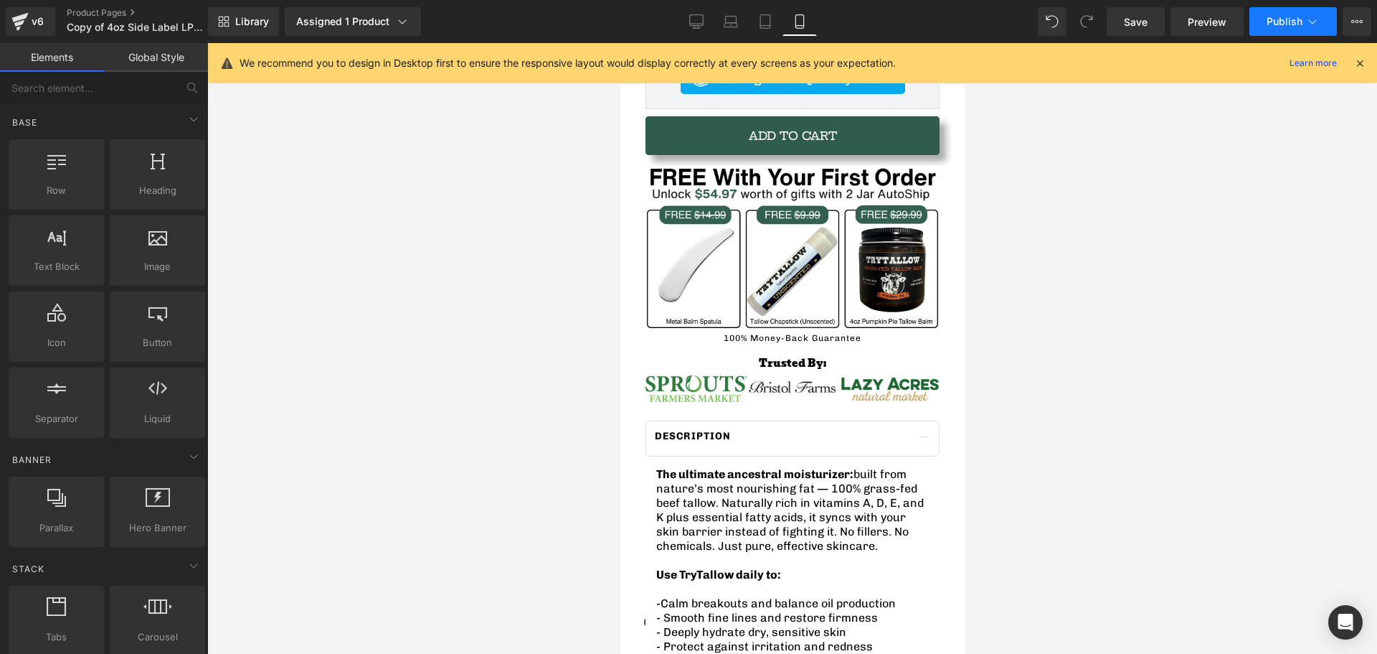
click at [1304, 14] on button "Publish" at bounding box center [1294, 21] width 88 height 29
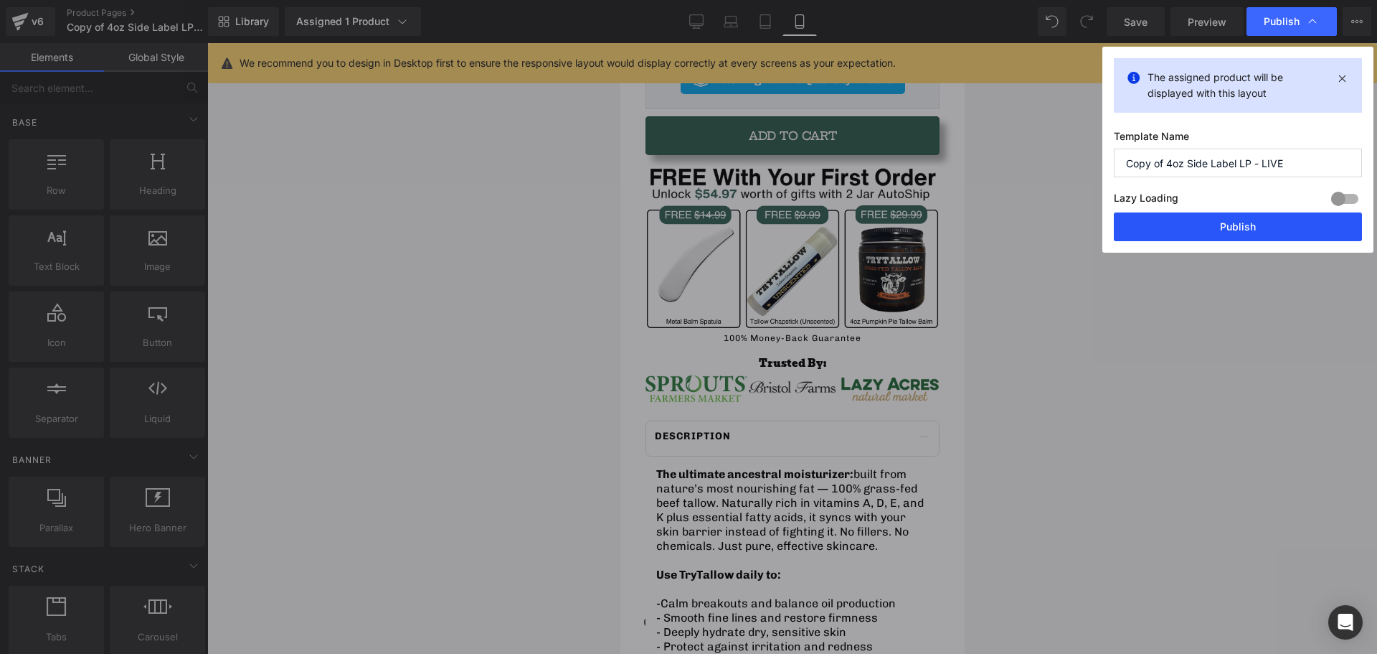
click at [1235, 232] on button "Publish" at bounding box center [1238, 226] width 248 height 29
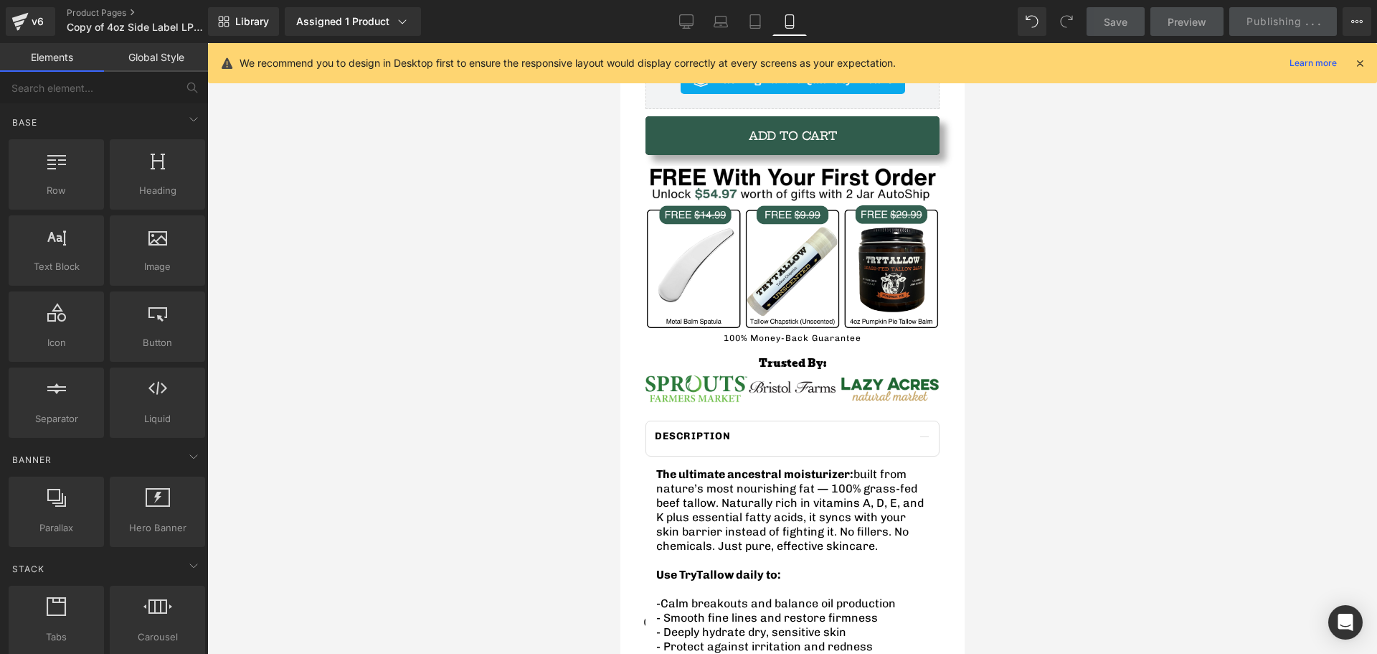
scroll to position [363, 0]
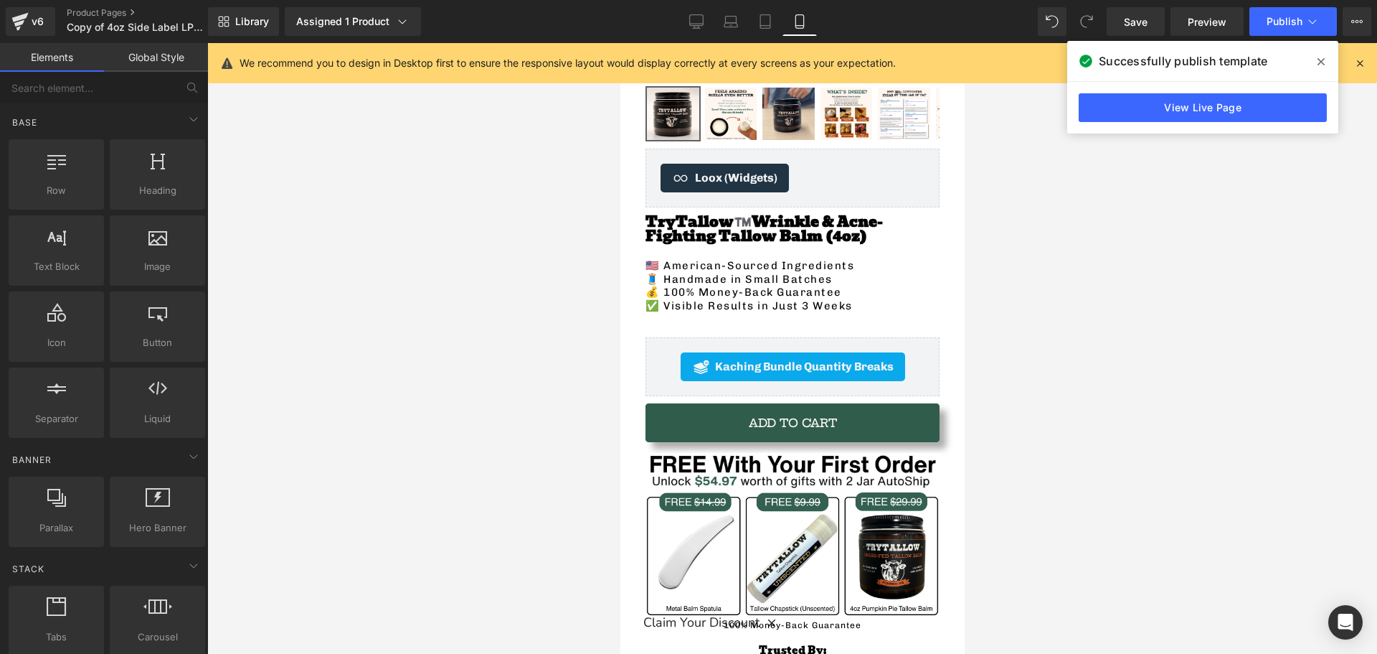
click at [410, 294] on div at bounding box center [792, 348] width 1170 height 611
click at [1316, 62] on span at bounding box center [1321, 61] width 23 height 23
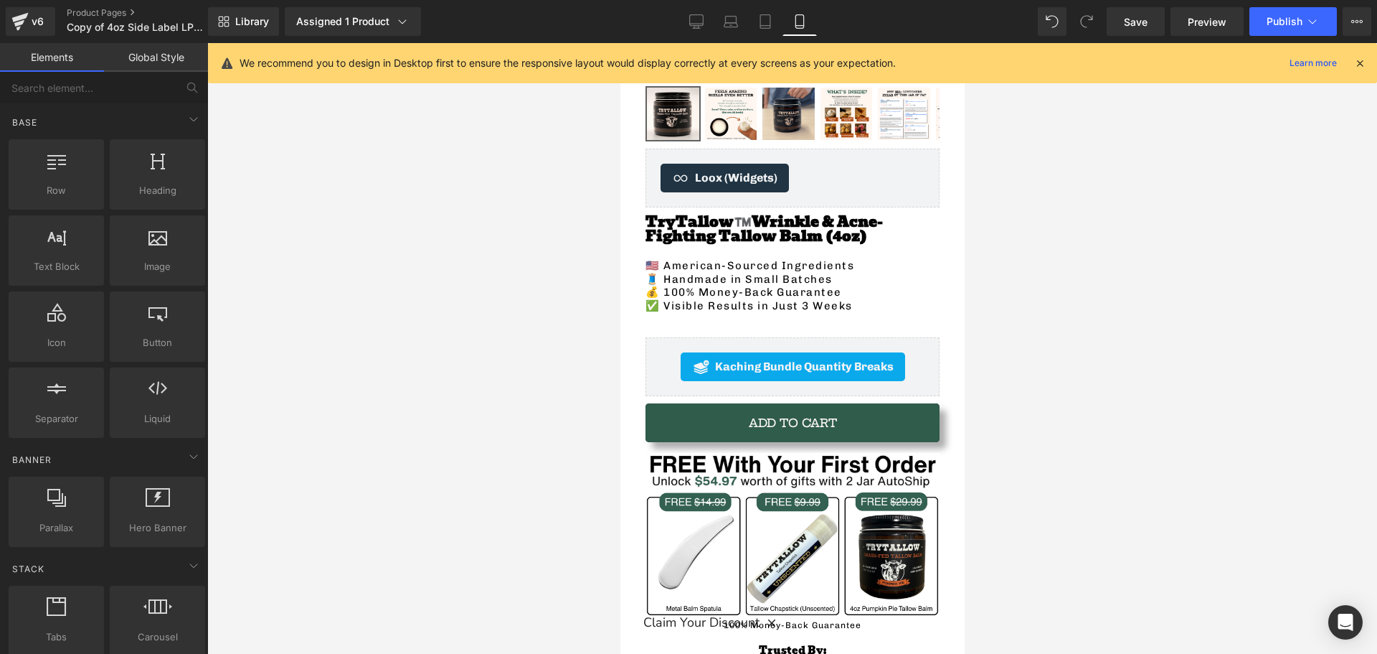
click at [507, 366] on div at bounding box center [792, 348] width 1170 height 611
click at [700, 36] on div "Library Assigned 1 Product Product Preview TryTallow™️ Wrinkle and Acne Fightin…" at bounding box center [792, 21] width 1169 height 43
click at [697, 27] on icon at bounding box center [696, 21] width 14 height 14
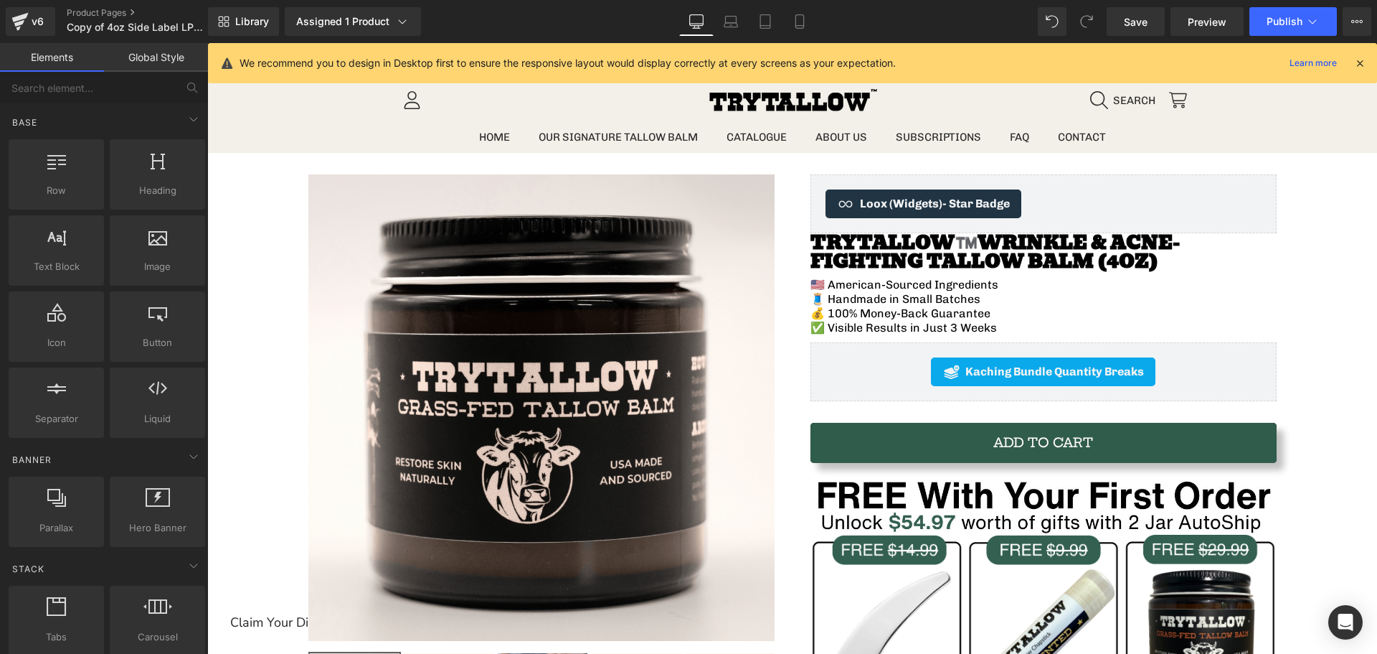
scroll to position [0, 0]
